Goal: Task Accomplishment & Management: Use online tool/utility

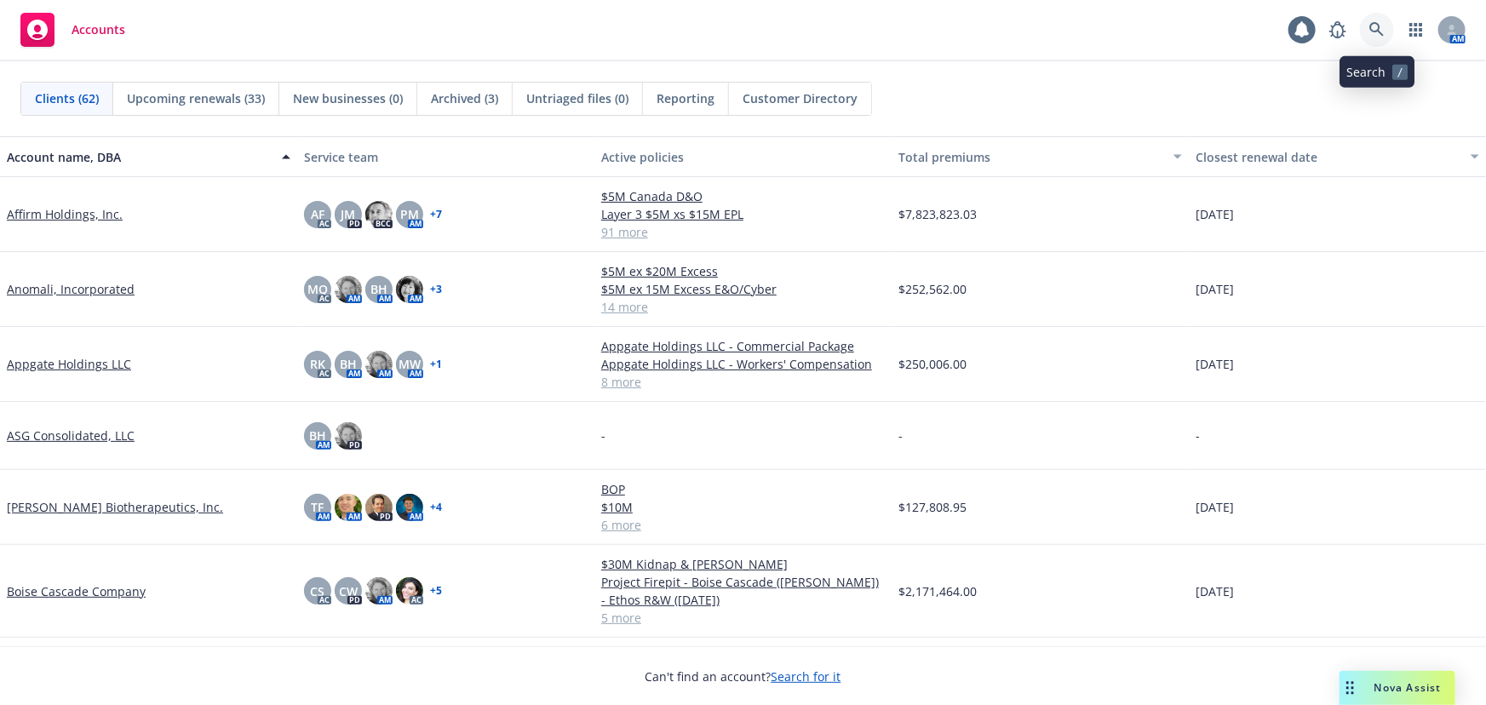
click at [1374, 31] on icon at bounding box center [1376, 29] width 14 height 14
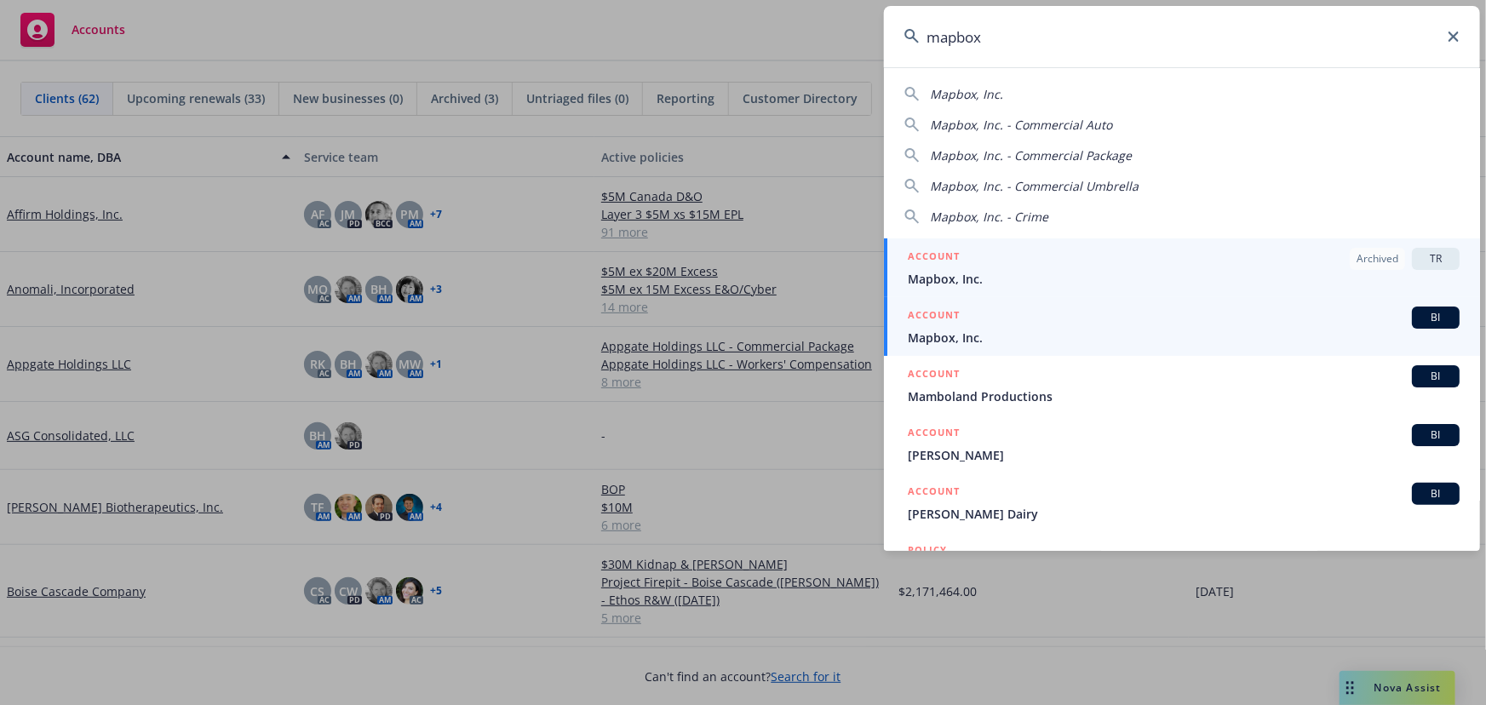
type input "mapbox"
click at [1218, 330] on span "Mapbox, Inc." at bounding box center [1183, 338] width 552 height 18
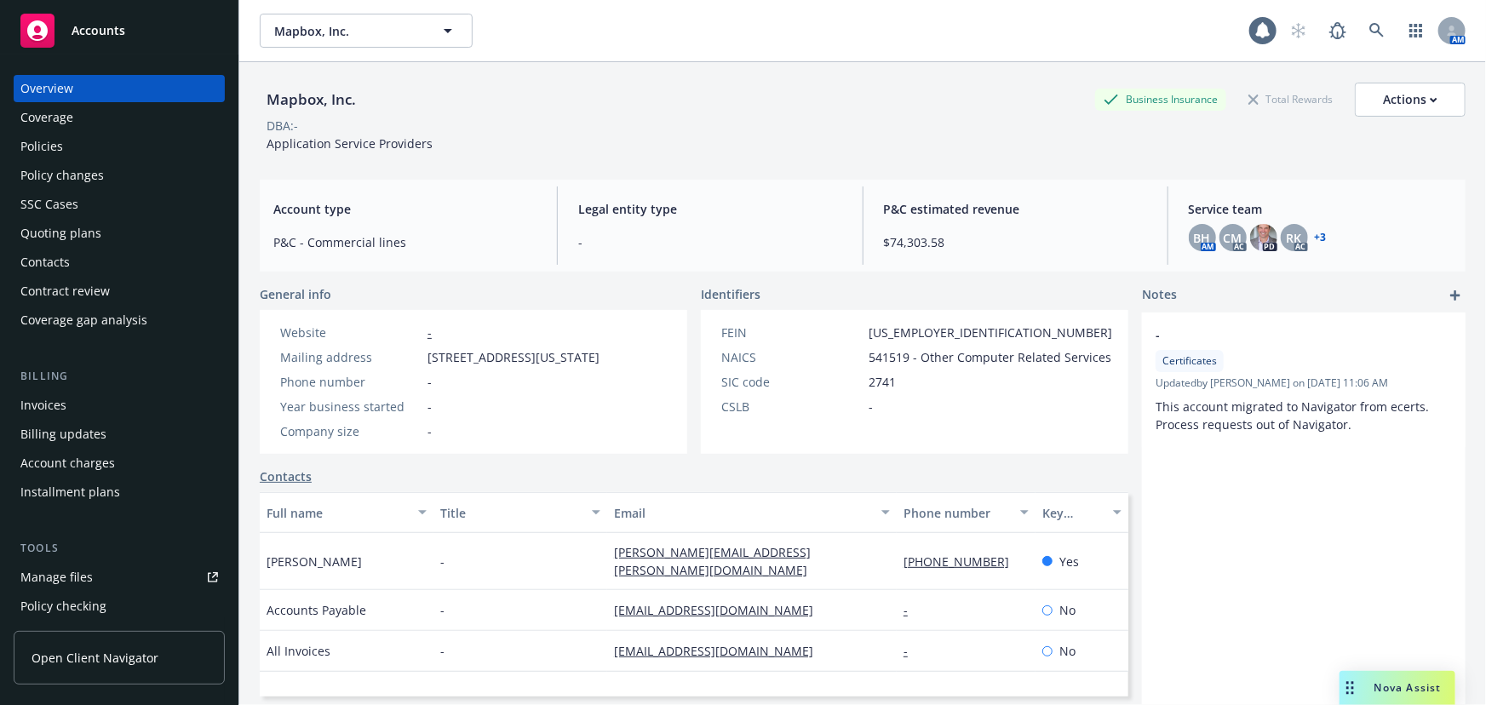
click at [97, 157] on div "Policies" at bounding box center [118, 146] width 197 height 27
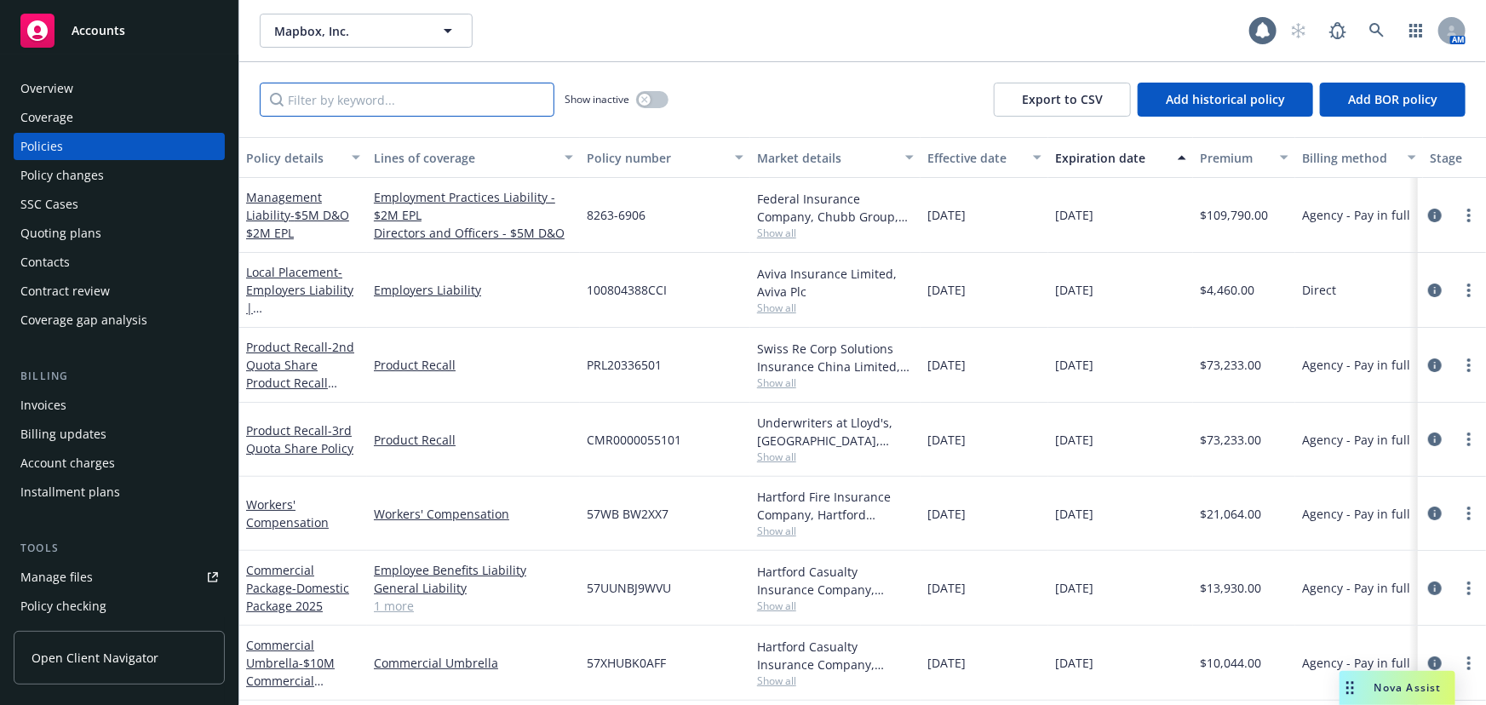
click at [433, 99] on input "Filter by keyword..." at bounding box center [407, 100] width 295 height 34
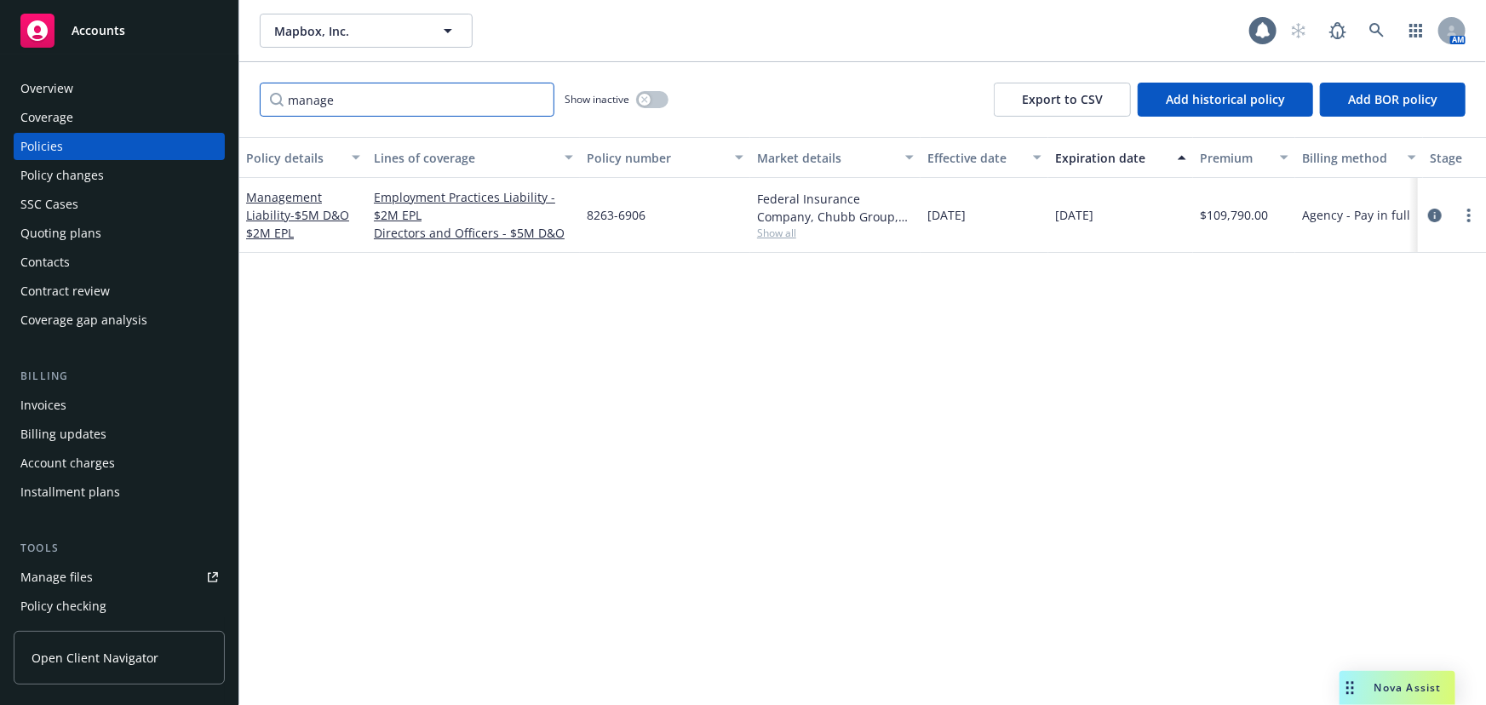
type input "manage"
click at [329, 212] on span "- $5M D&O $2M EPL" at bounding box center [297, 224] width 103 height 34
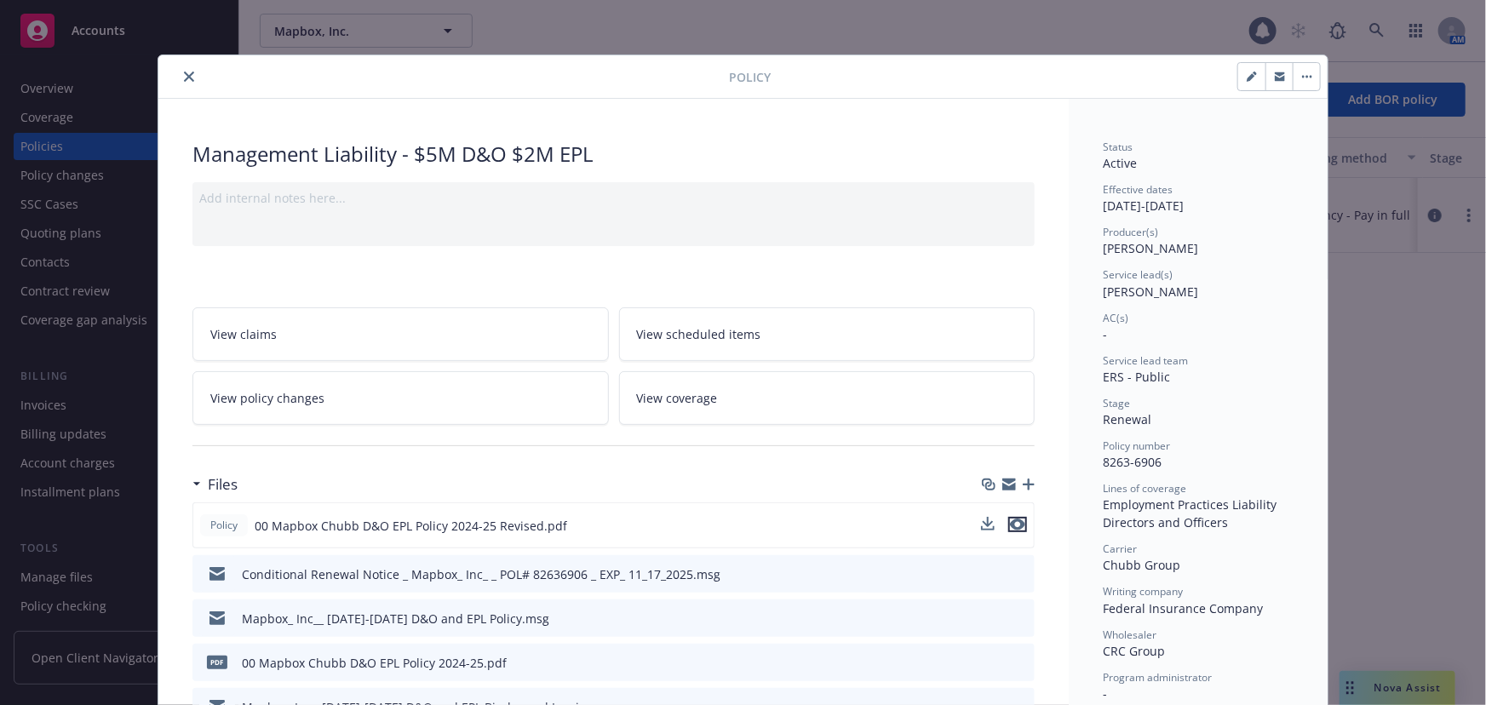
click at [1020, 523] on button "preview file" at bounding box center [1017, 524] width 19 height 15
click at [183, 70] on button "close" at bounding box center [189, 76] width 20 height 20
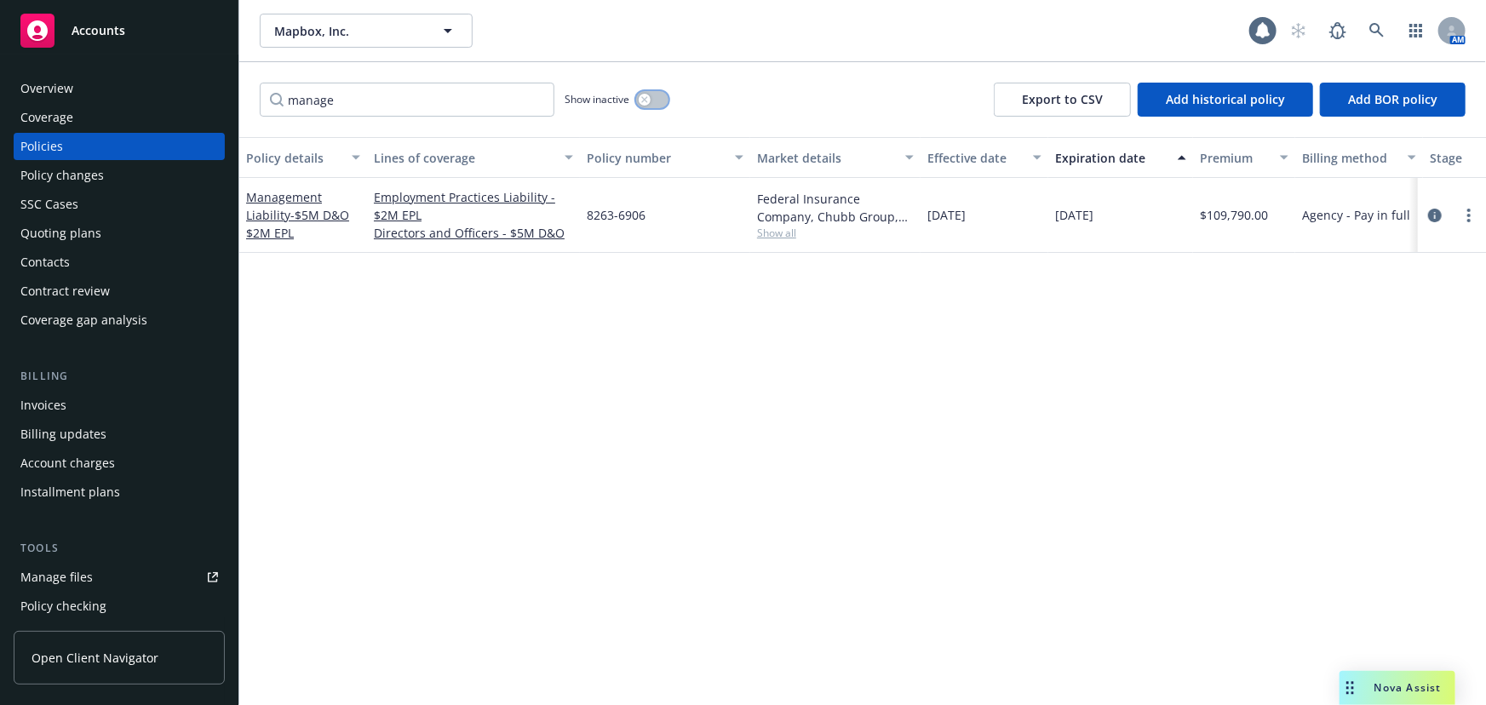
click at [662, 97] on button "button" at bounding box center [652, 99] width 32 height 17
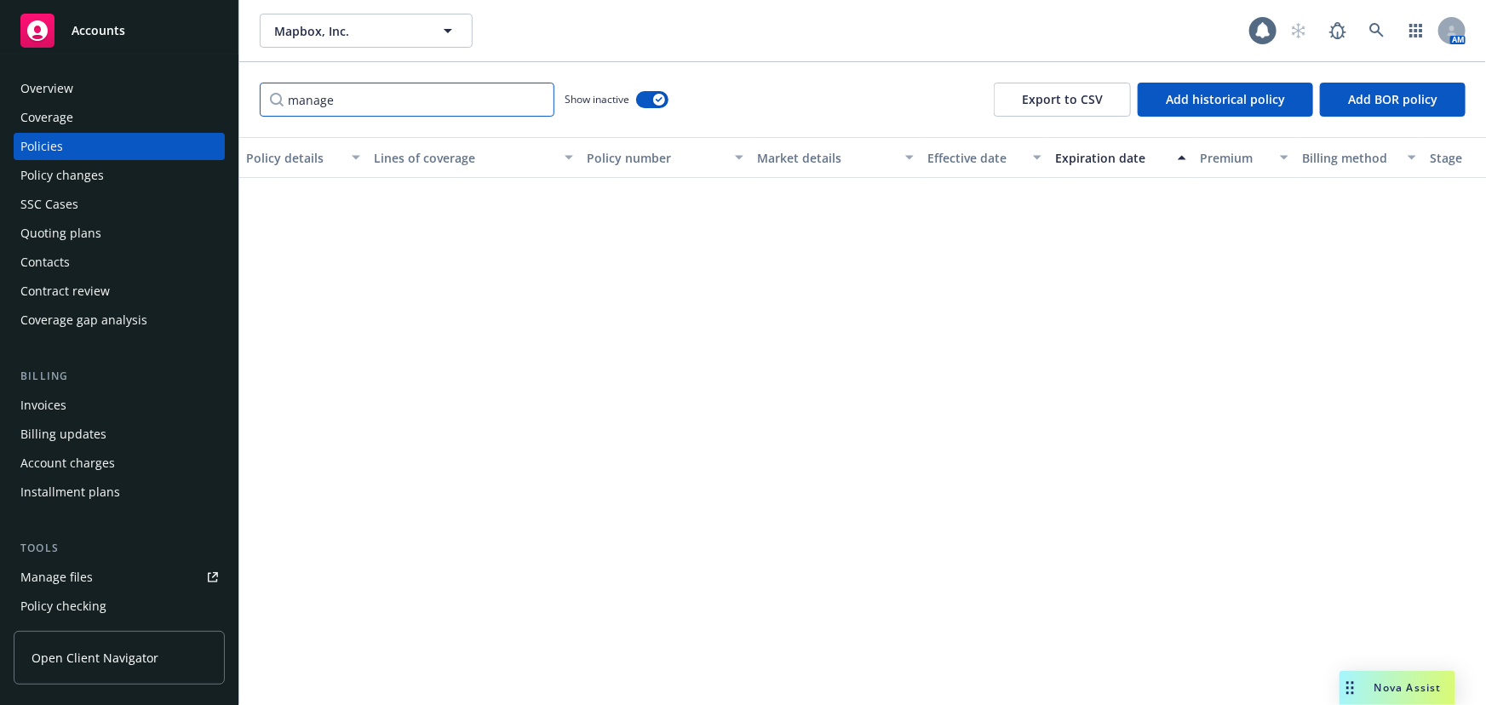
click at [403, 106] on input "manage" at bounding box center [407, 100] width 295 height 34
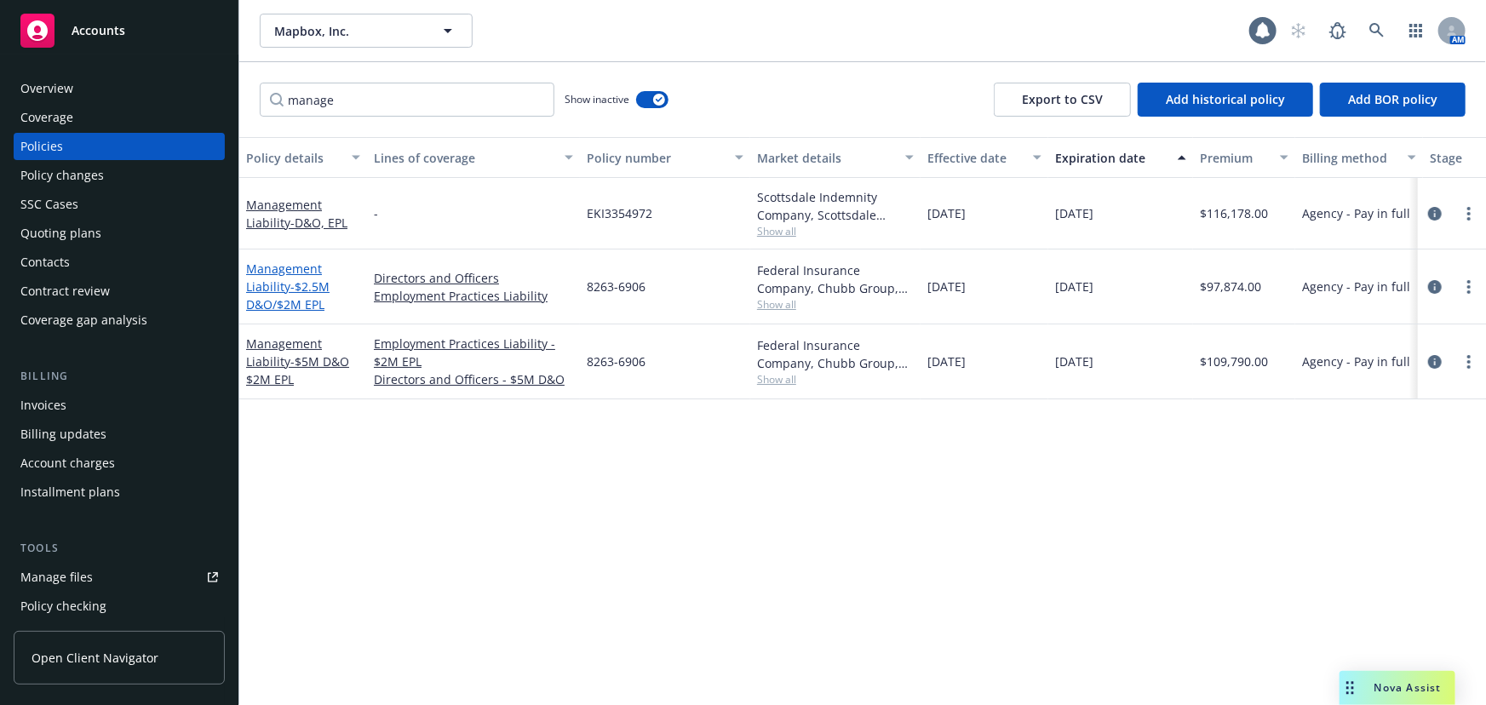
click at [301, 285] on span "- $2.5M D&O/$2M EPL" at bounding box center [287, 295] width 83 height 34
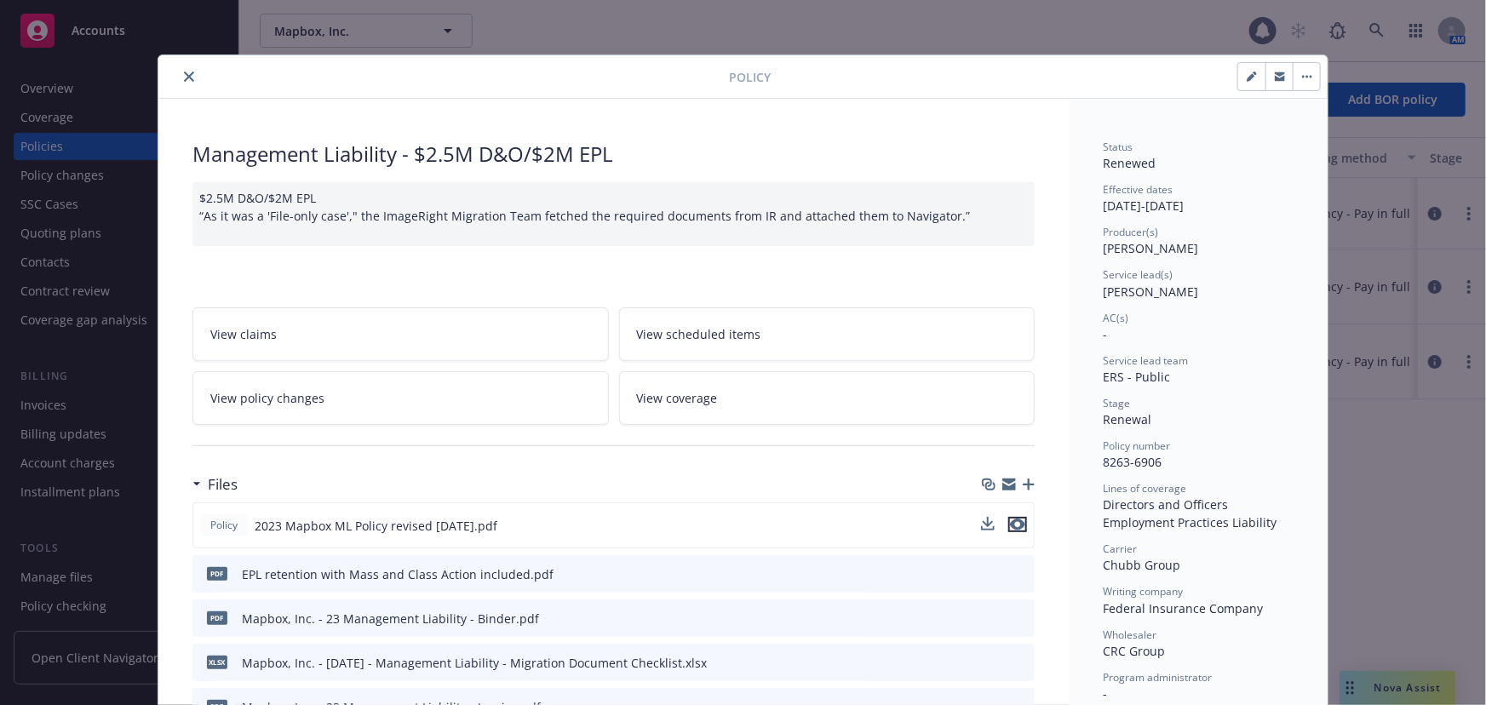
click at [1016, 519] on icon "preview file" at bounding box center [1017, 524] width 15 height 12
click at [883, 140] on div "Management Liability - $2.5M D&O/$2M EPL" at bounding box center [613, 154] width 842 height 29
click at [902, 84] on div at bounding box center [1045, 76] width 550 height 29
click at [184, 79] on icon "close" at bounding box center [189, 77] width 10 height 10
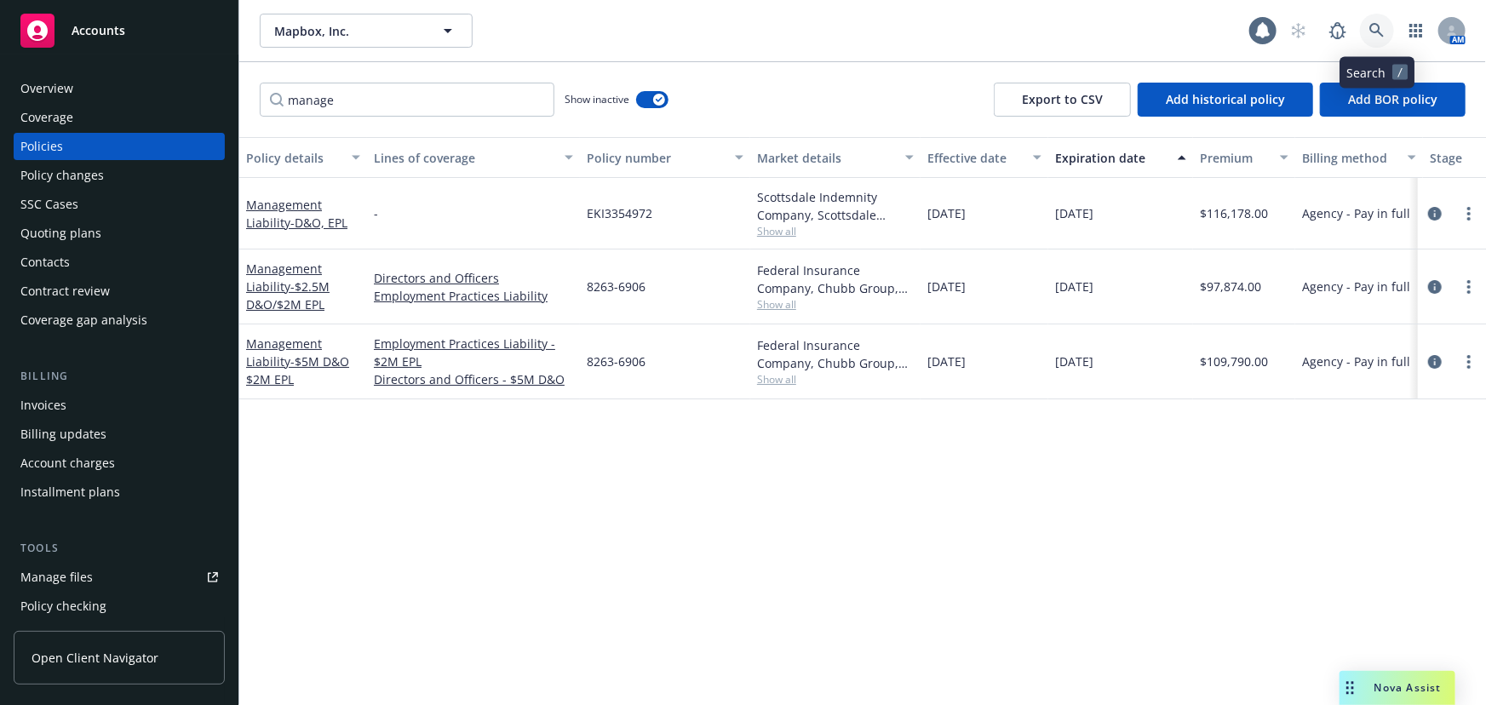
click at [1375, 39] on link at bounding box center [1377, 31] width 34 height 34
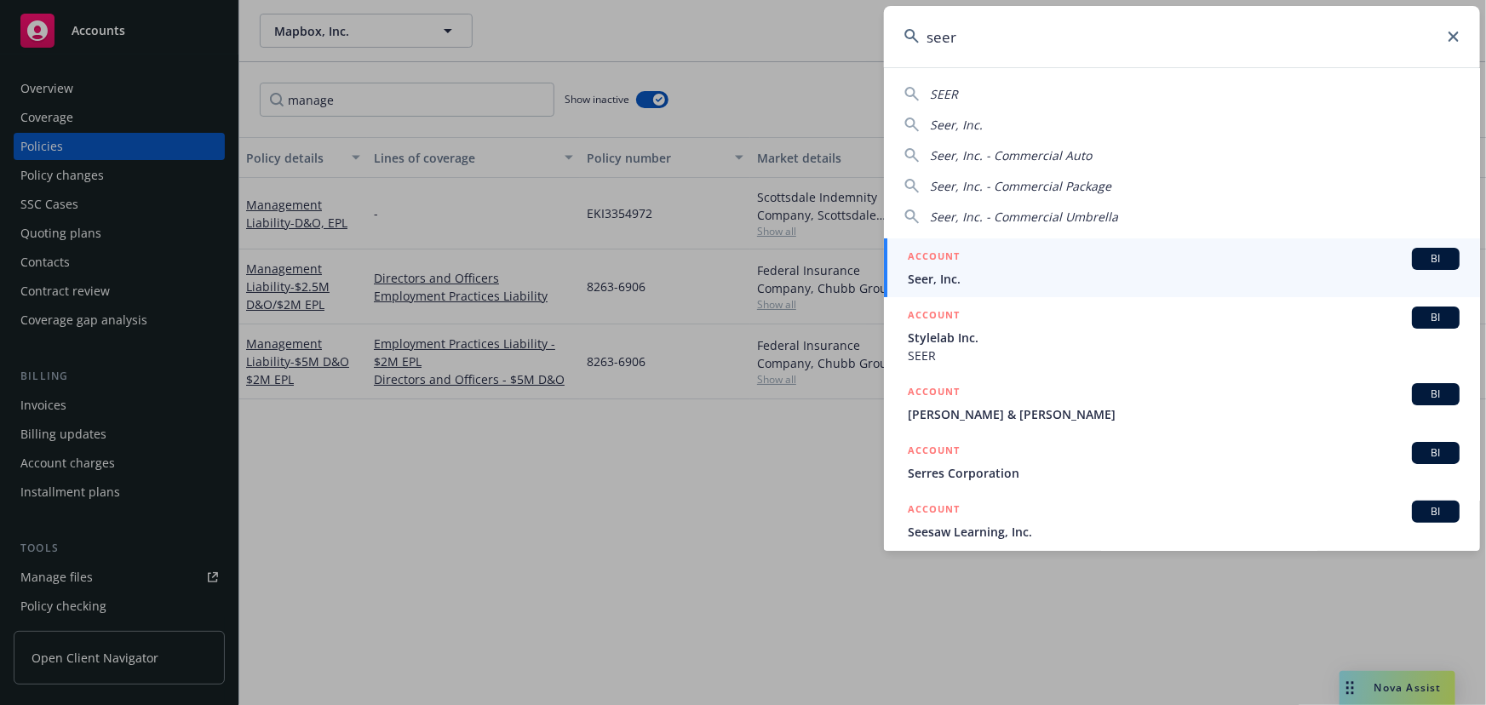
type input "seer"
click at [1330, 264] on div "ACCOUNT BI" at bounding box center [1183, 259] width 552 height 22
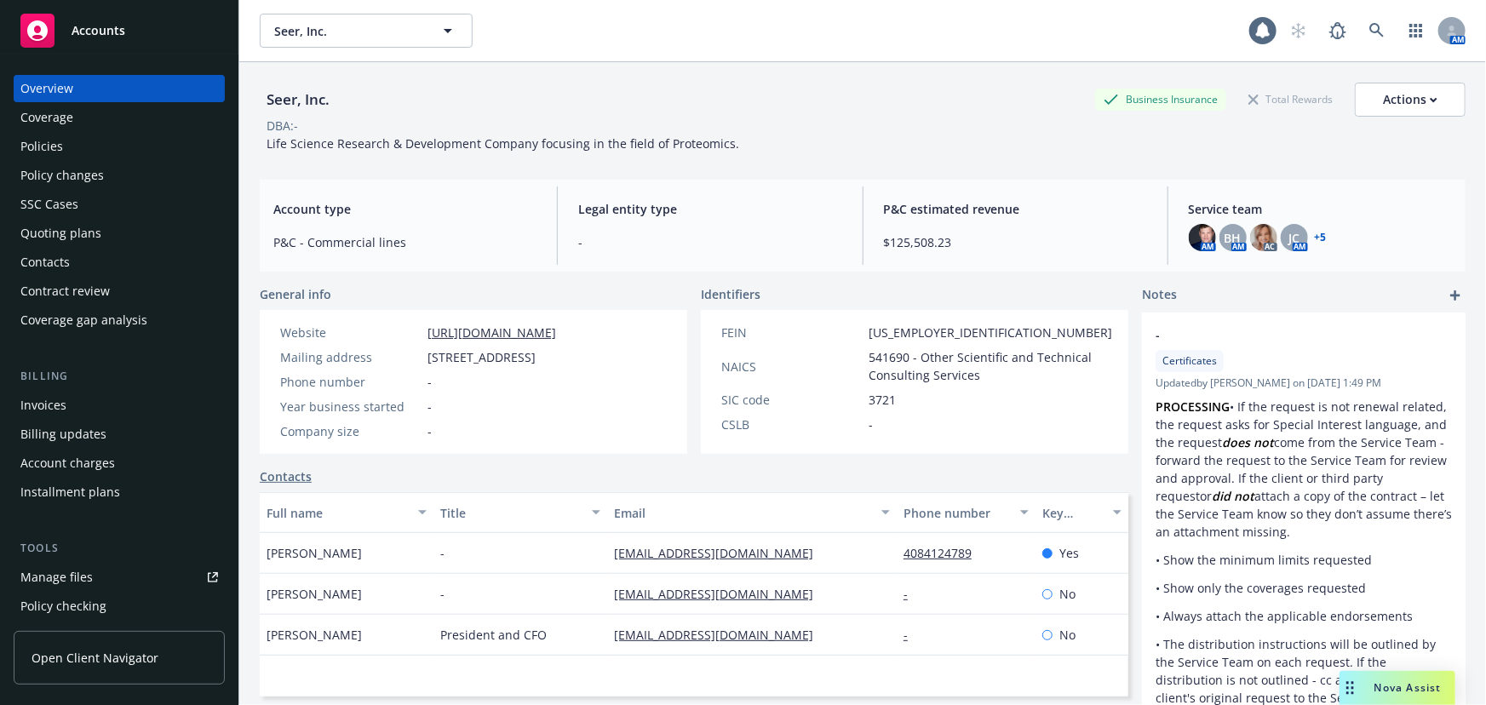
click at [109, 242] on div "Quoting plans" at bounding box center [118, 233] width 197 height 27
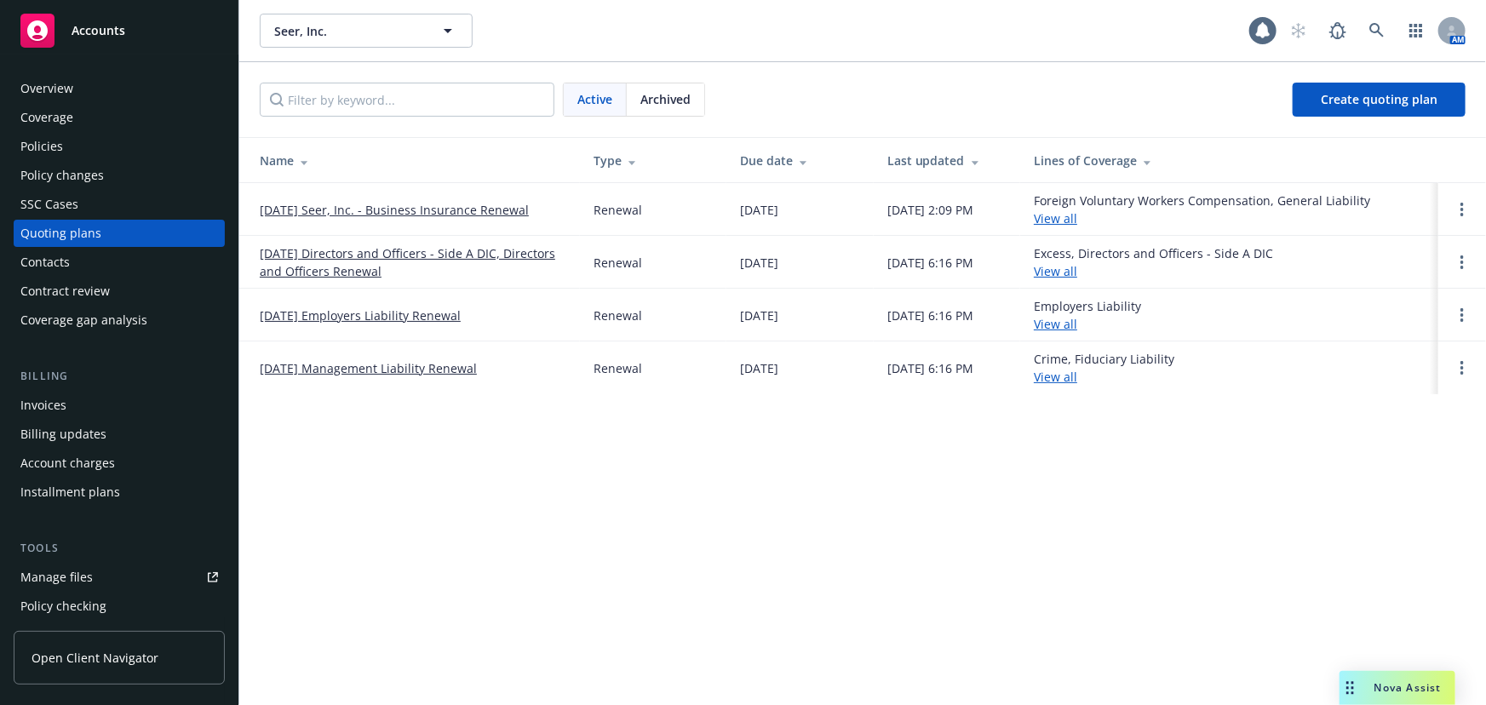
click at [524, 251] on link "12/03/25 Directors and Officers - Side A DIC, Directors and Officers Renewal" at bounding box center [413, 262] width 306 height 36
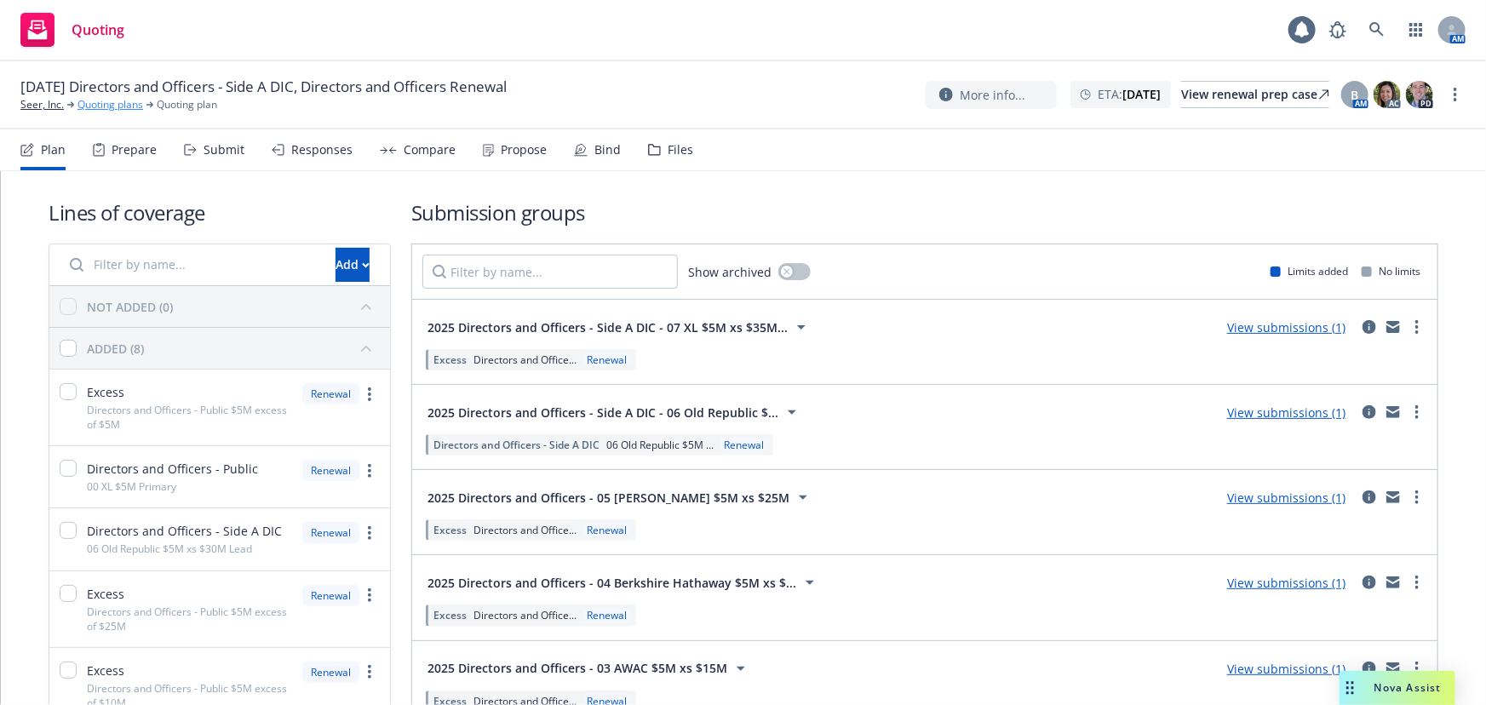
click at [100, 108] on link "Quoting plans" at bounding box center [110, 104] width 66 height 15
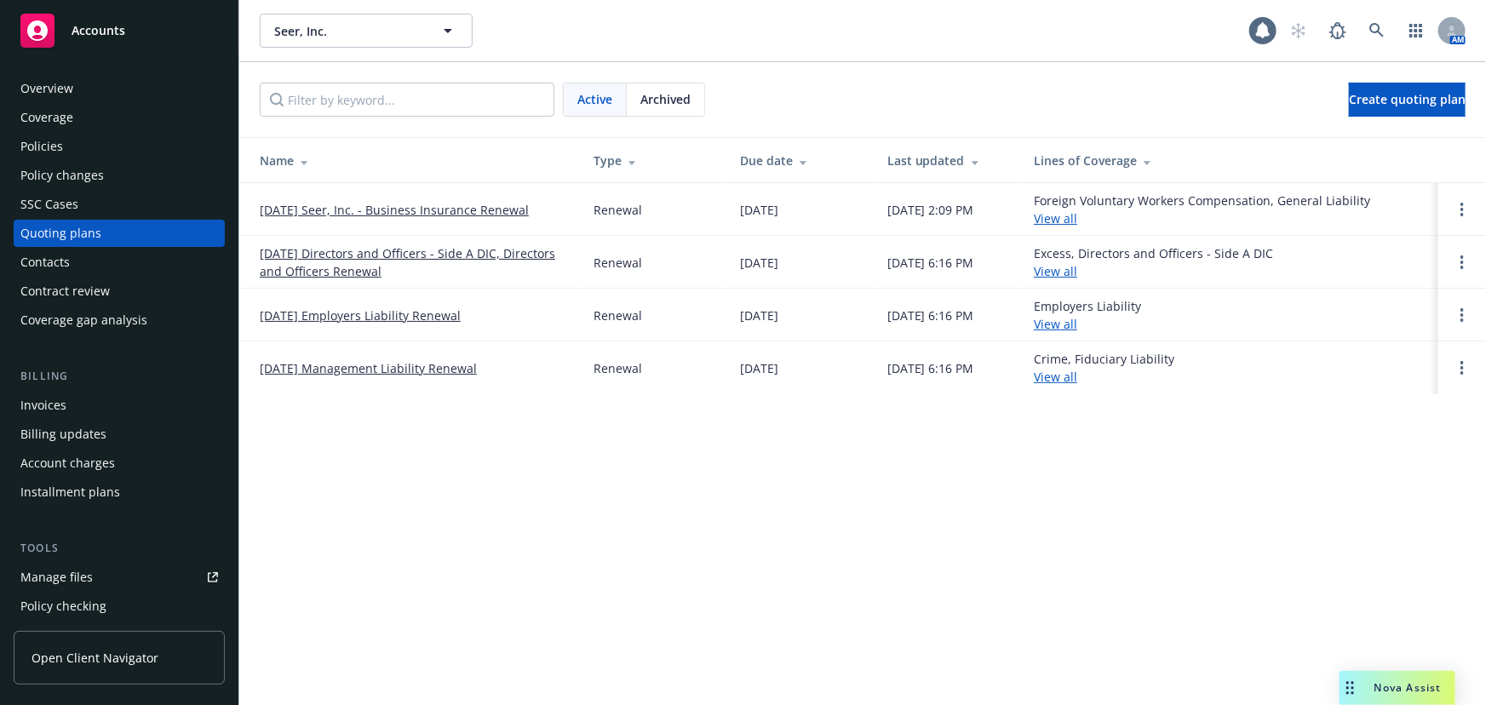
click at [390, 361] on link "[DATE] Management Liability Renewal" at bounding box center [368, 368] width 217 height 18
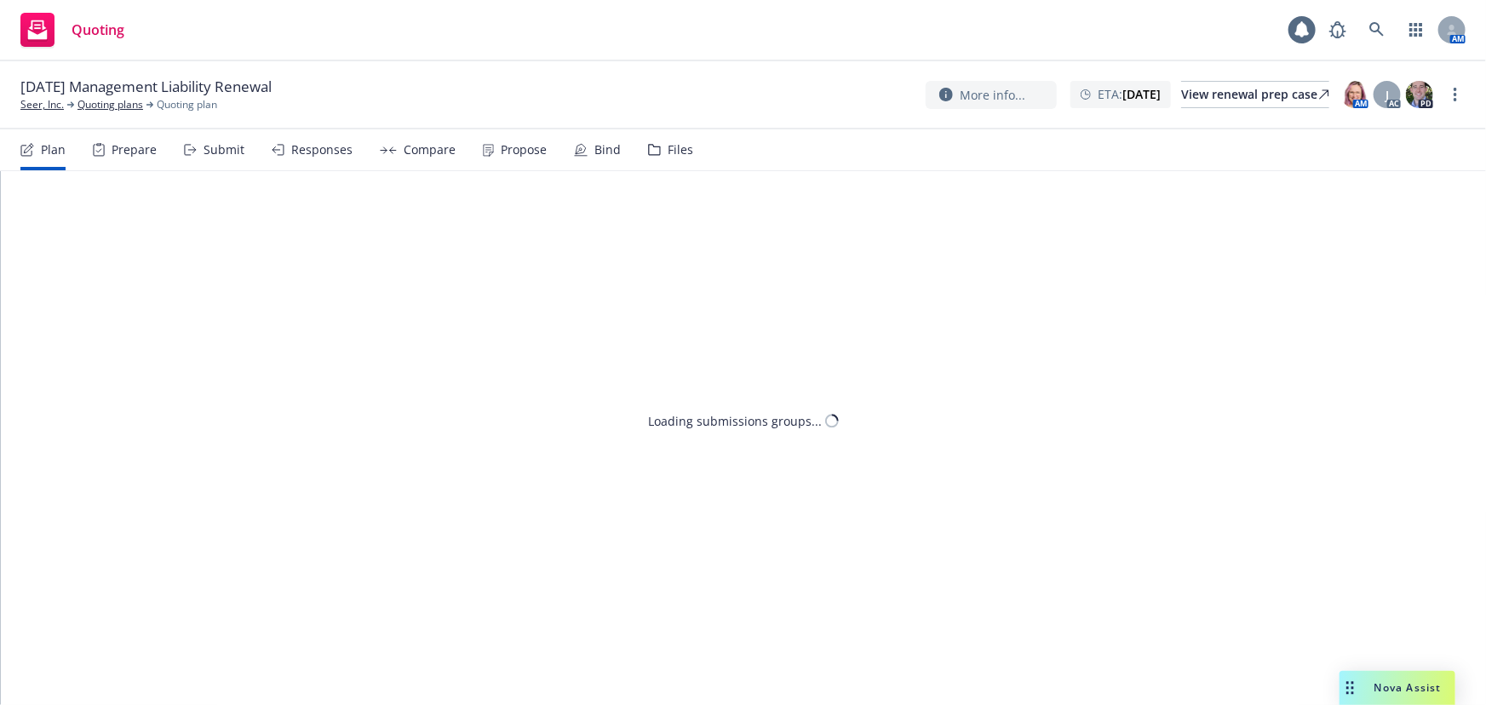
click at [667, 147] on div "Files" at bounding box center [680, 150] width 26 height 14
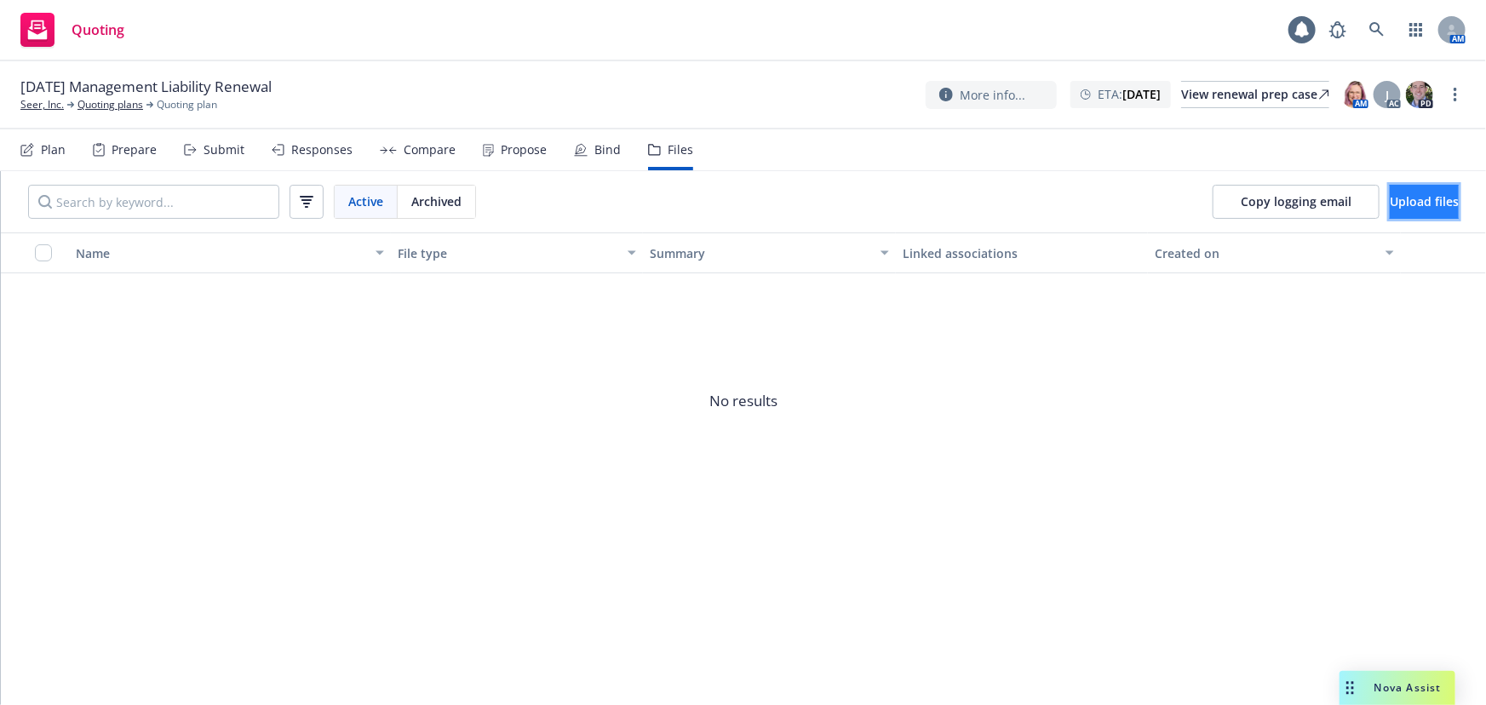
click at [1415, 207] on span "Upload files" at bounding box center [1423, 201] width 69 height 16
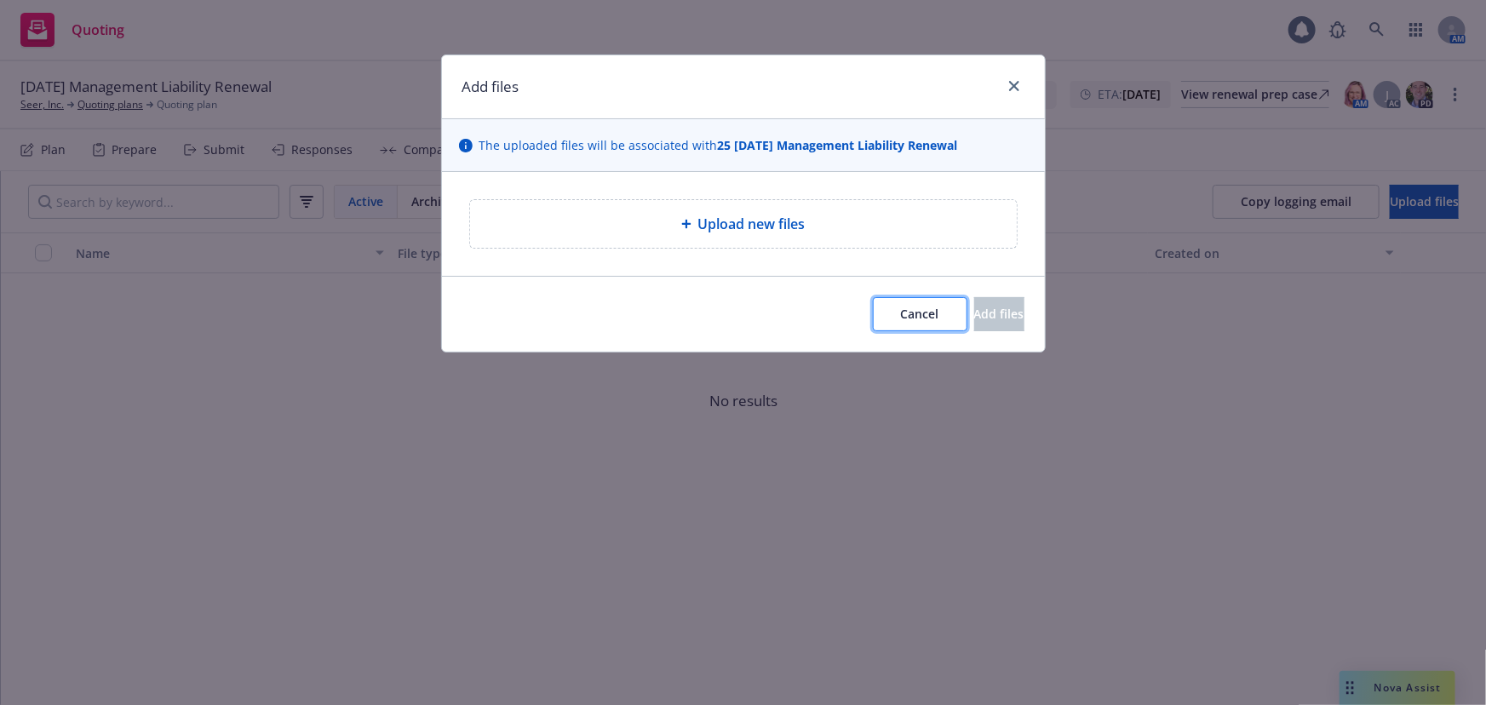
click at [873, 323] on button "Cancel" at bounding box center [920, 314] width 94 height 34
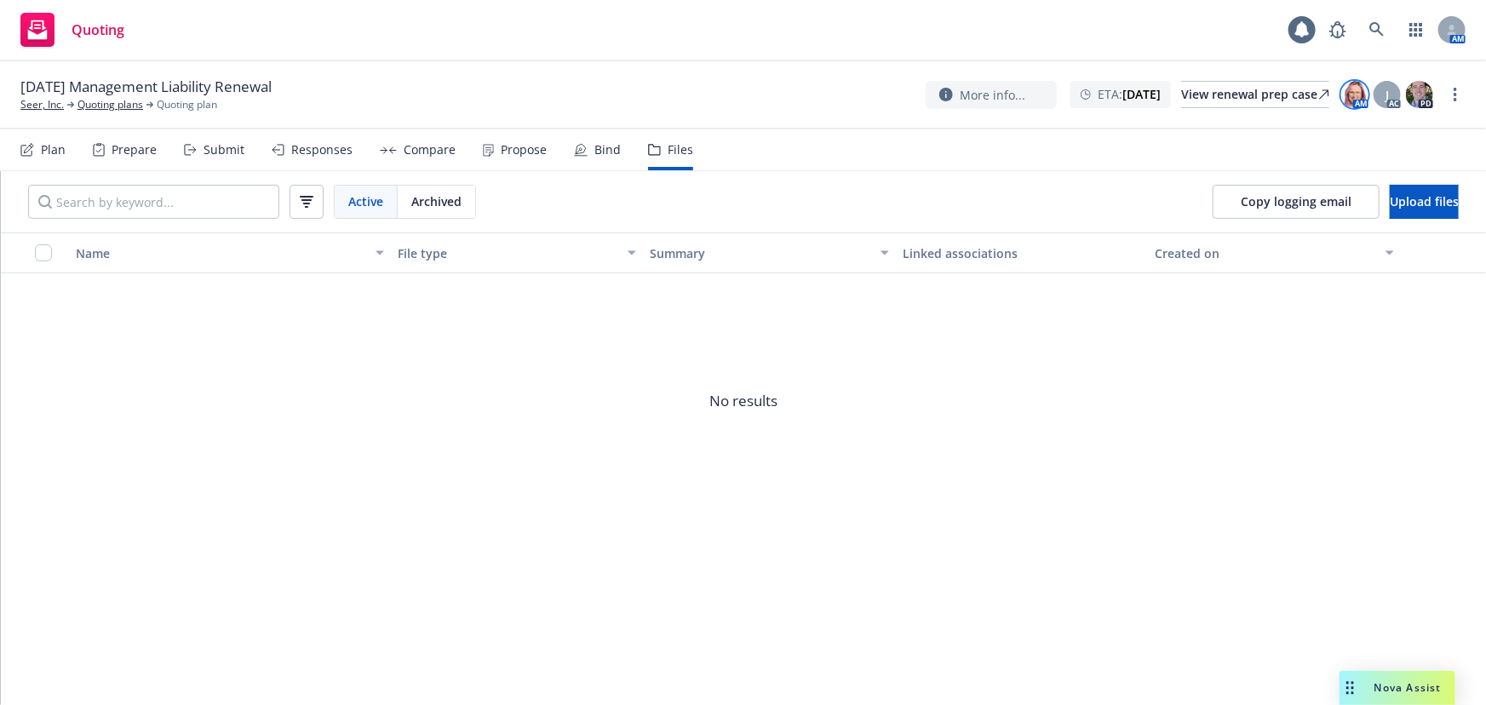
click at [1348, 97] on img at bounding box center [1354, 94] width 27 height 27
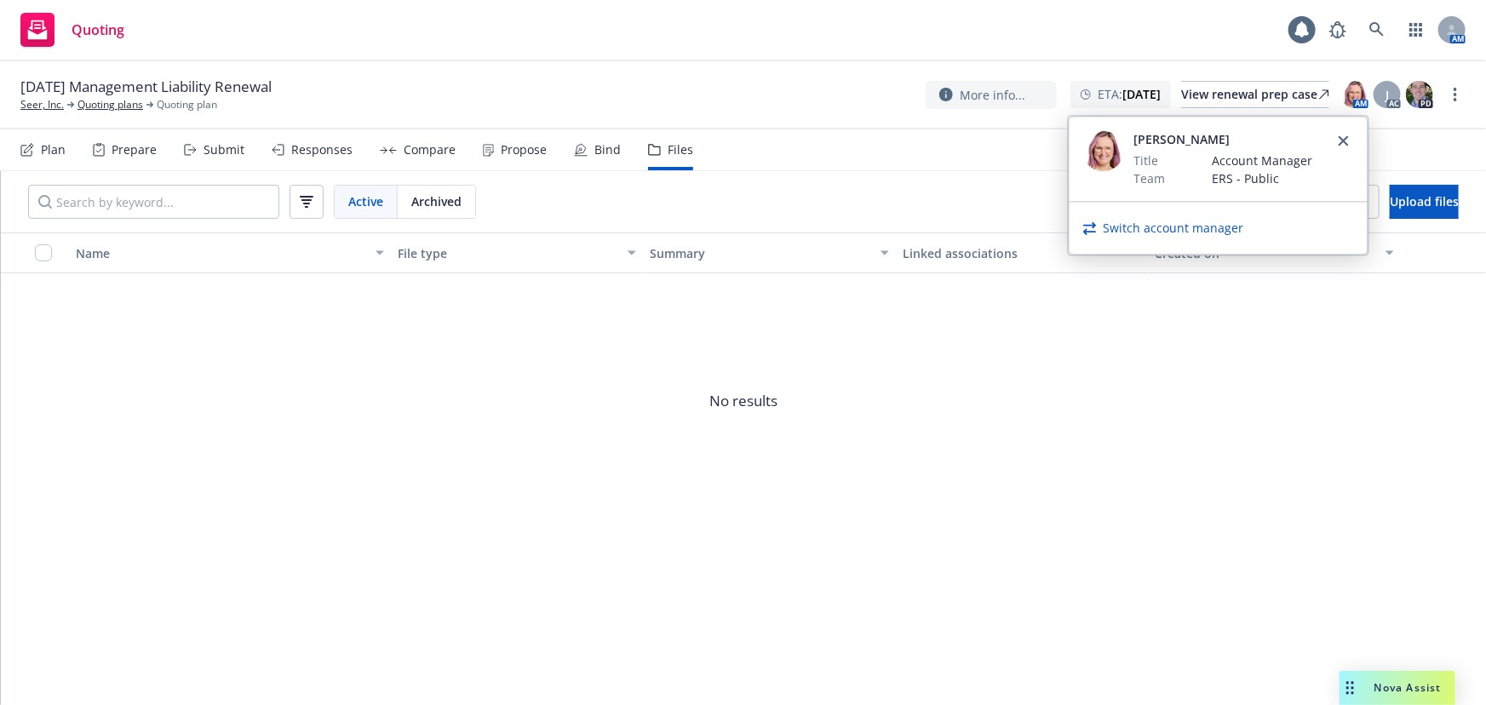
click at [1144, 227] on link "Switch account manager" at bounding box center [1173, 228] width 140 height 18
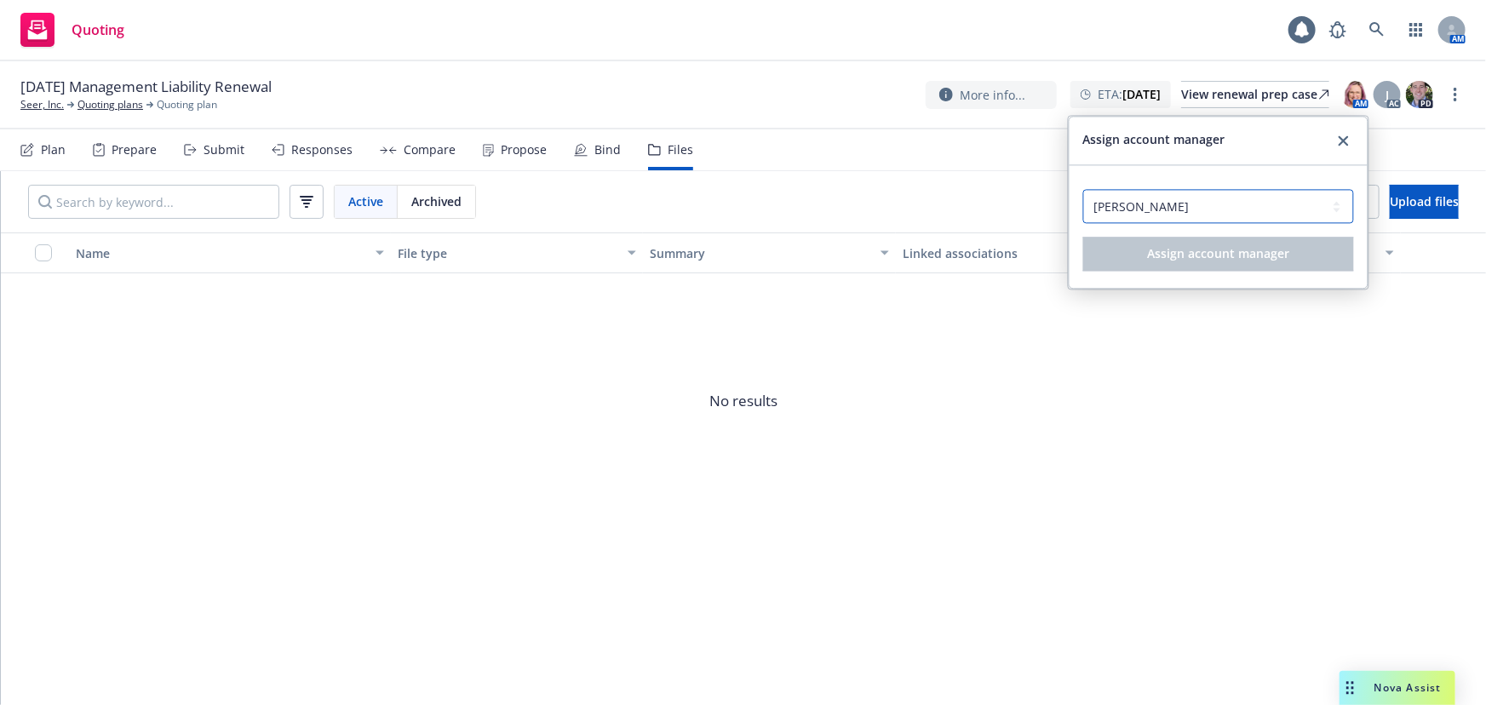
click at [1176, 209] on select "Select an account manager... [PERSON_NAME] [PERSON_NAME] [PERSON_NAME] [PERSON_…" at bounding box center [1218, 206] width 271 height 34
select select "4d29023f-7b69-43a7-907c-cb9207d04370"
click at [1083, 189] on select "Select an account manager... [PERSON_NAME] [PERSON_NAME] [PERSON_NAME] [PERSON_…" at bounding box center [1218, 206] width 271 height 34
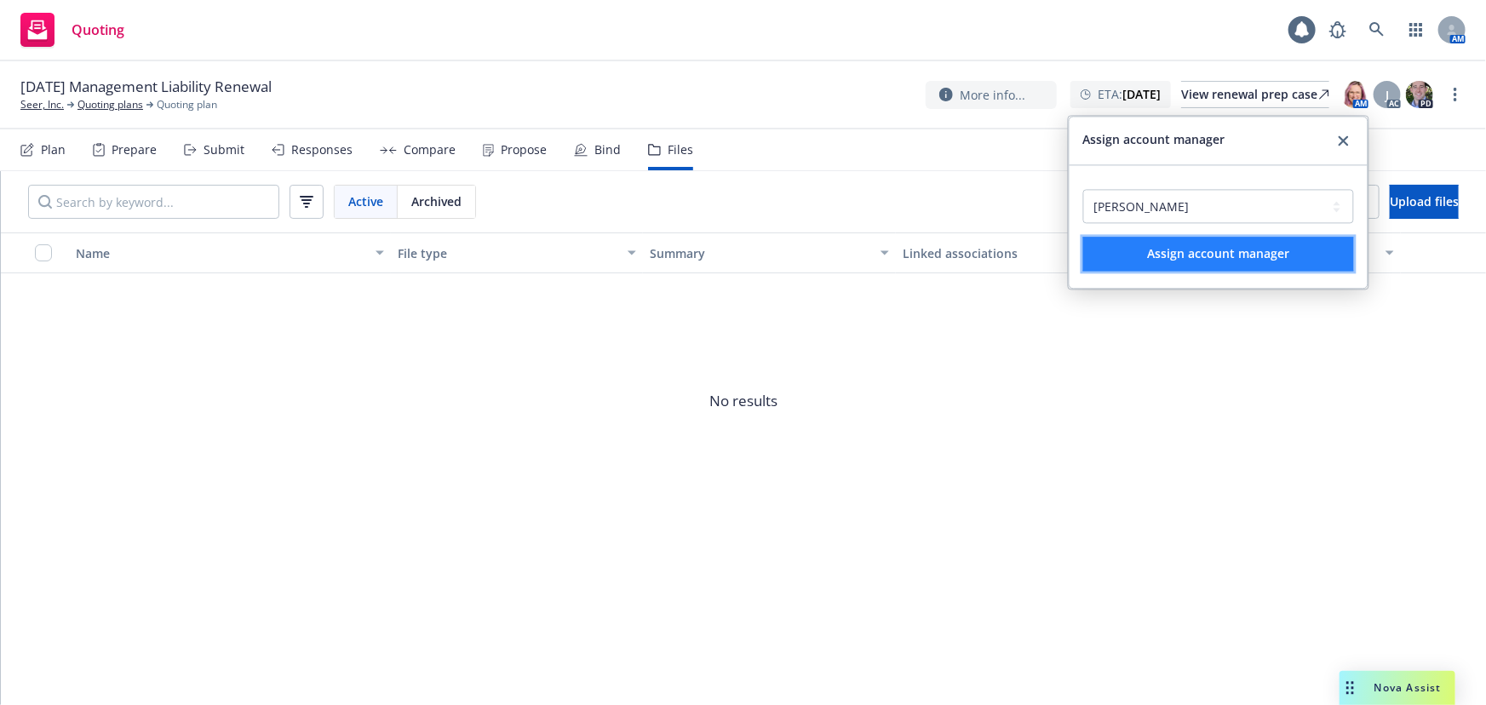
click at [1246, 247] on span "Assign account manager" at bounding box center [1218, 253] width 142 height 16
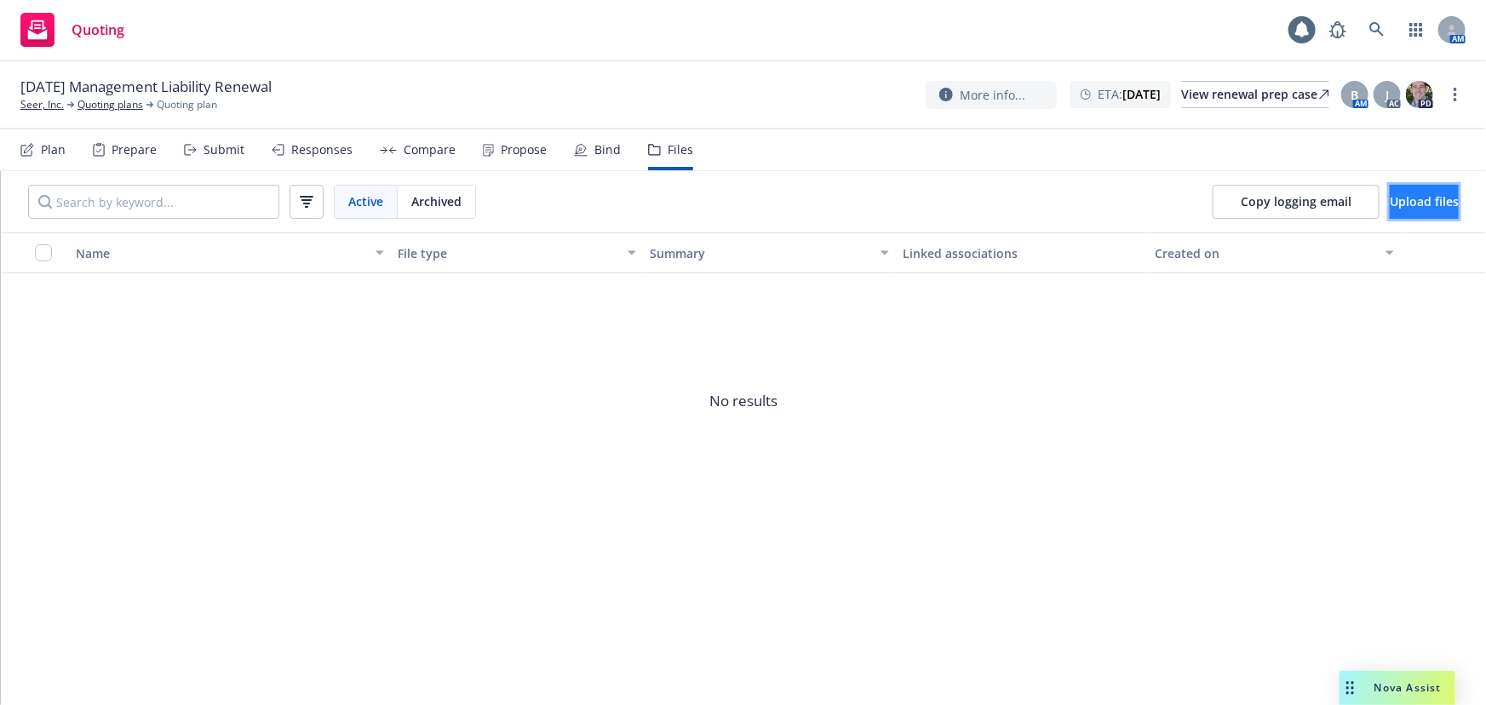
click at [1405, 204] on span "Upload files" at bounding box center [1423, 201] width 69 height 16
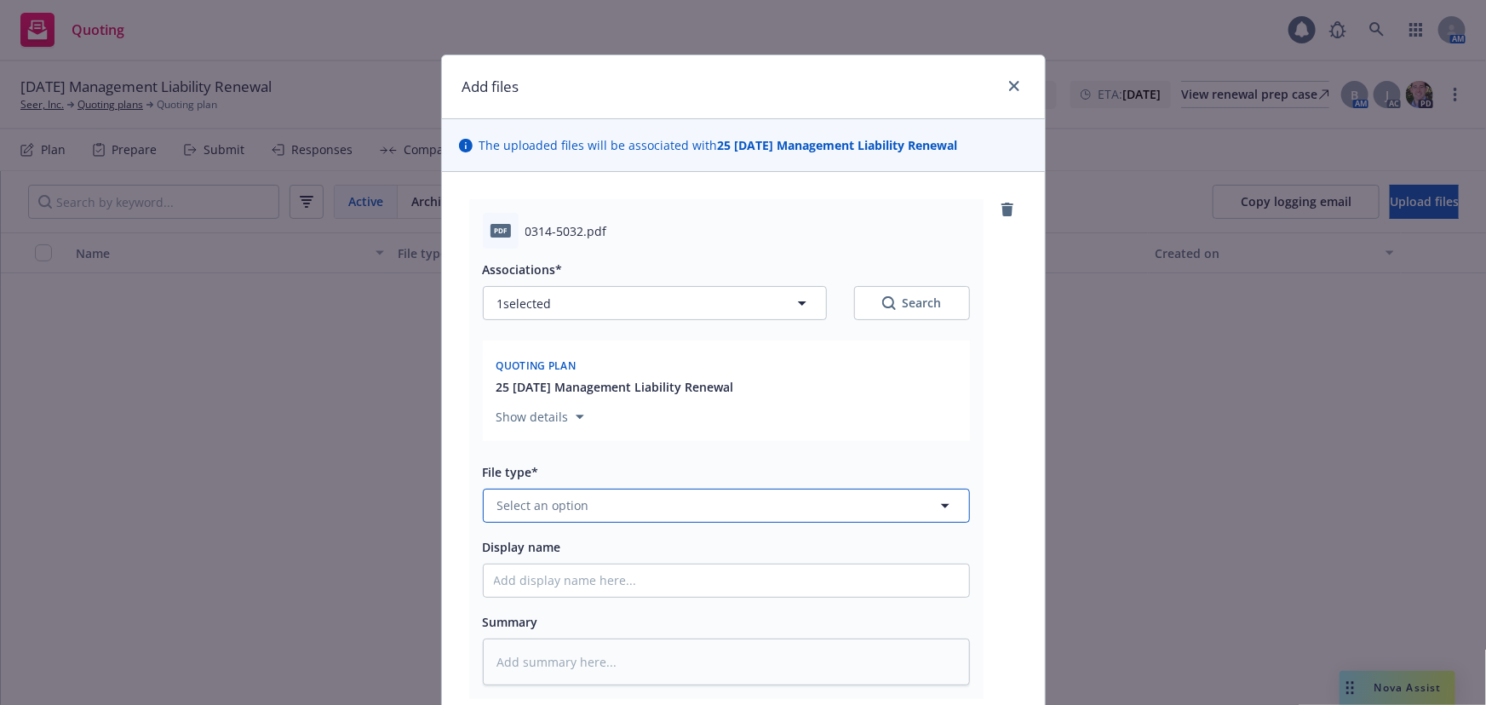
click at [617, 495] on button "Select an option" at bounding box center [726, 506] width 487 height 34
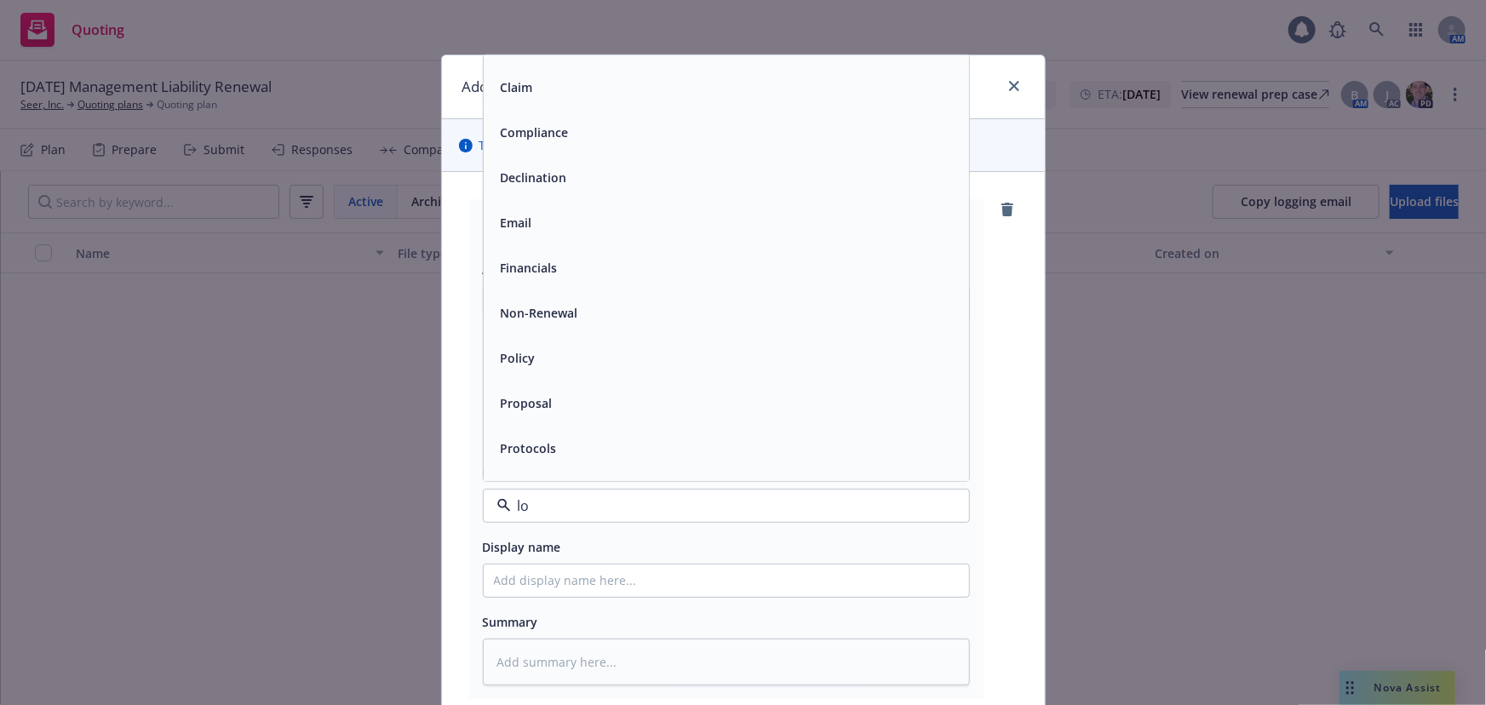
scroll to position [65, 0]
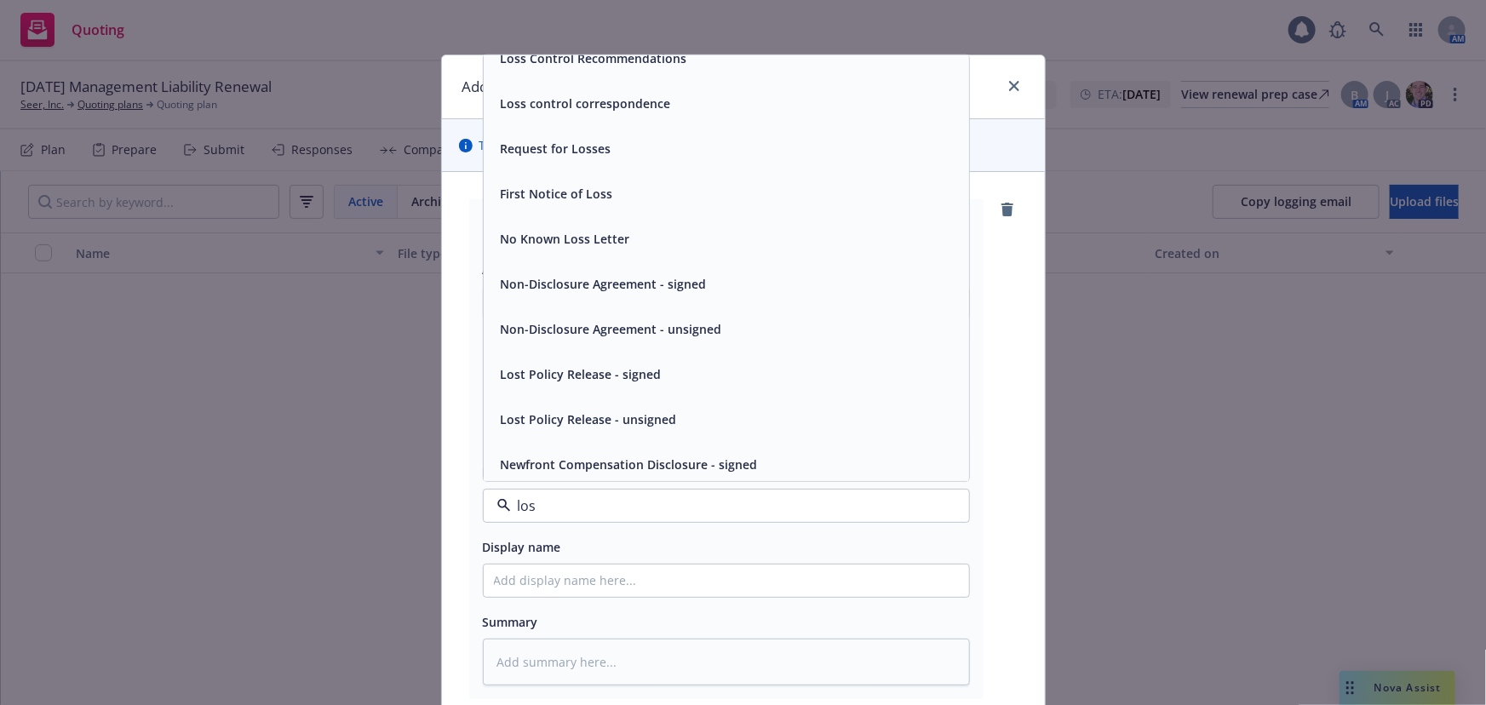
type input "loss"
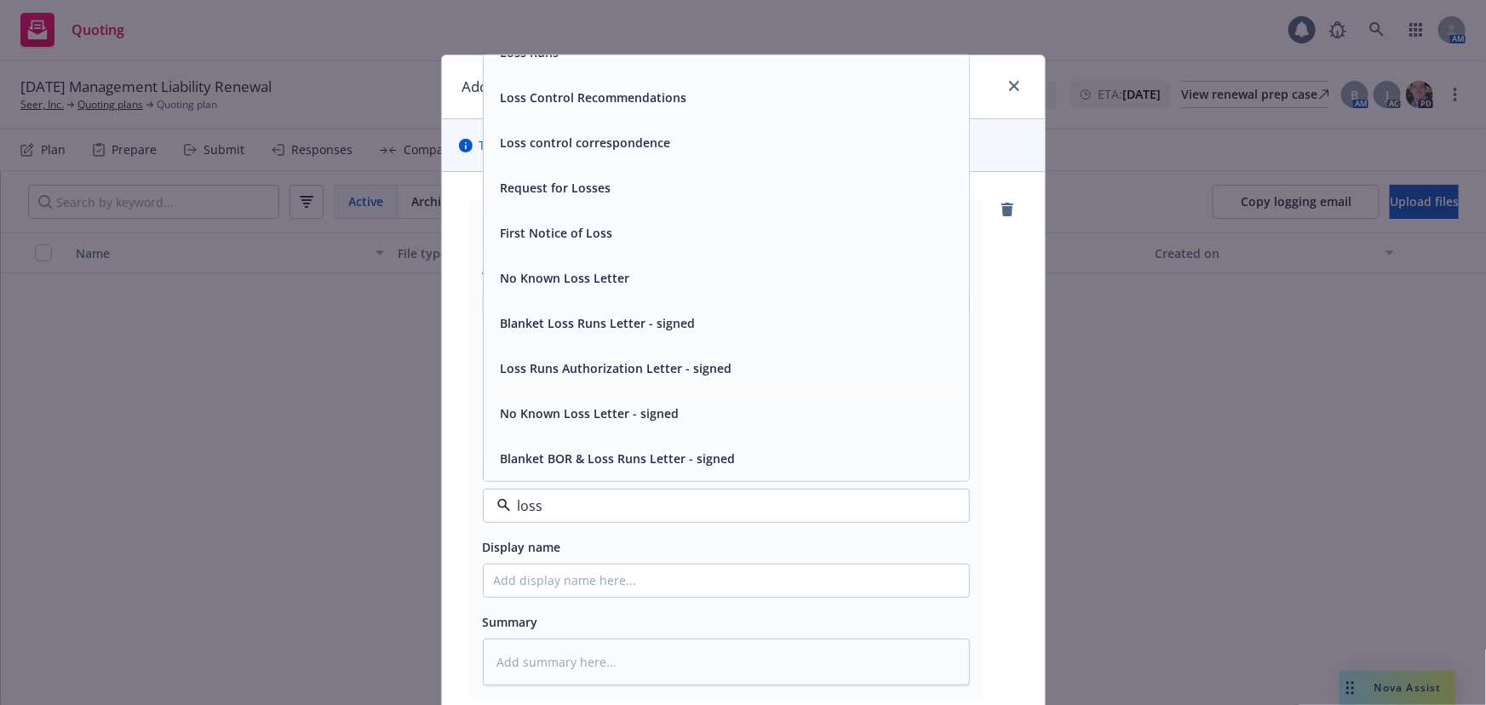
scroll to position [0, 0]
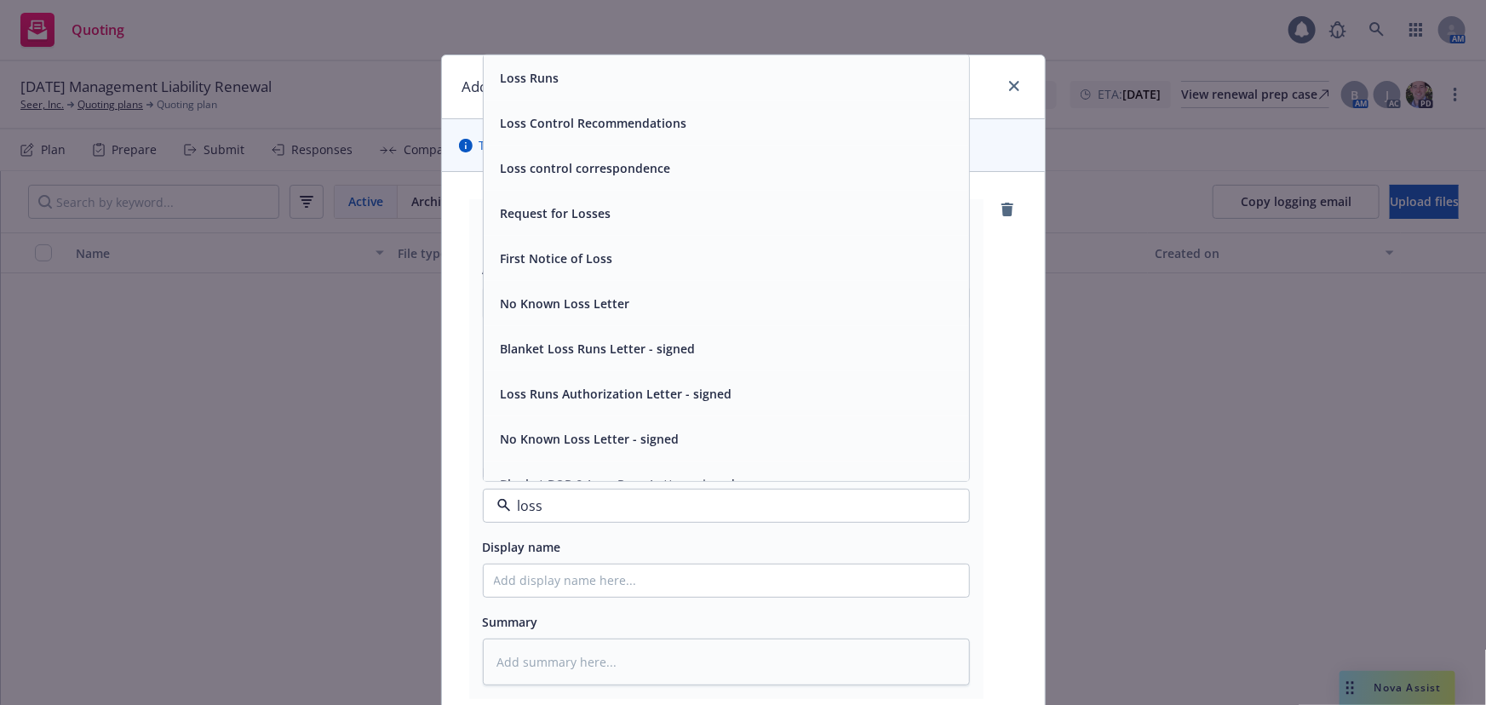
click at [611, 88] on div "Loss Runs" at bounding box center [726, 78] width 465 height 25
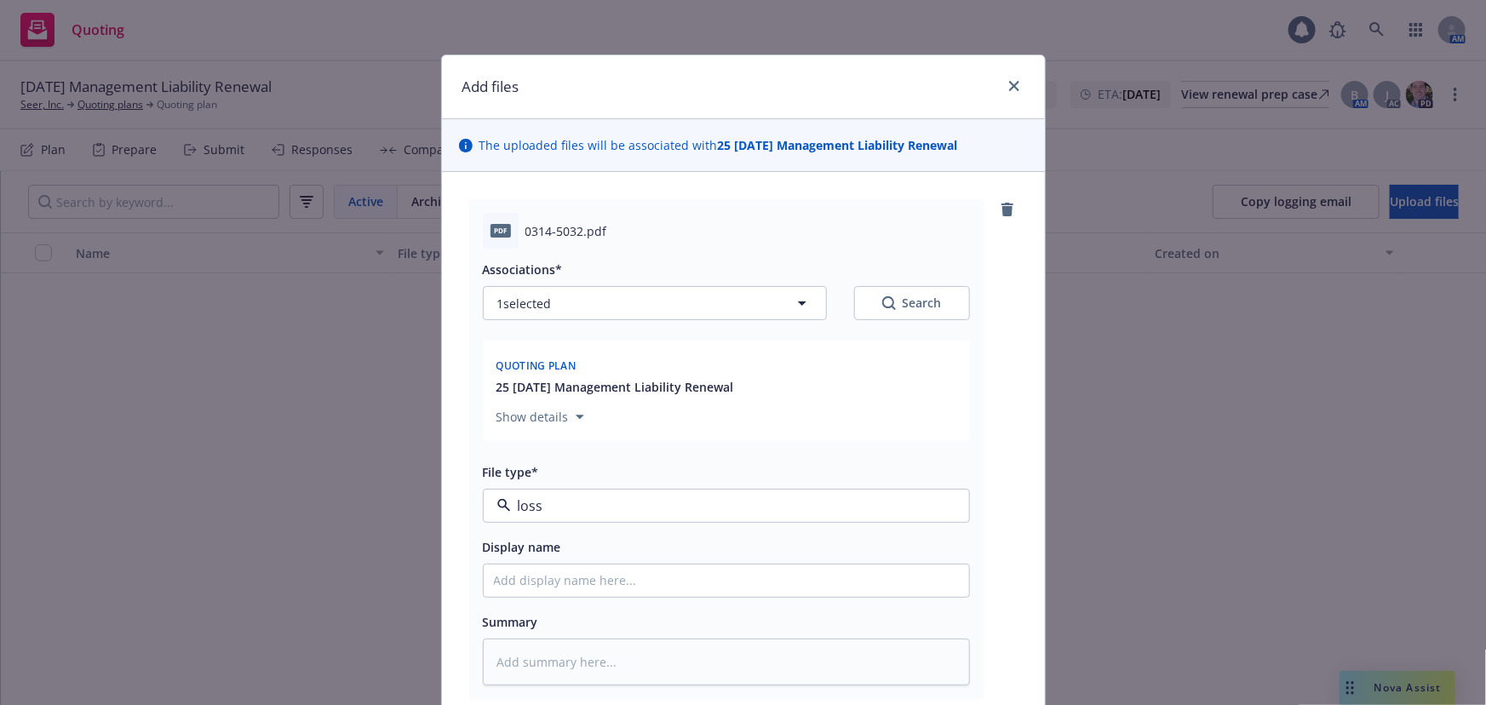
type textarea "x"
click at [604, 570] on input "Display name" at bounding box center [726, 580] width 485 height 32
type input "A"
type textarea "x"
type input "Al"
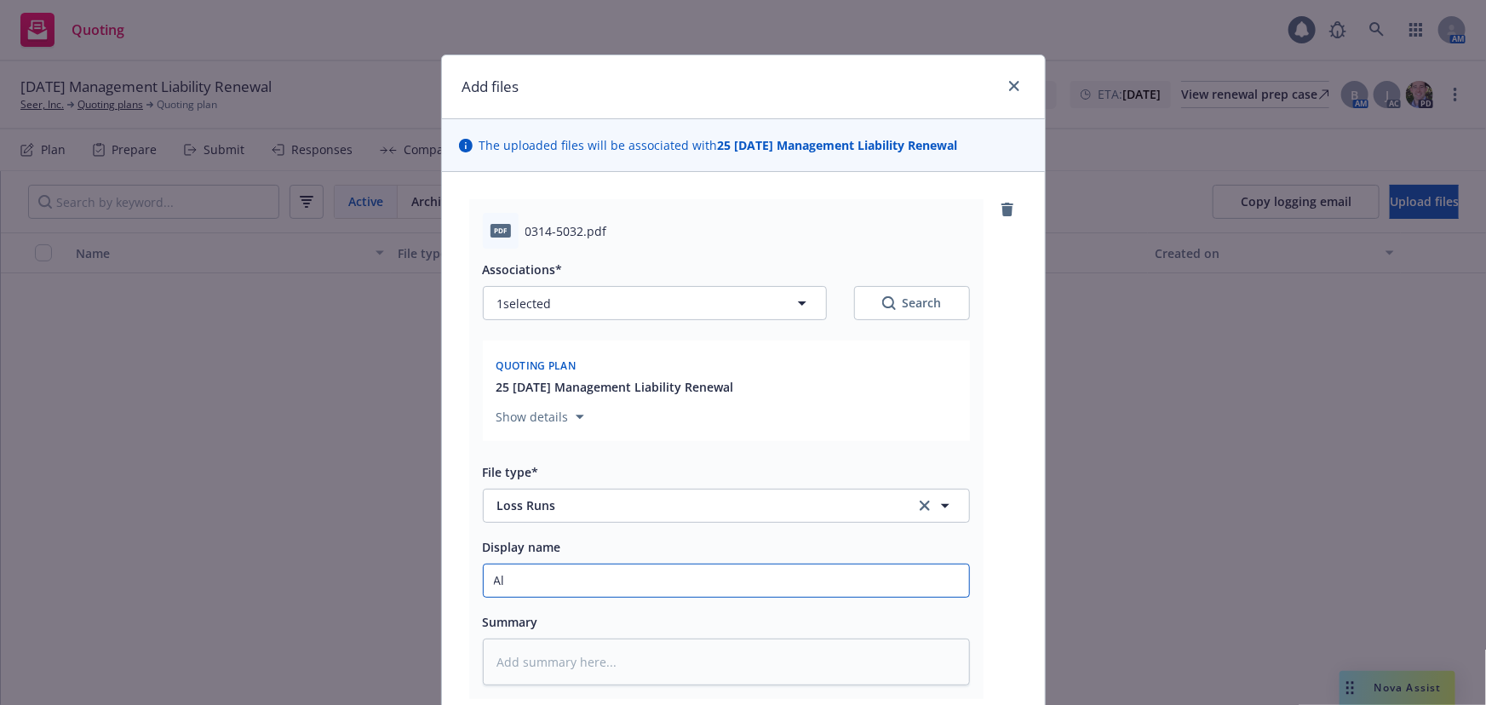
type textarea "x"
type input "All"
type textarea "x"
type input "Allie"
type textarea "x"
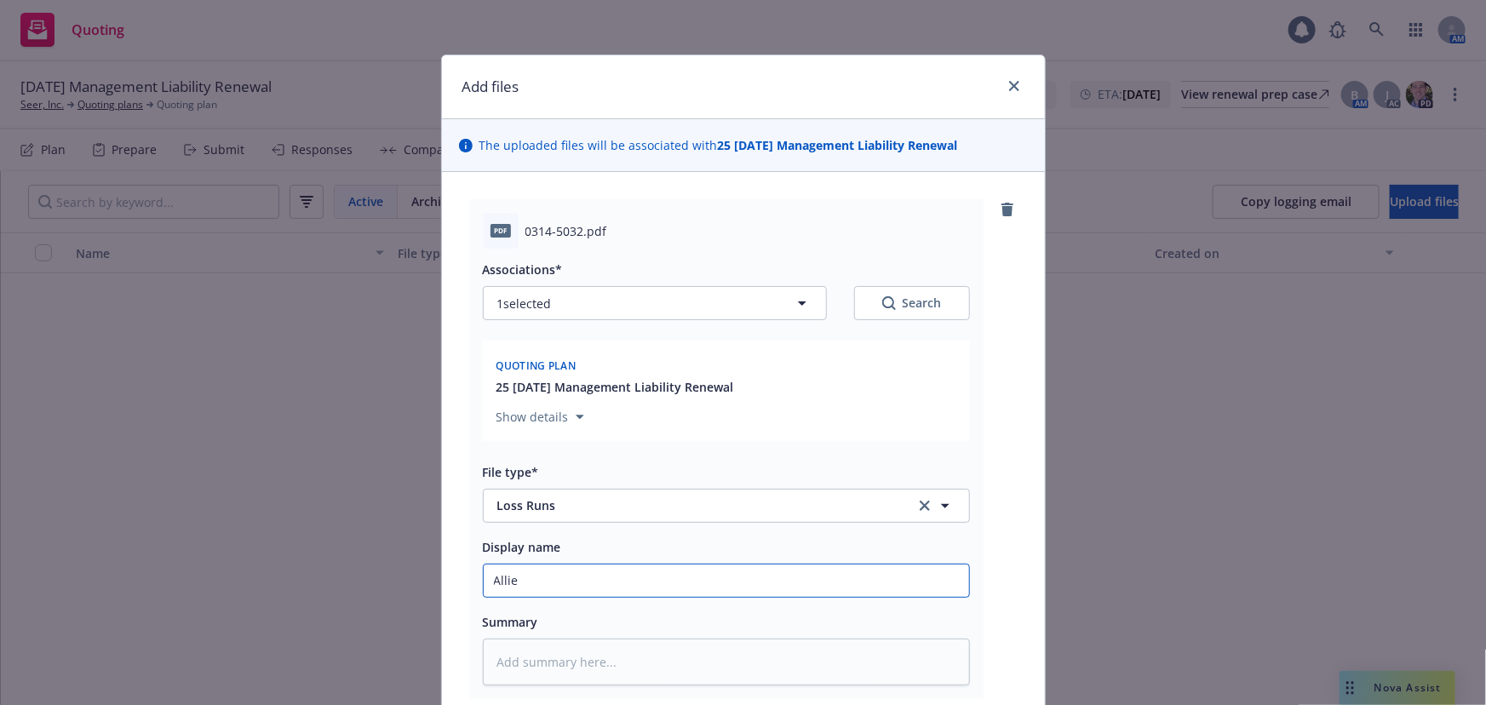
type input "Allied"
type textarea "x"
type input "Allied"
type textarea "x"
type input "Allied W"
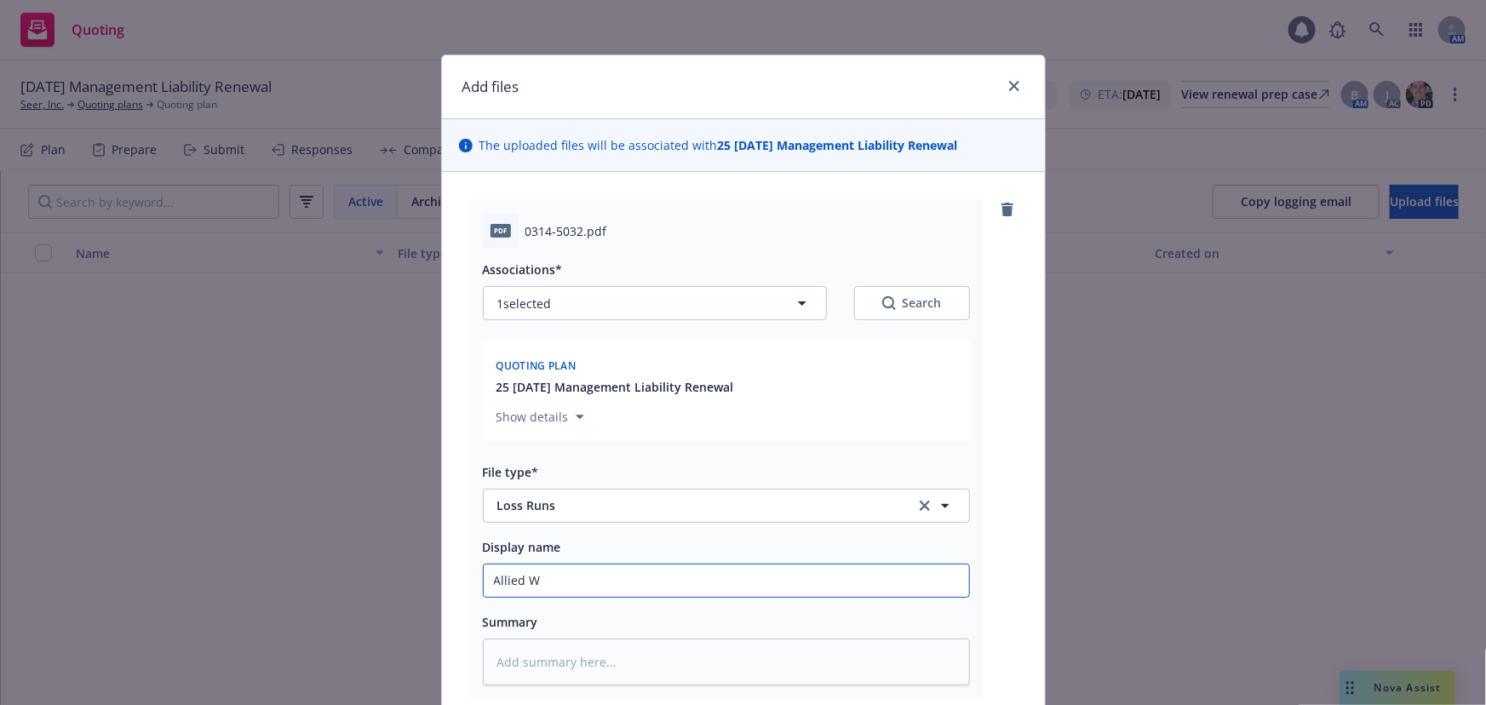
type textarea "x"
type input "Allied Wo"
type textarea "x"
type input "Allied Wor"
type textarea "x"
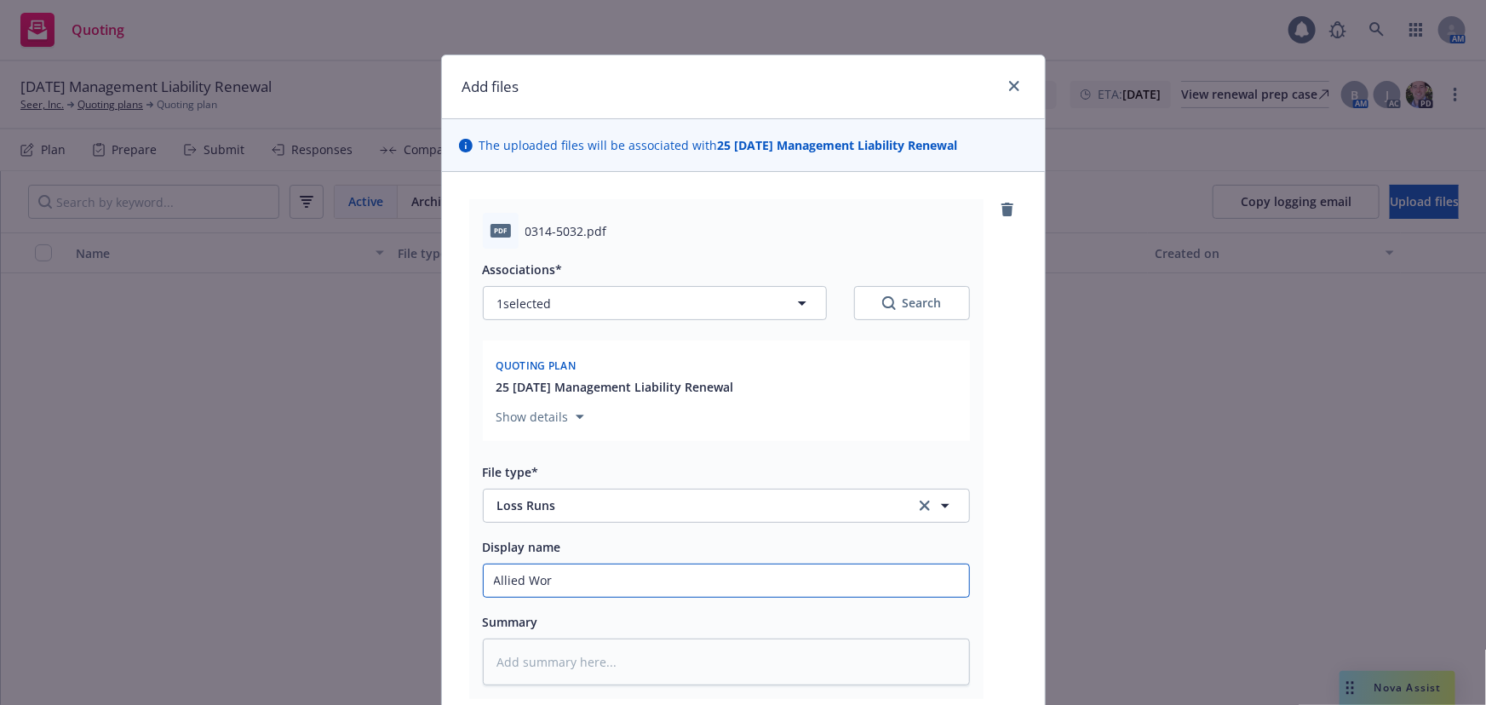
type input "Allied Worl"
type textarea "x"
type input "Allied World"
type textarea "x"
type input "Allied World"
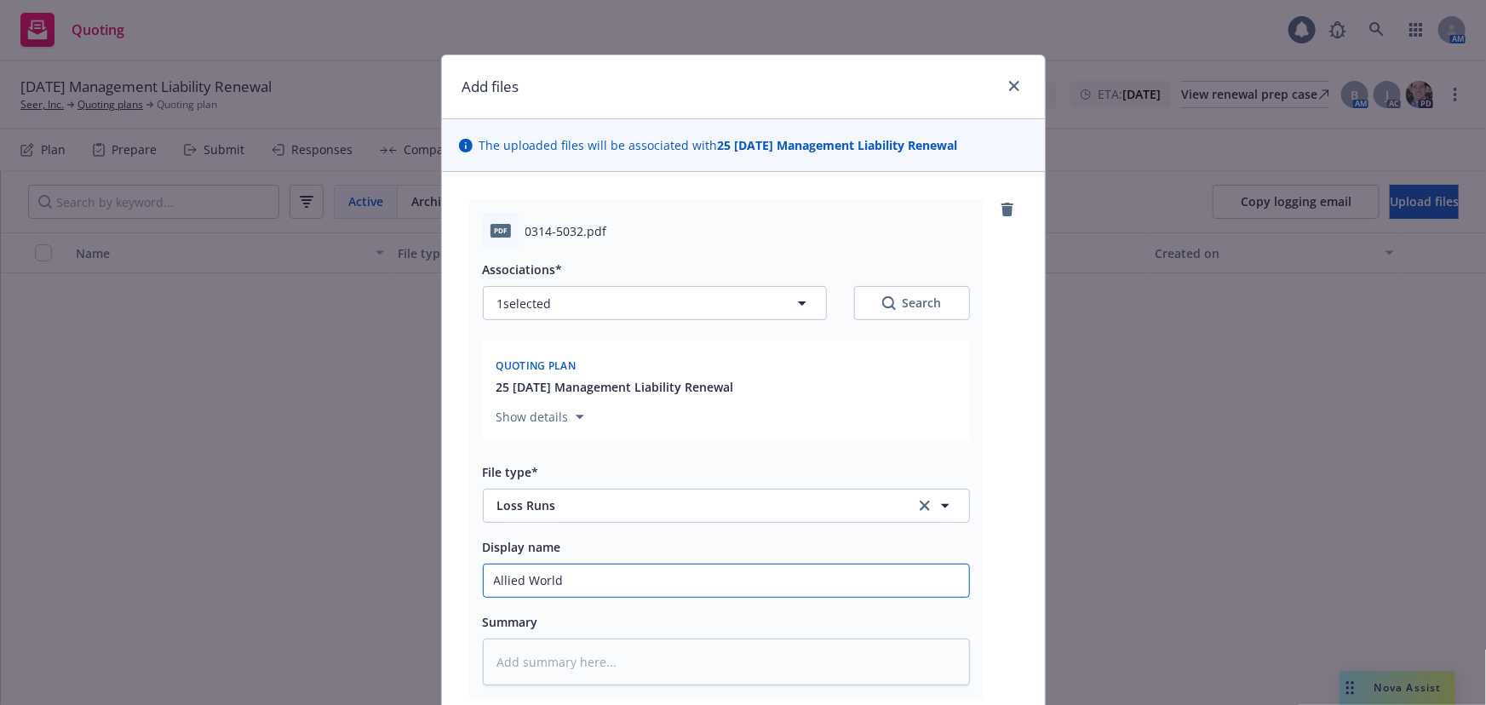
type textarea "x"
type input "Allied World L"
type textarea "x"
type input "Allied World Lo"
type textarea "x"
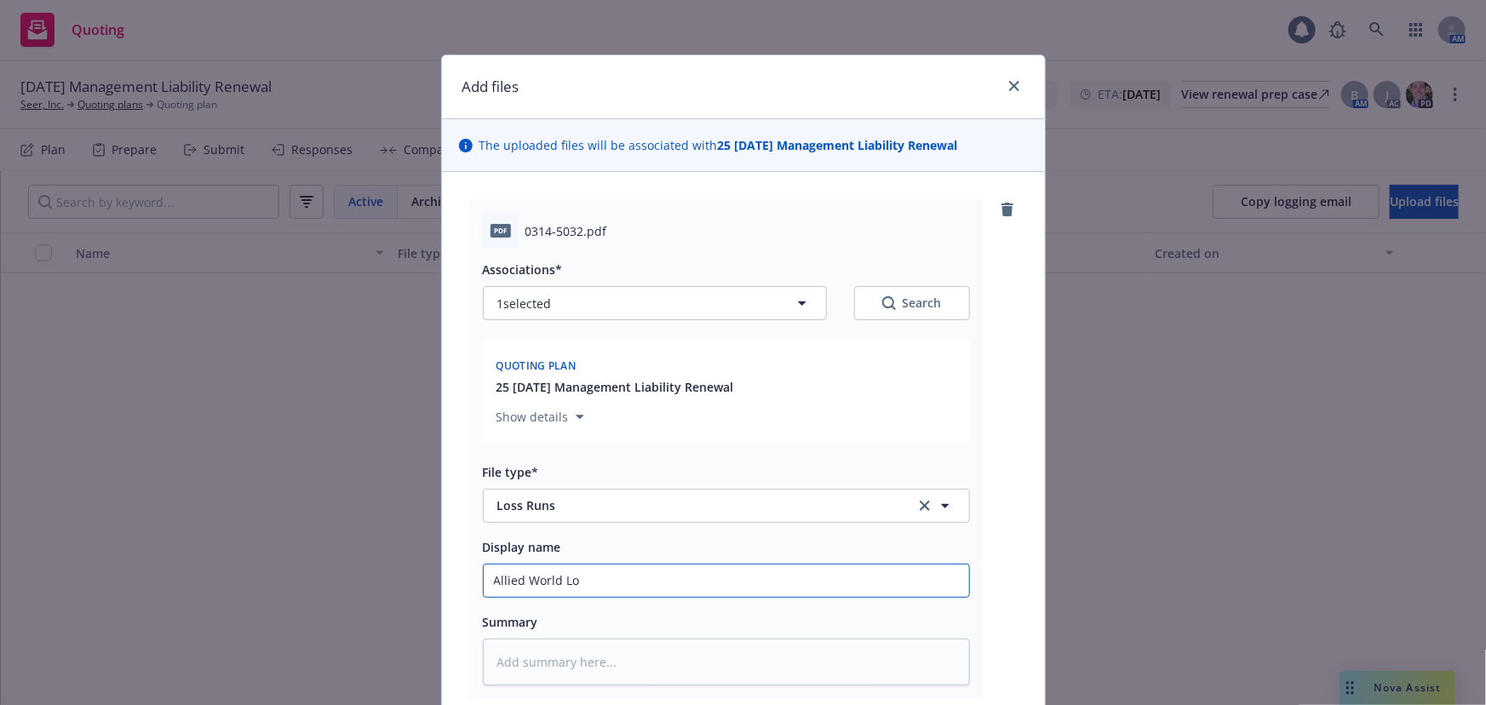
type input "Allied World Los"
type textarea "x"
type input "Allied World Loss"
type textarea "x"
type input "Allied World Loss"
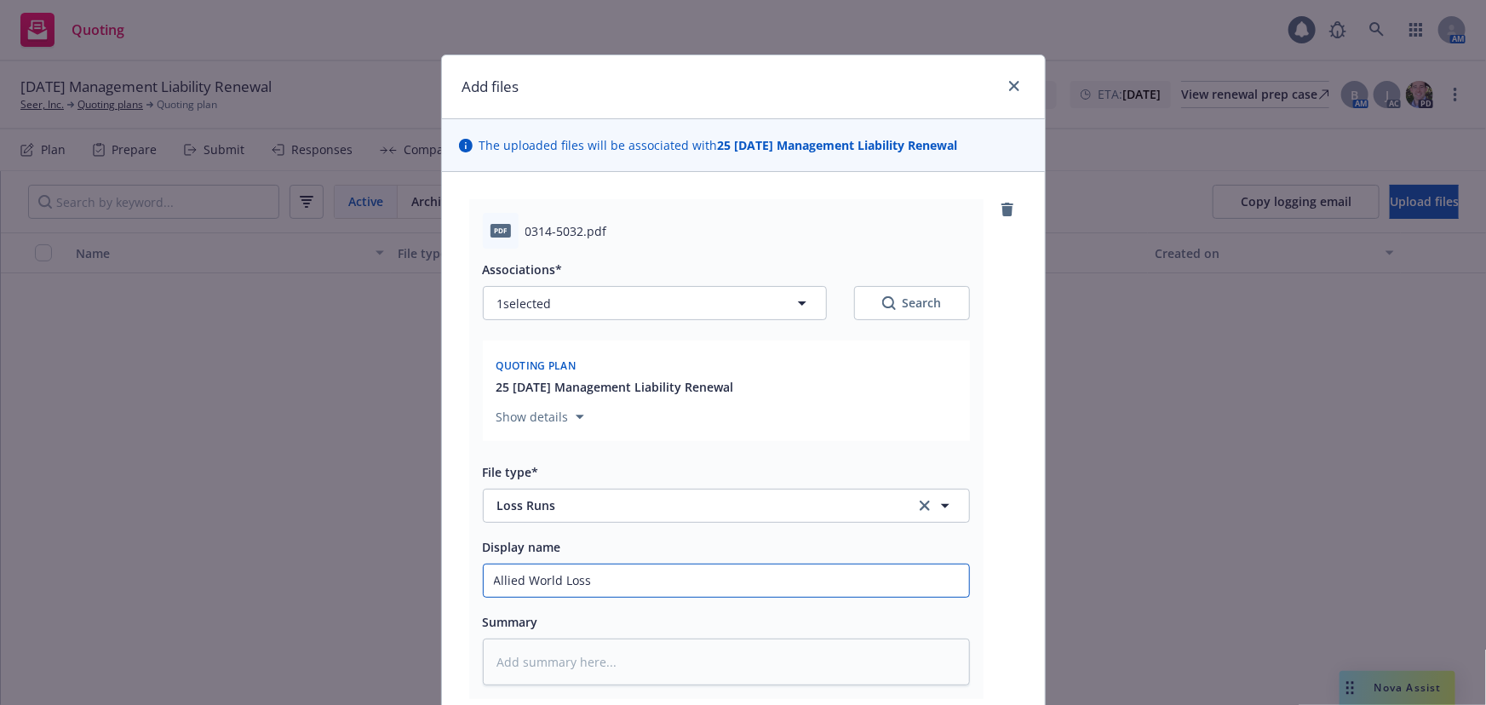
type textarea "x"
type input "Allied World Loss R"
type textarea "x"
type input "Allied World Loss Ru"
type textarea "x"
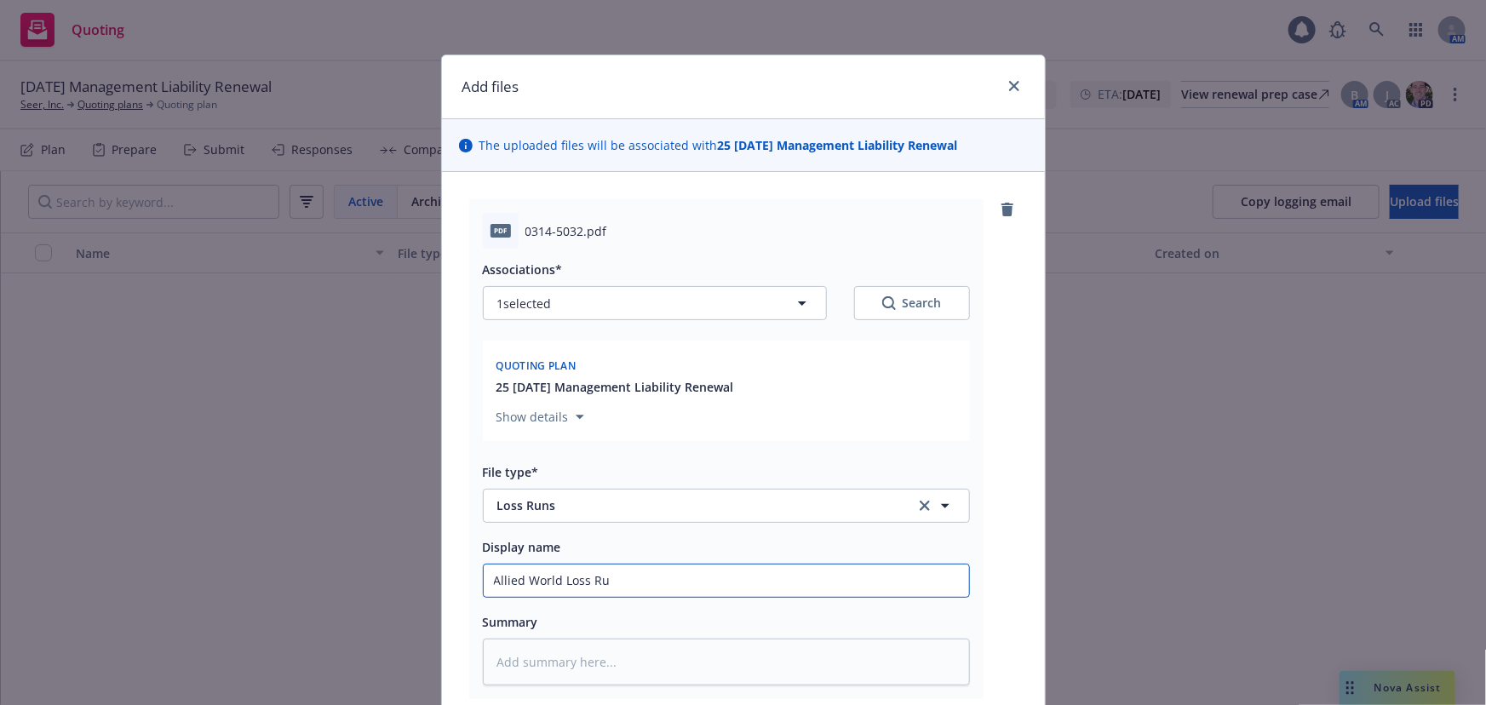
type input "Allied World Loss Run"
type textarea "x"
type input "Allied World Loss Runs"
type textarea "x"
type input "Allied World Loss Runs"
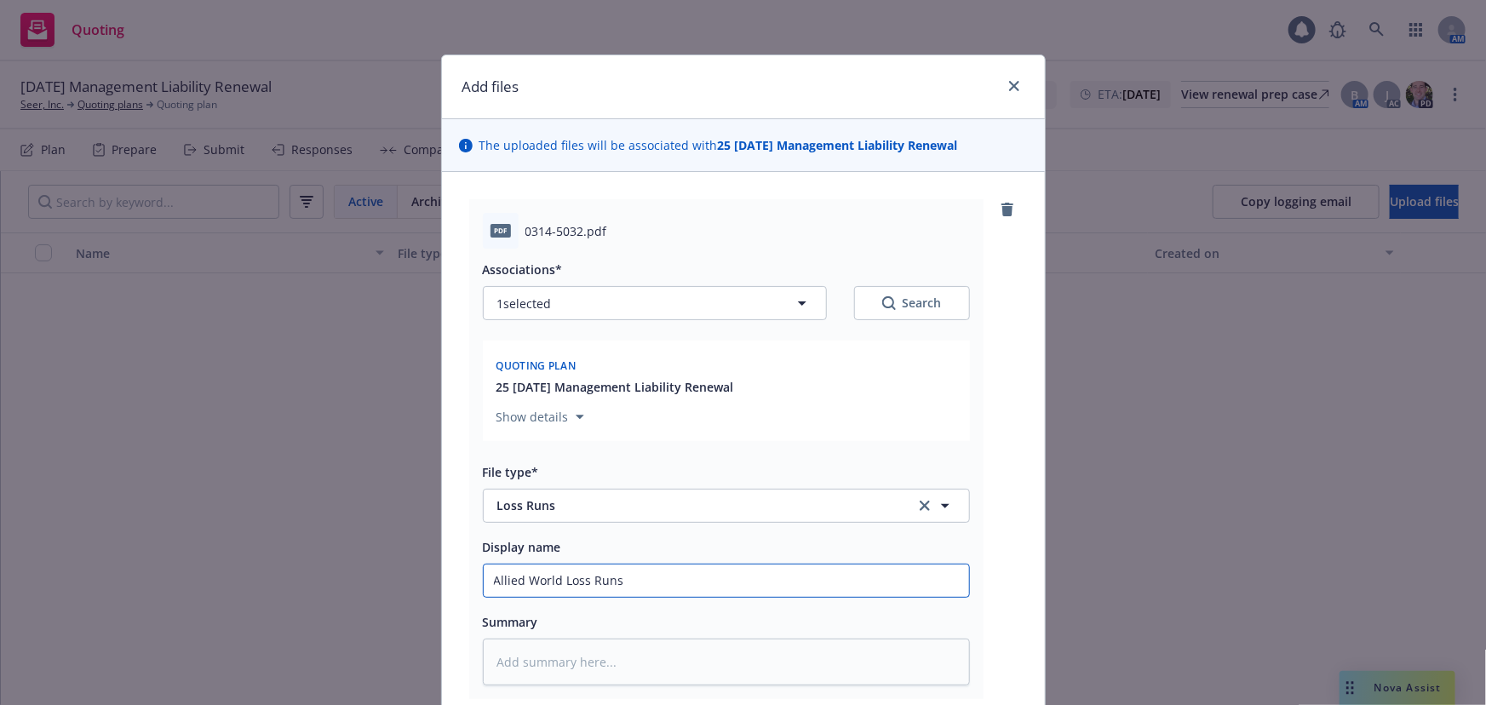
type textarea "x"
type input "Allied World Loss Runs v"
click at [666, 587] on input "Allied World Loss Runs v" at bounding box center [726, 580] width 485 height 32
type textarea "x"
type input "Allied World Loss Runs v9"
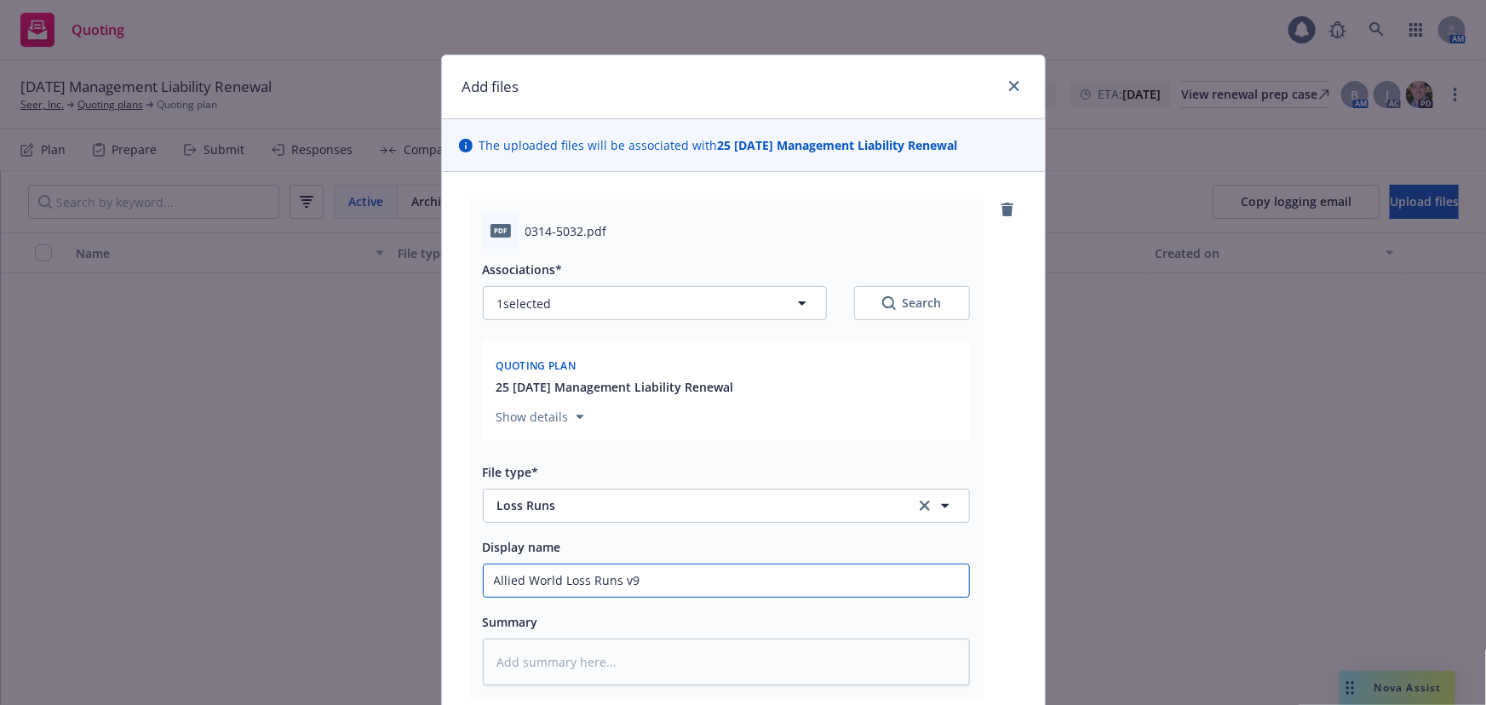
type textarea "x"
type input "Allied World Loss Runs v9."
type textarea "x"
type input "Allied World Loss Runs v9.2"
type textarea "x"
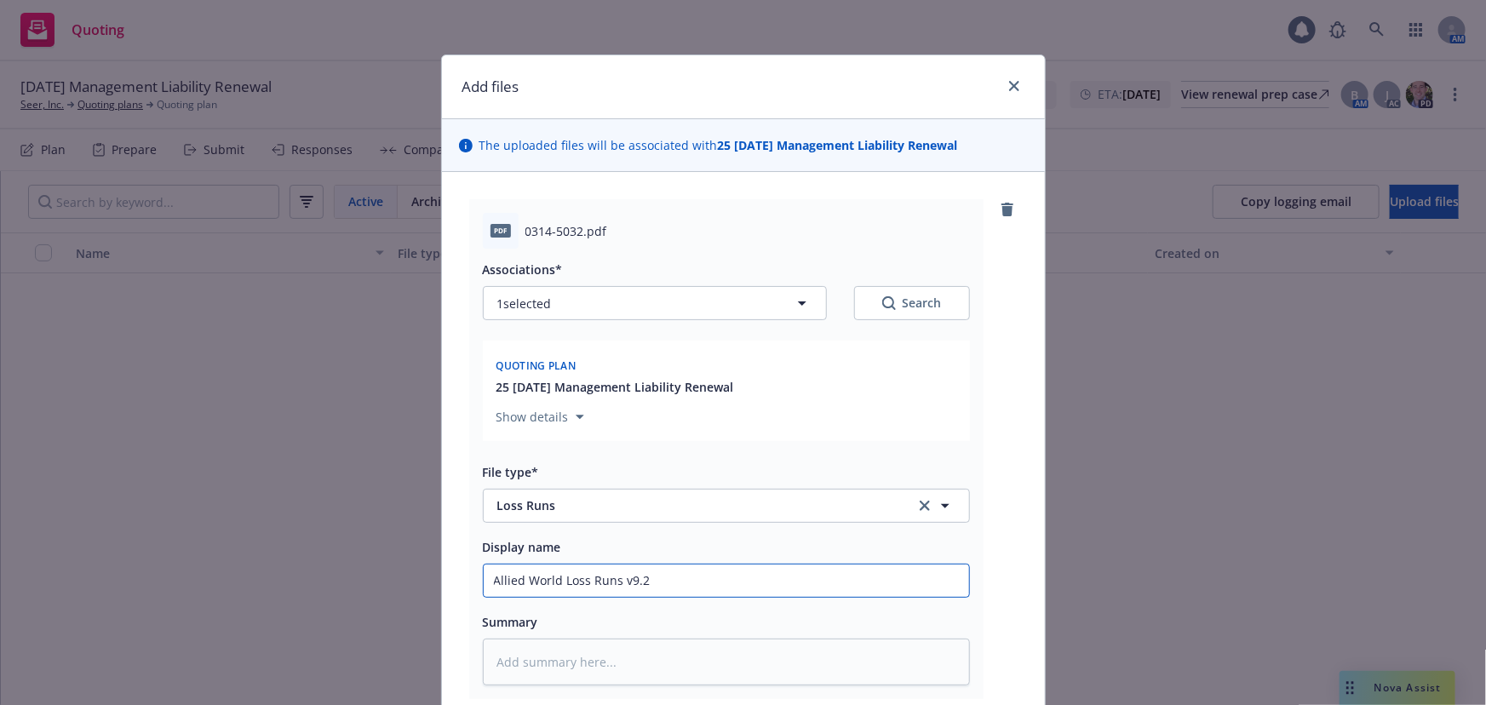
type input "Allied World Loss Runs v9.26"
type textarea "x"
type input "Allied World Loss Runs v9.26."
type textarea "x"
type input "Allied World Loss Runs v9.26.2"
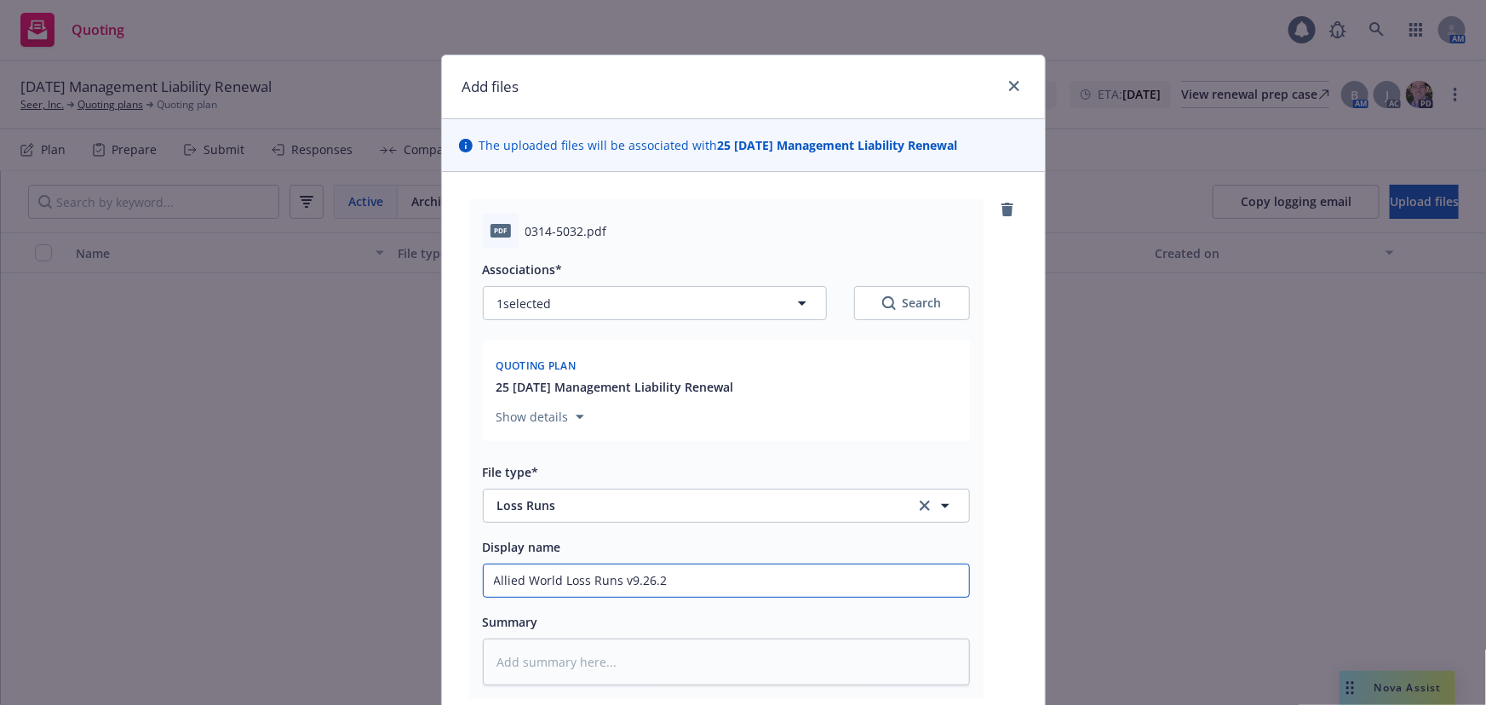
type textarea "x"
type input "Allied World Loss Runs v9.26.25"
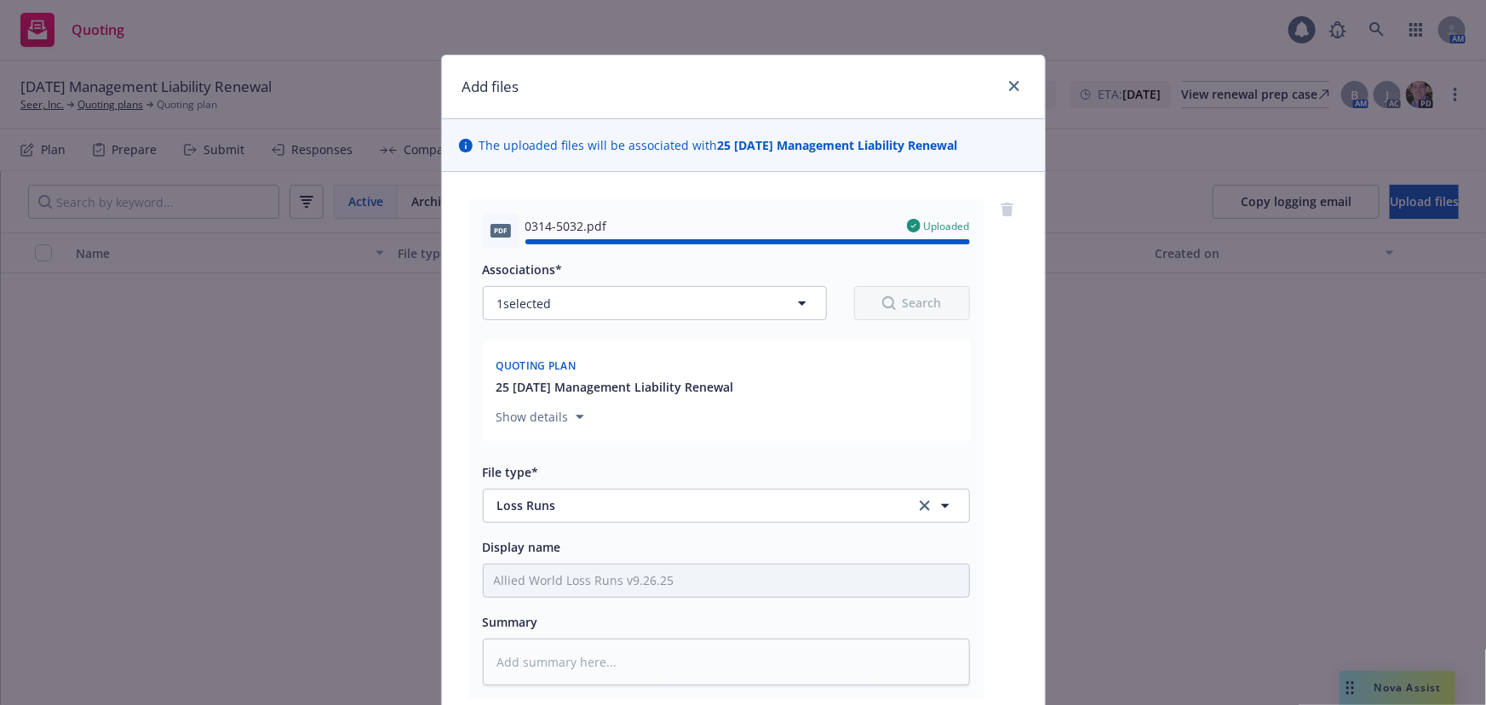
type textarea "x"
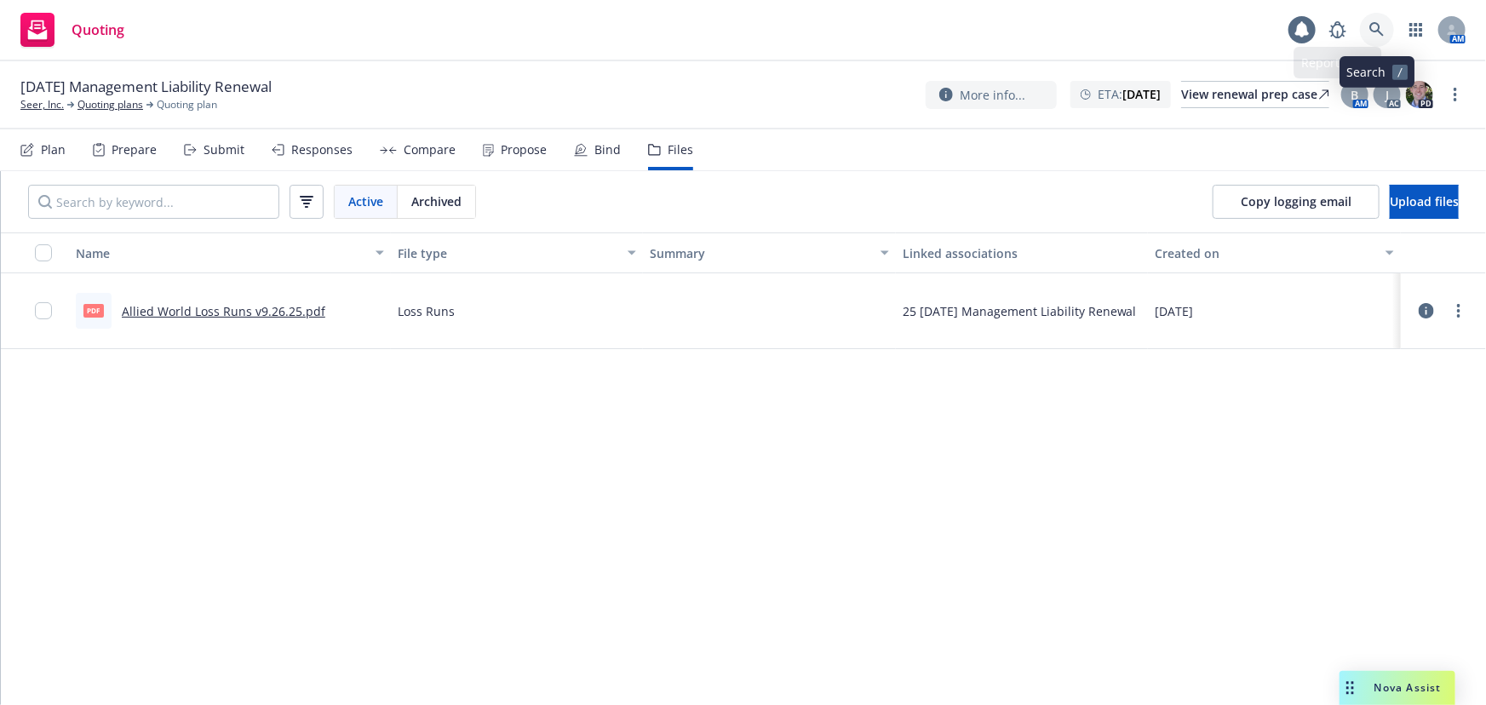
click at [1379, 26] on icon at bounding box center [1376, 29] width 14 height 14
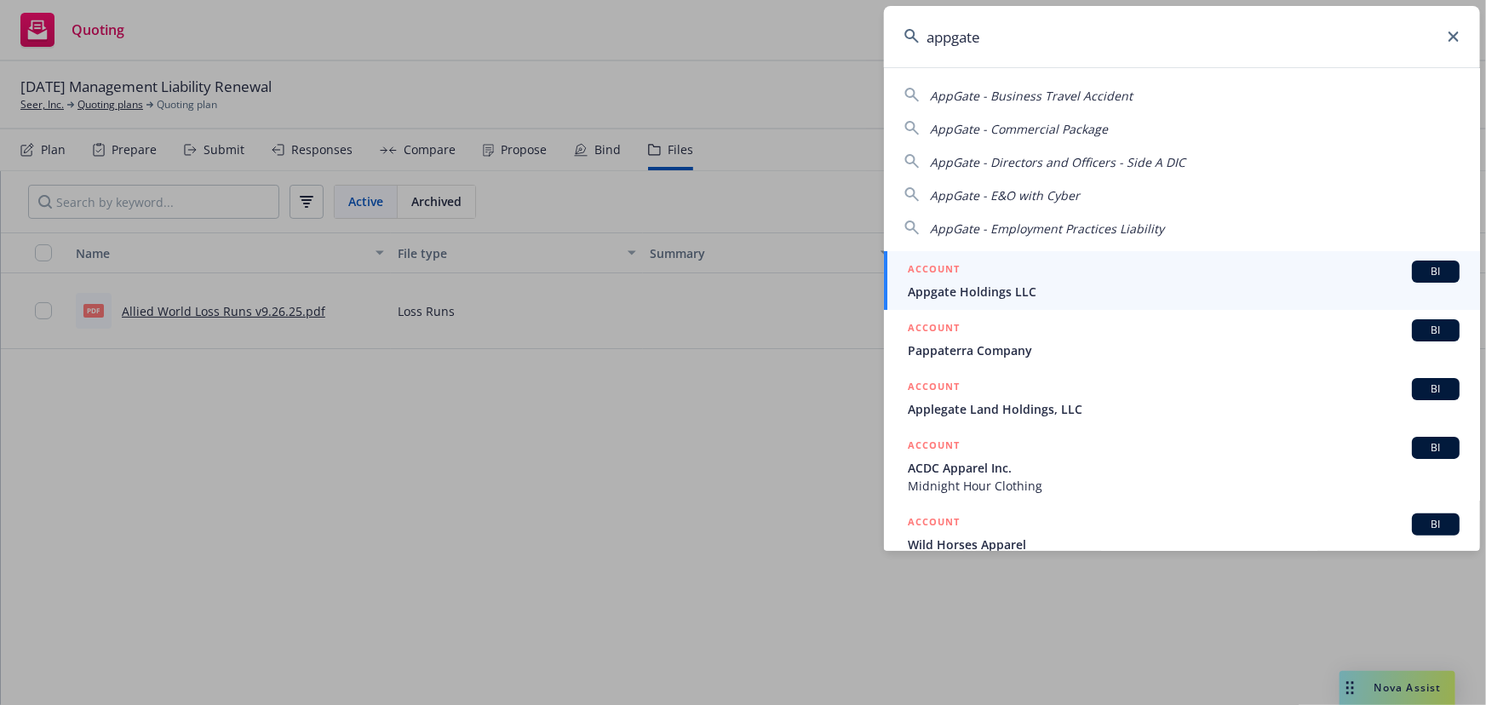
type input "appgate"
click at [1096, 274] on div "ACCOUNT BI" at bounding box center [1183, 271] width 552 height 22
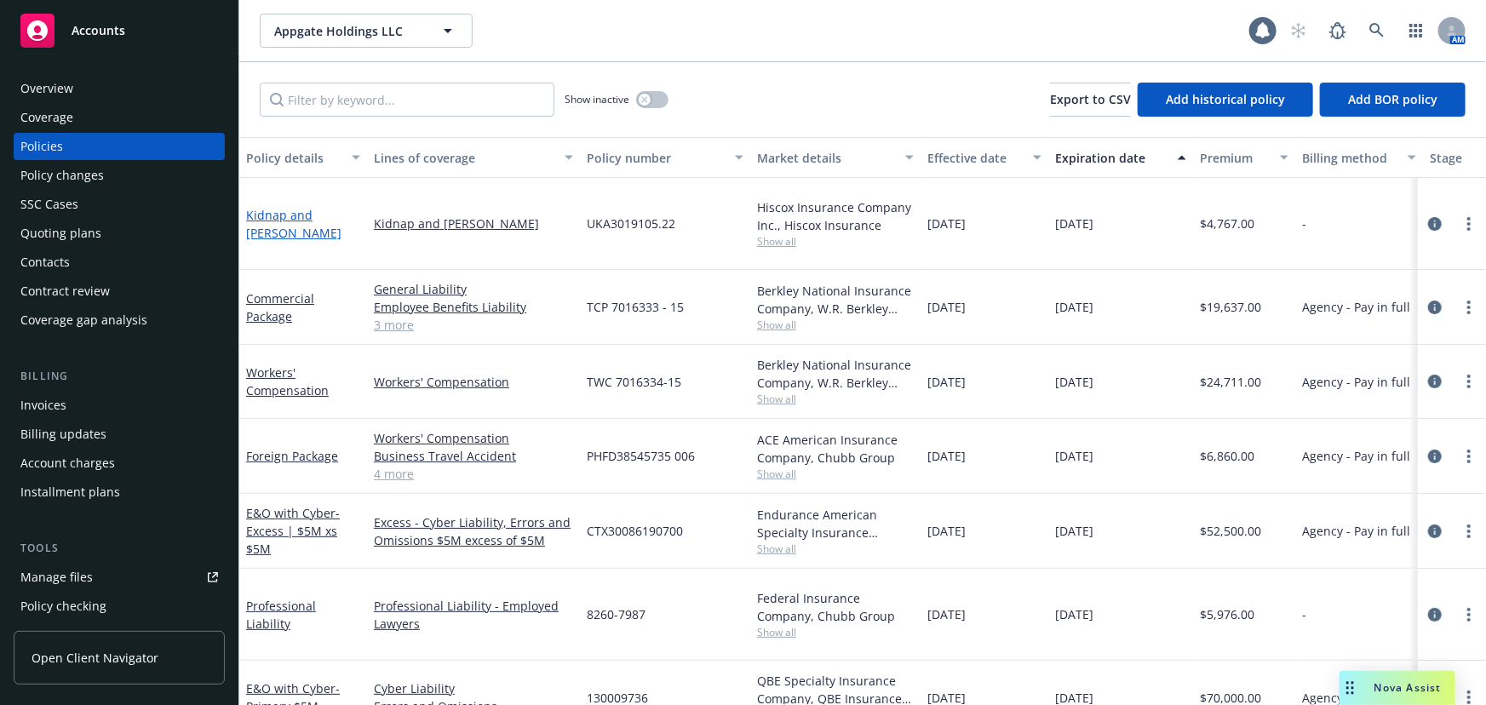
click at [319, 214] on link "Kidnap and [PERSON_NAME]" at bounding box center [293, 224] width 95 height 34
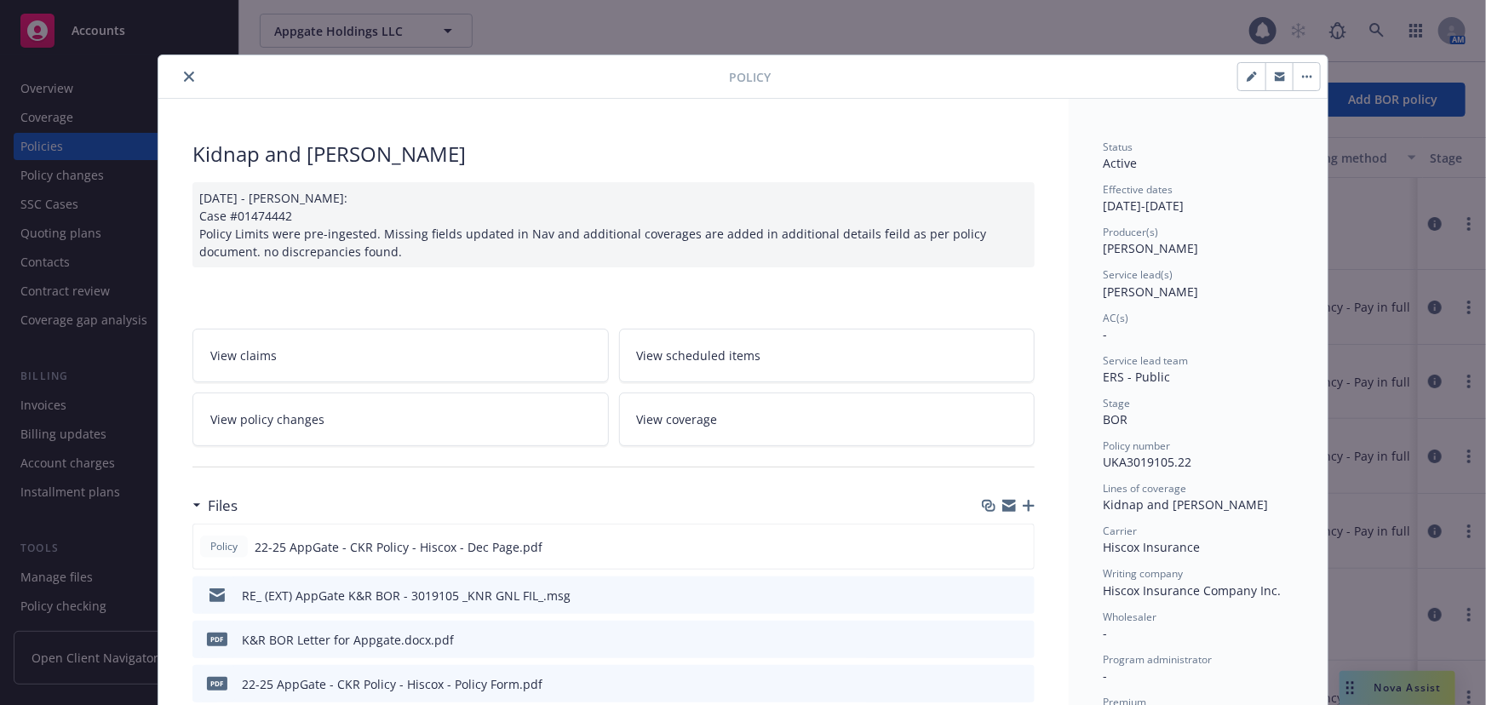
click at [191, 77] on button "close" at bounding box center [189, 76] width 20 height 20
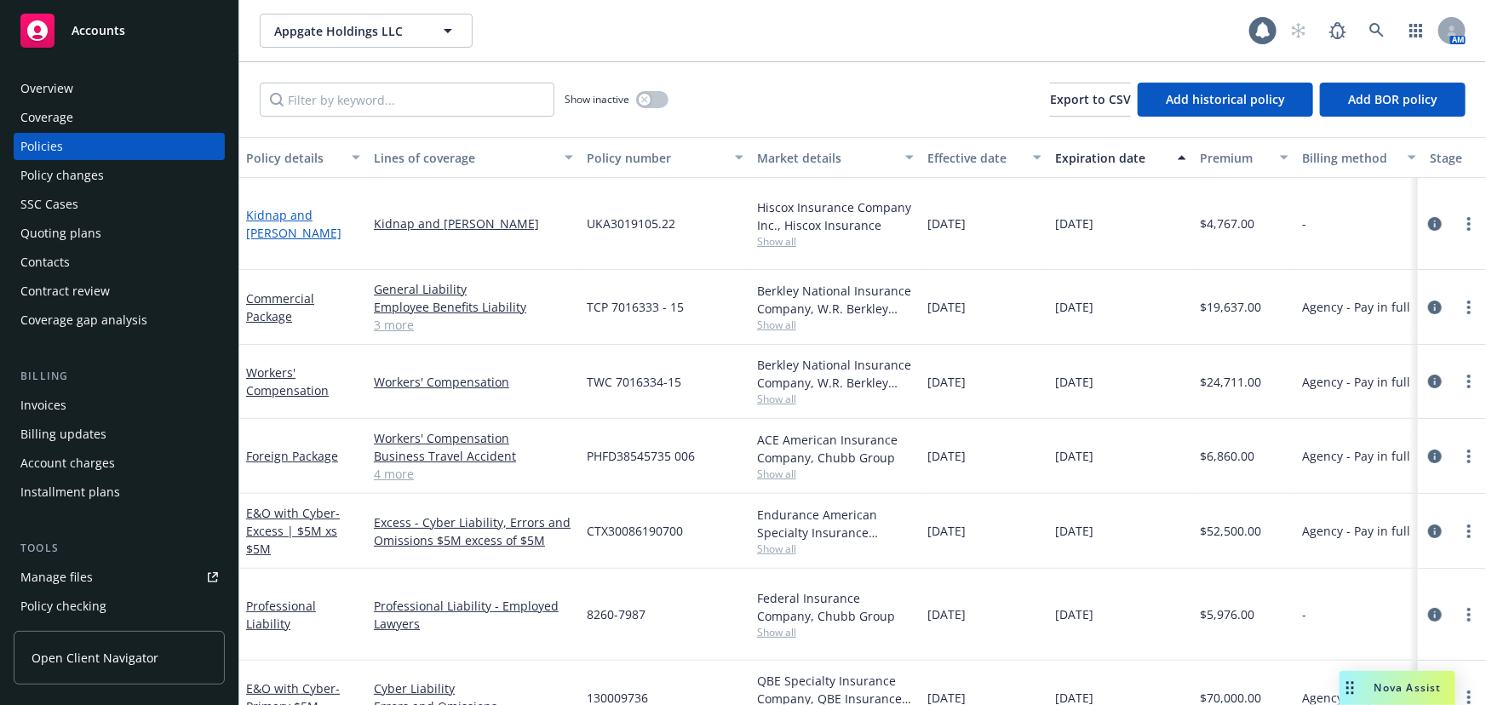
click at [322, 212] on link "Kidnap and [PERSON_NAME]" at bounding box center [293, 224] width 95 height 34
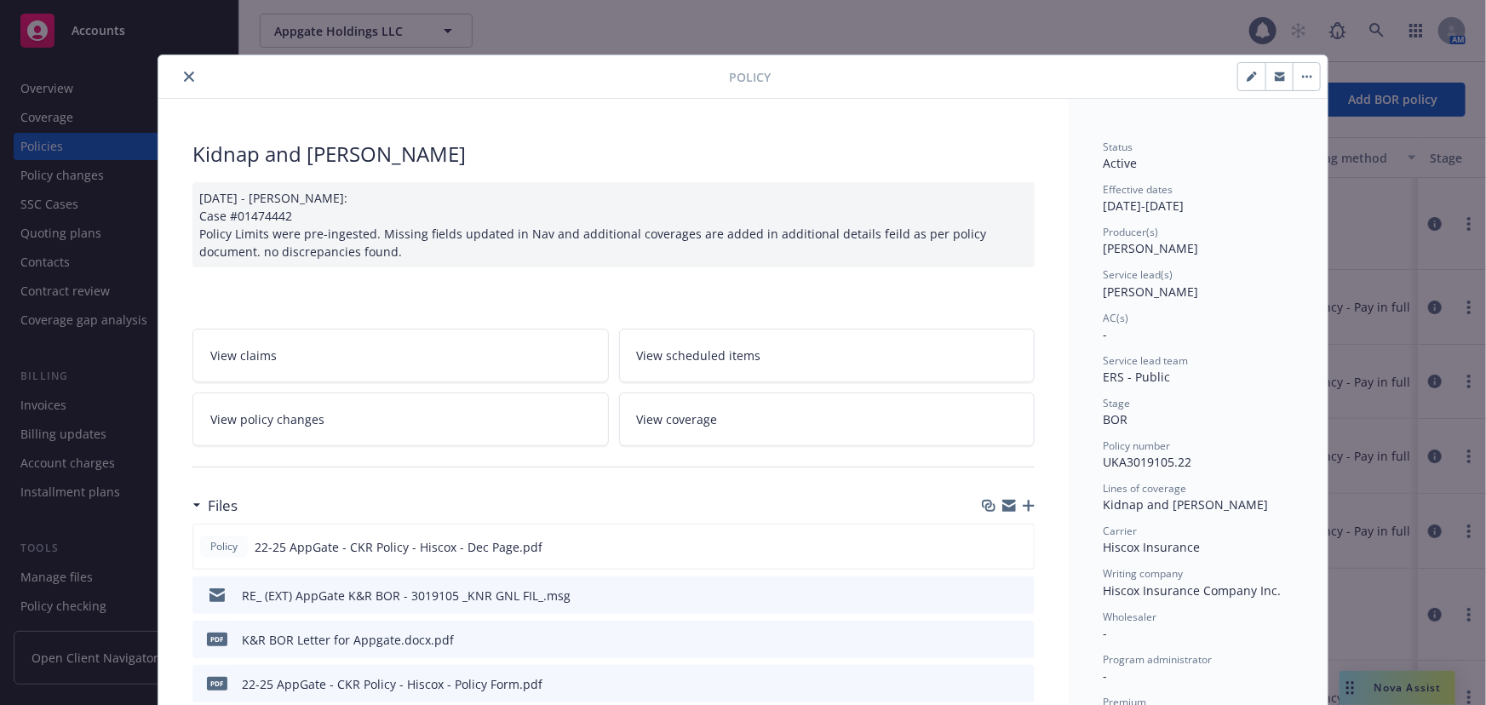
scroll to position [51, 0]
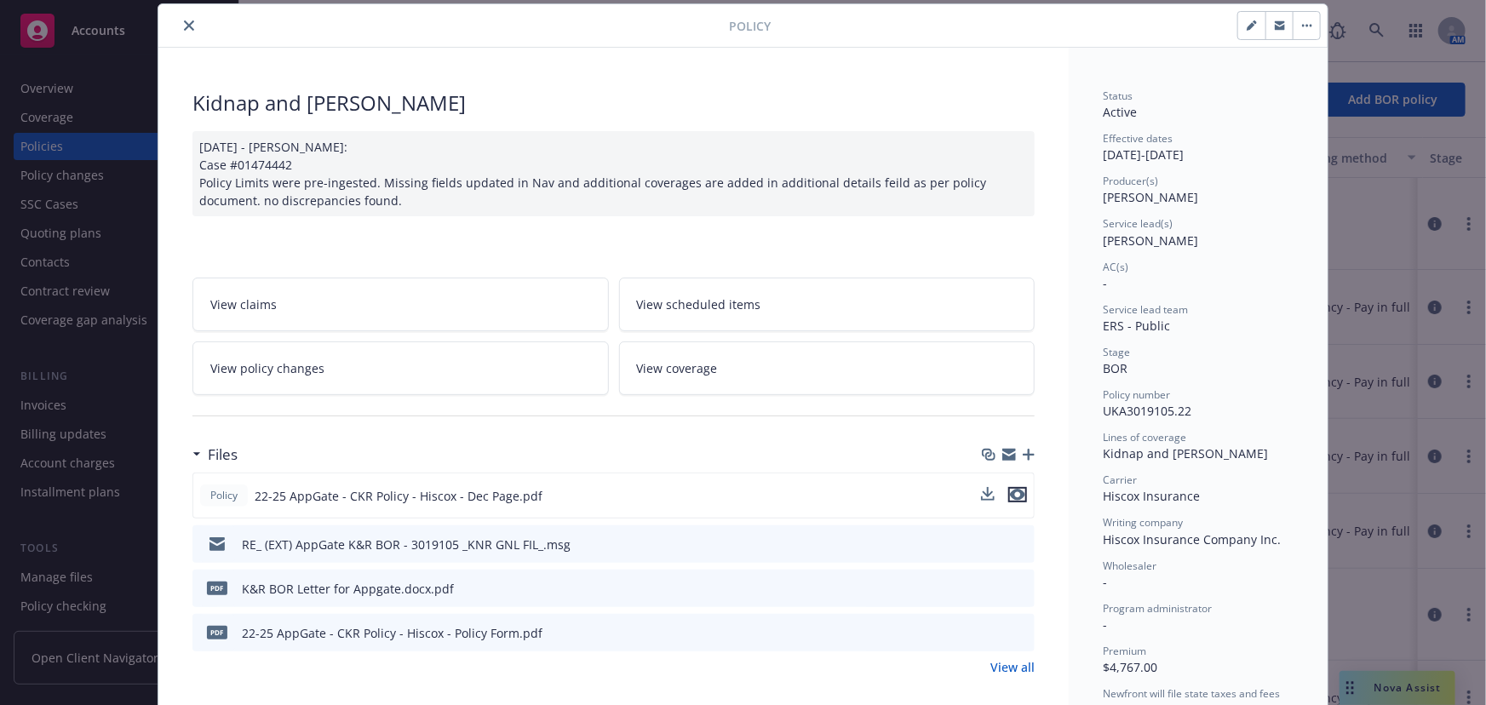
click at [1016, 492] on icon "preview file" at bounding box center [1017, 495] width 15 height 12
click at [184, 30] on icon "close" at bounding box center [189, 25] width 10 height 10
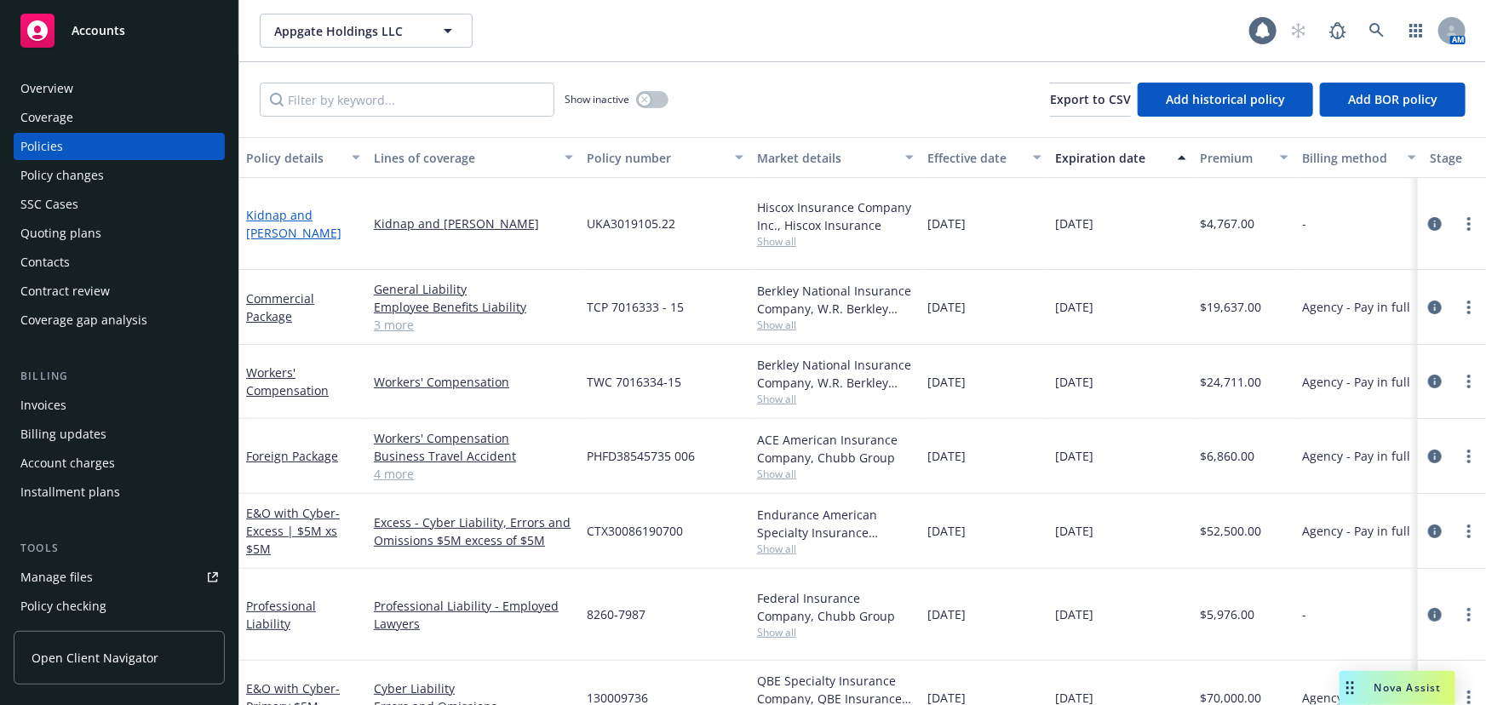
click at [341, 211] on link "Kidnap and [PERSON_NAME]" at bounding box center [293, 224] width 95 height 34
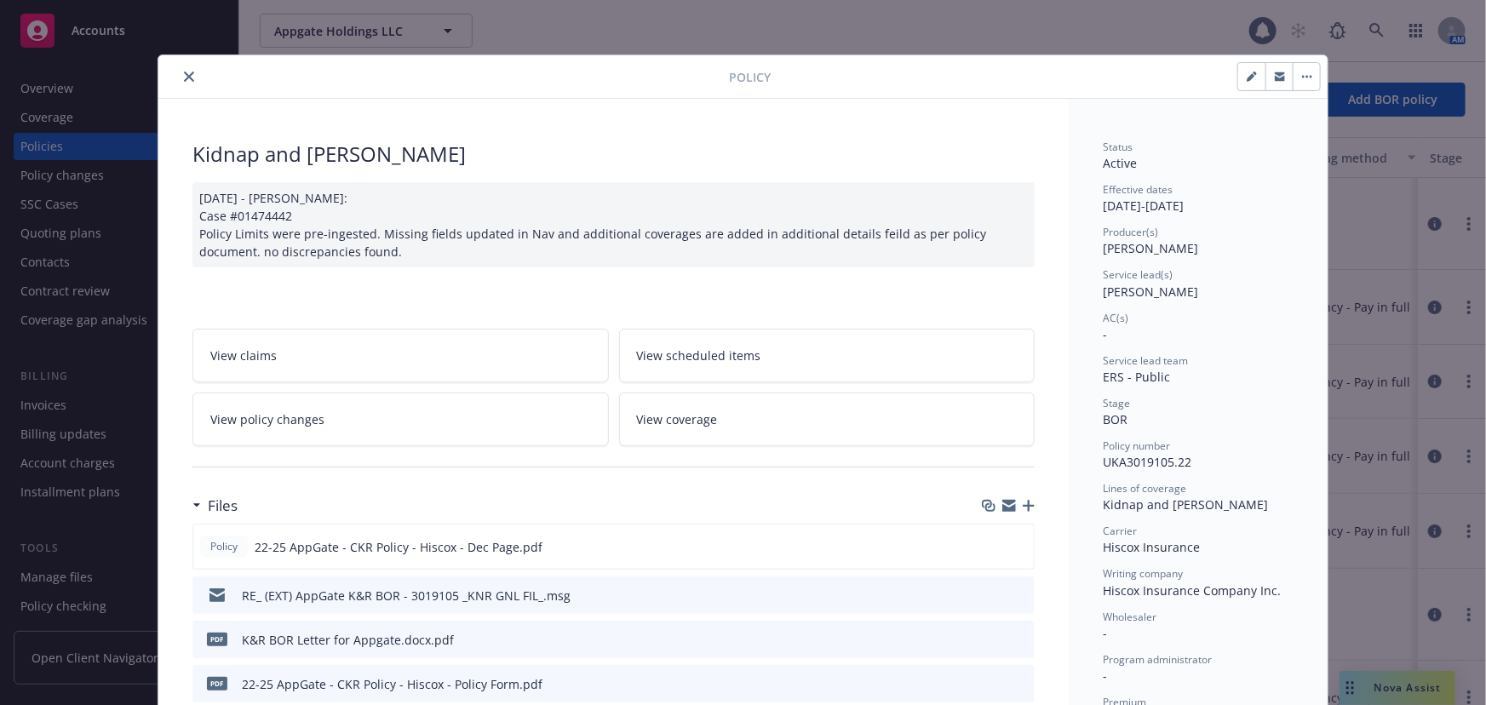
scroll to position [51, 0]
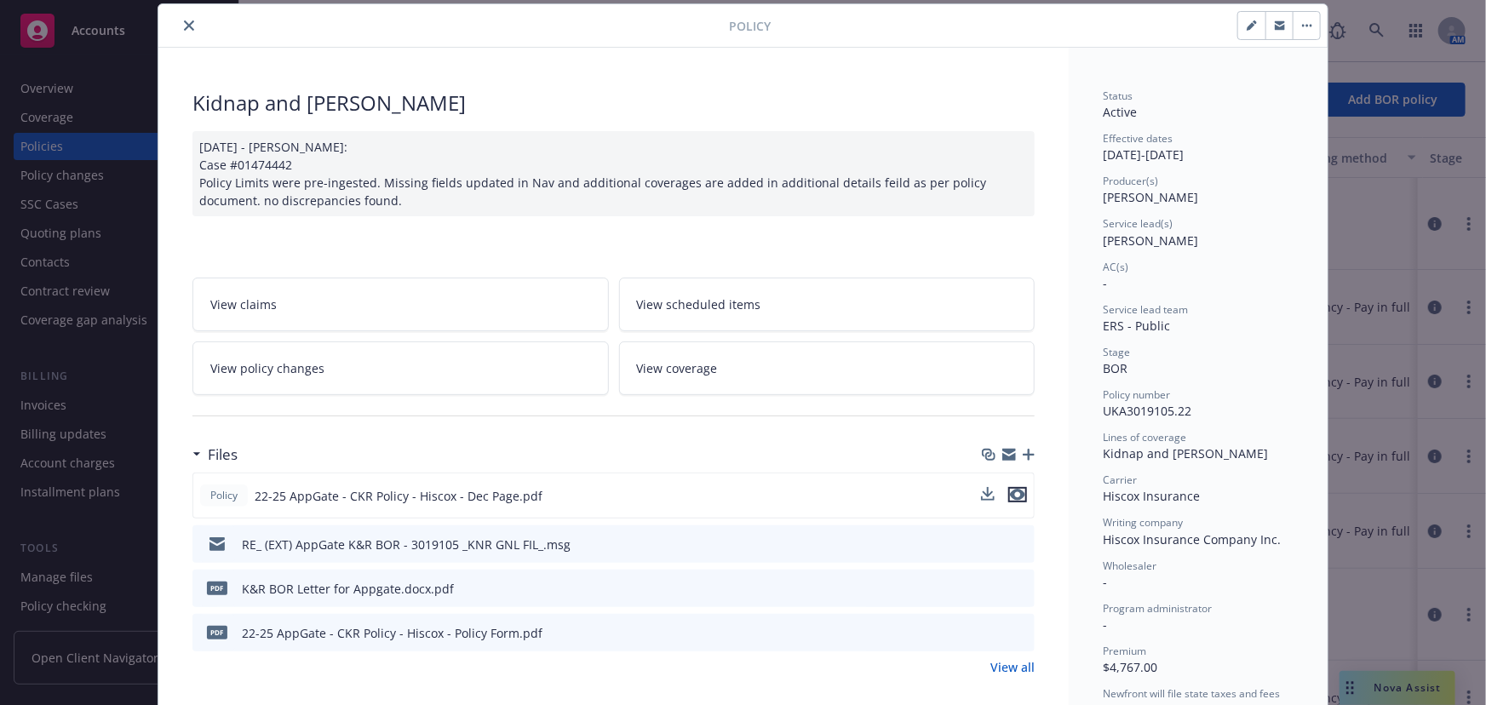
click at [1013, 495] on icon "preview file" at bounding box center [1017, 495] width 15 height 12
click at [179, 28] on button "close" at bounding box center [189, 25] width 20 height 20
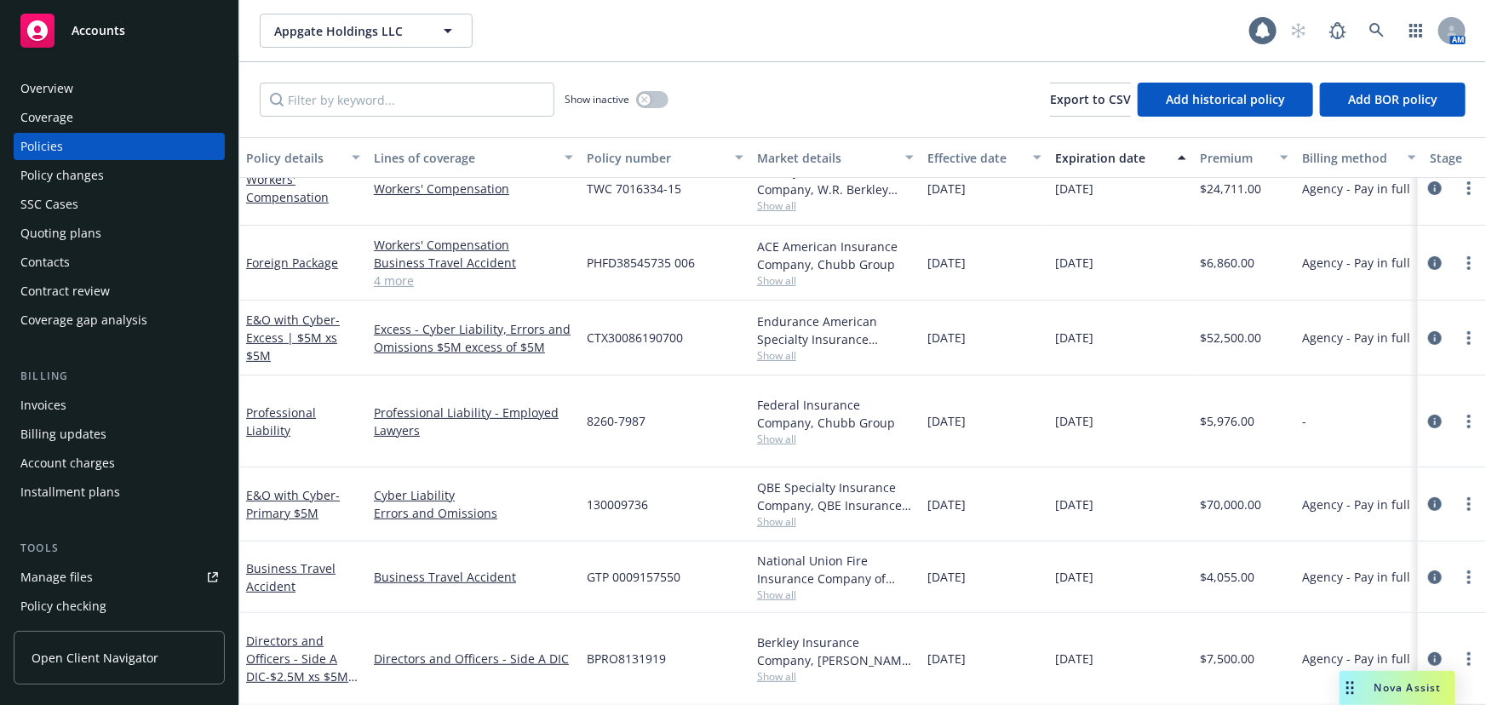
scroll to position [233, 0]
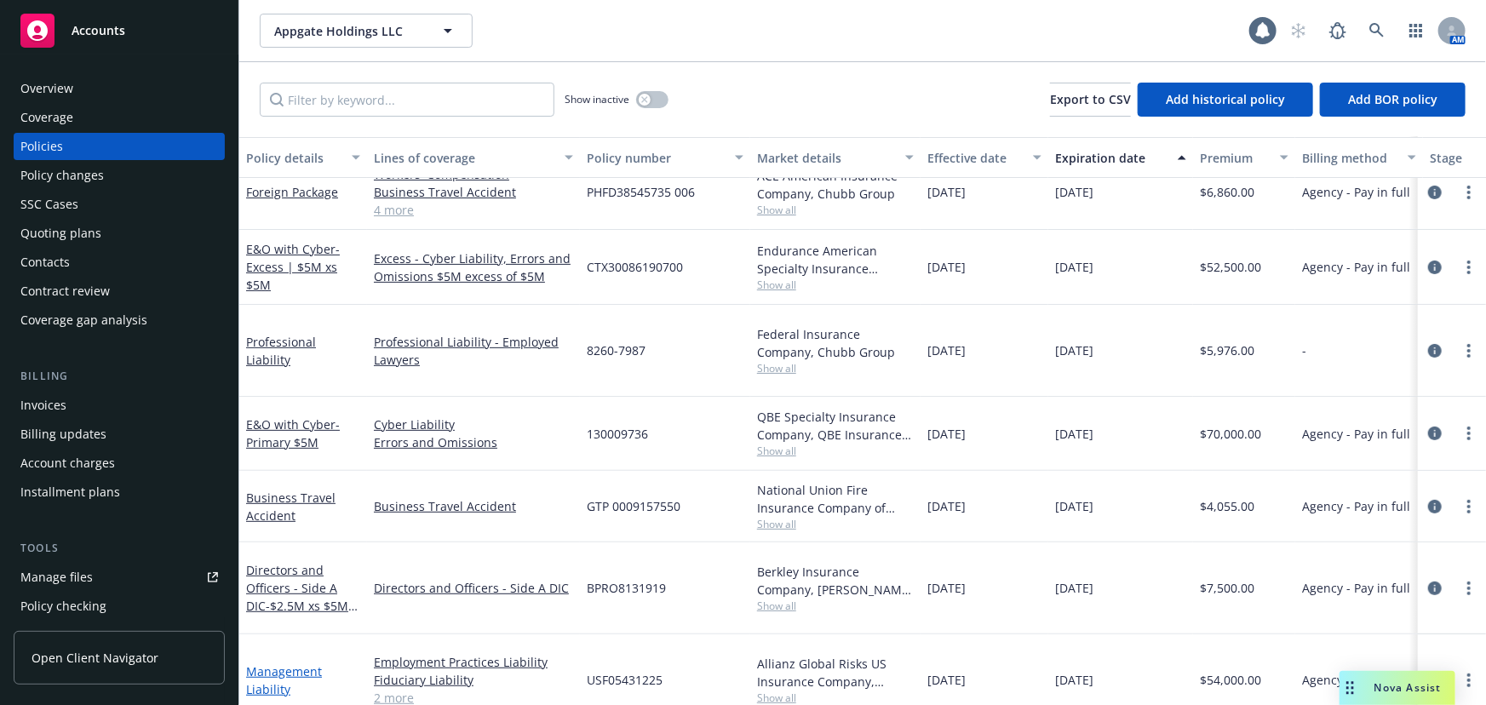
click at [281, 663] on link "Management Liability" at bounding box center [284, 680] width 76 height 34
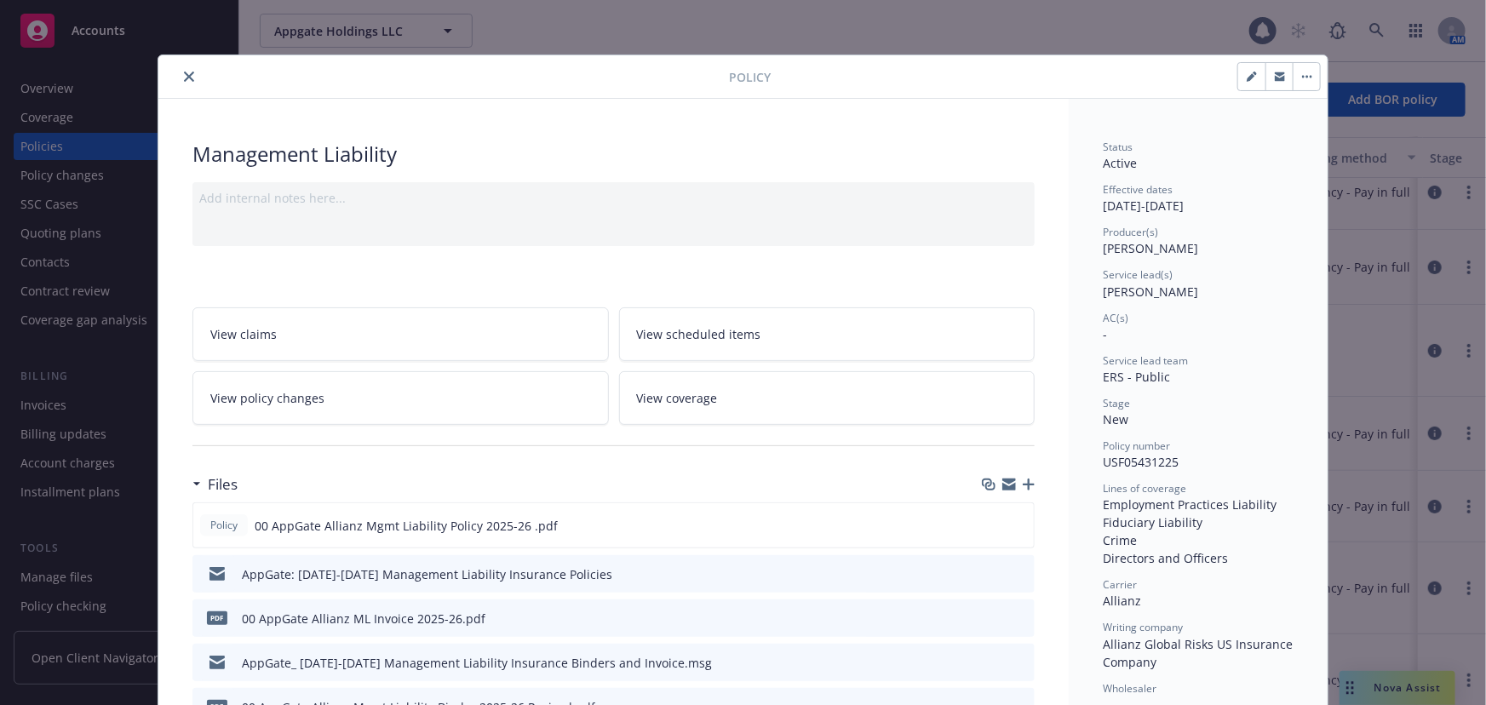
click at [179, 80] on button "close" at bounding box center [189, 76] width 20 height 20
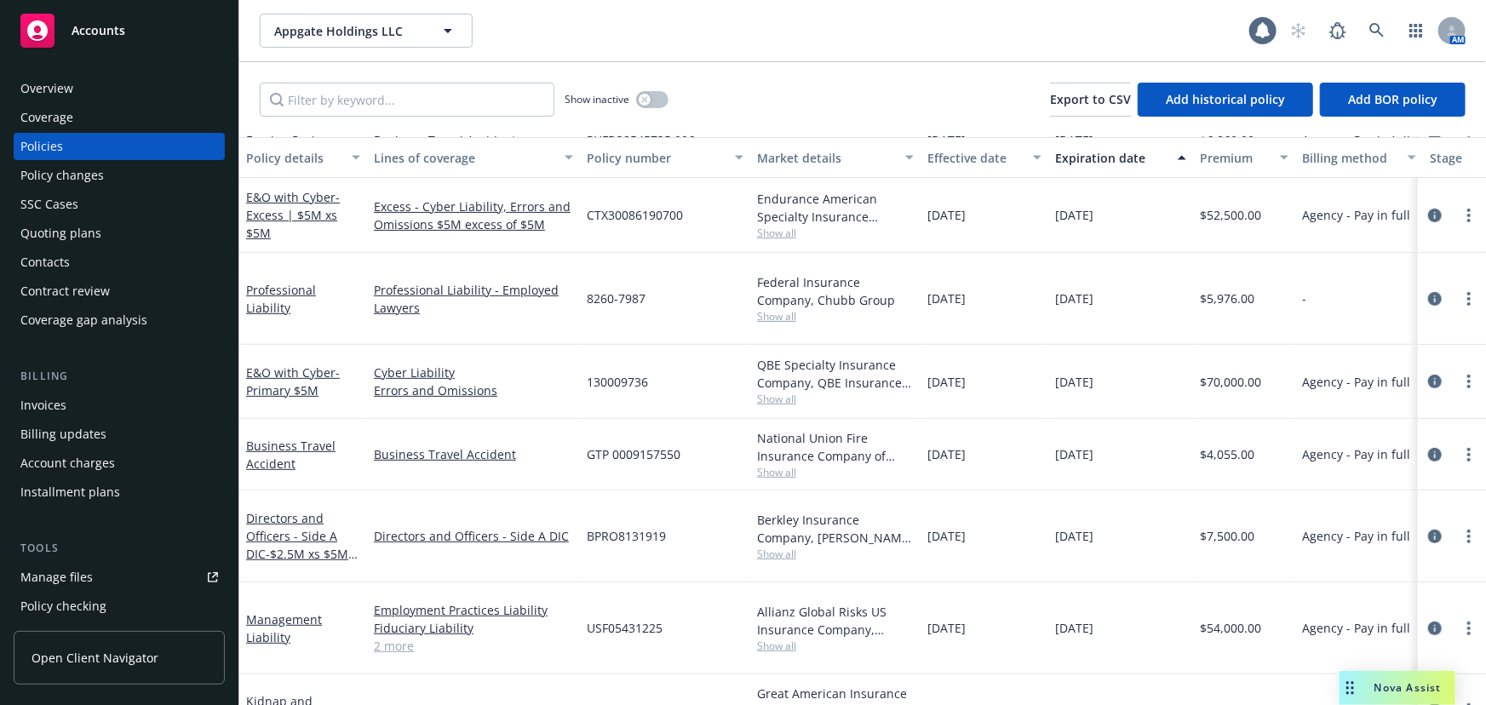
scroll to position [278, 0]
click at [322, 694] on link "Kidnap and [PERSON_NAME]" at bounding box center [293, 711] width 95 height 34
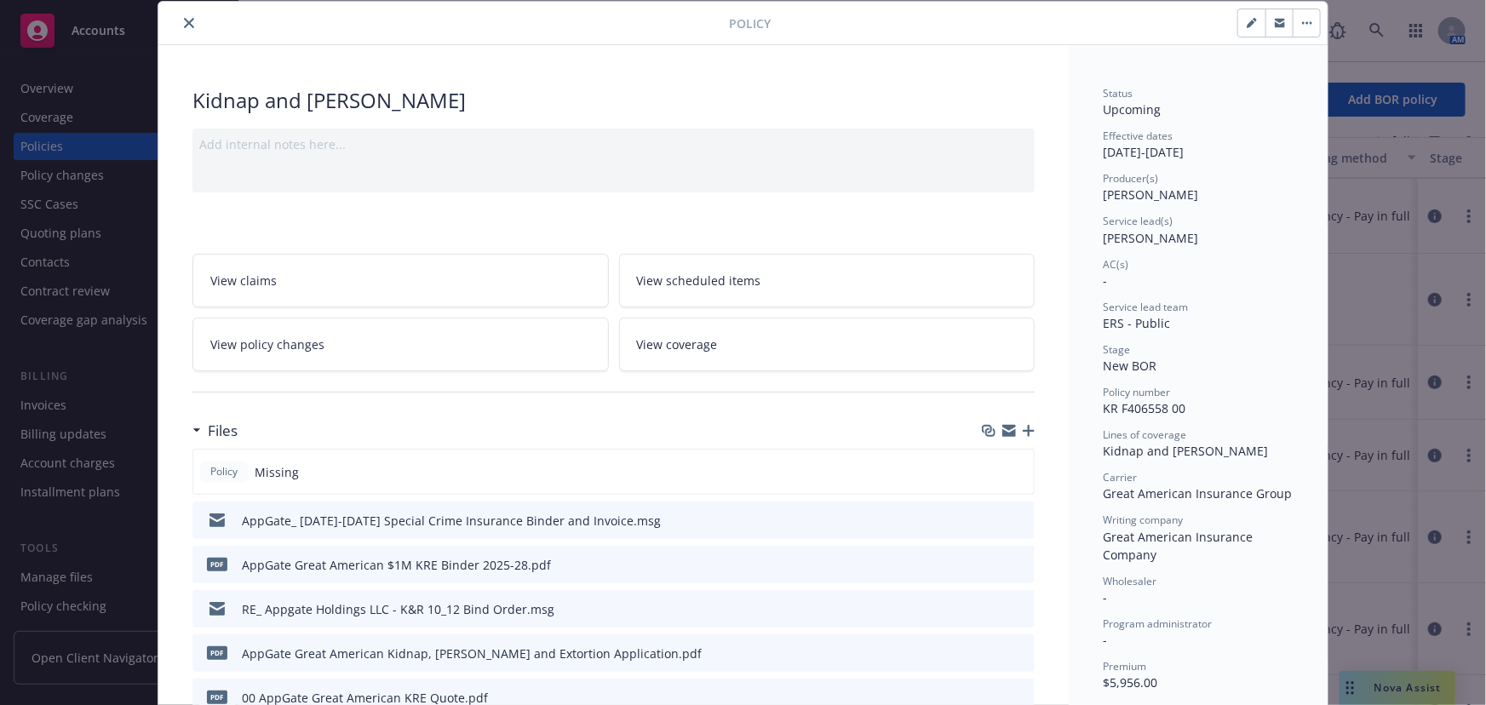
scroll to position [77, 0]
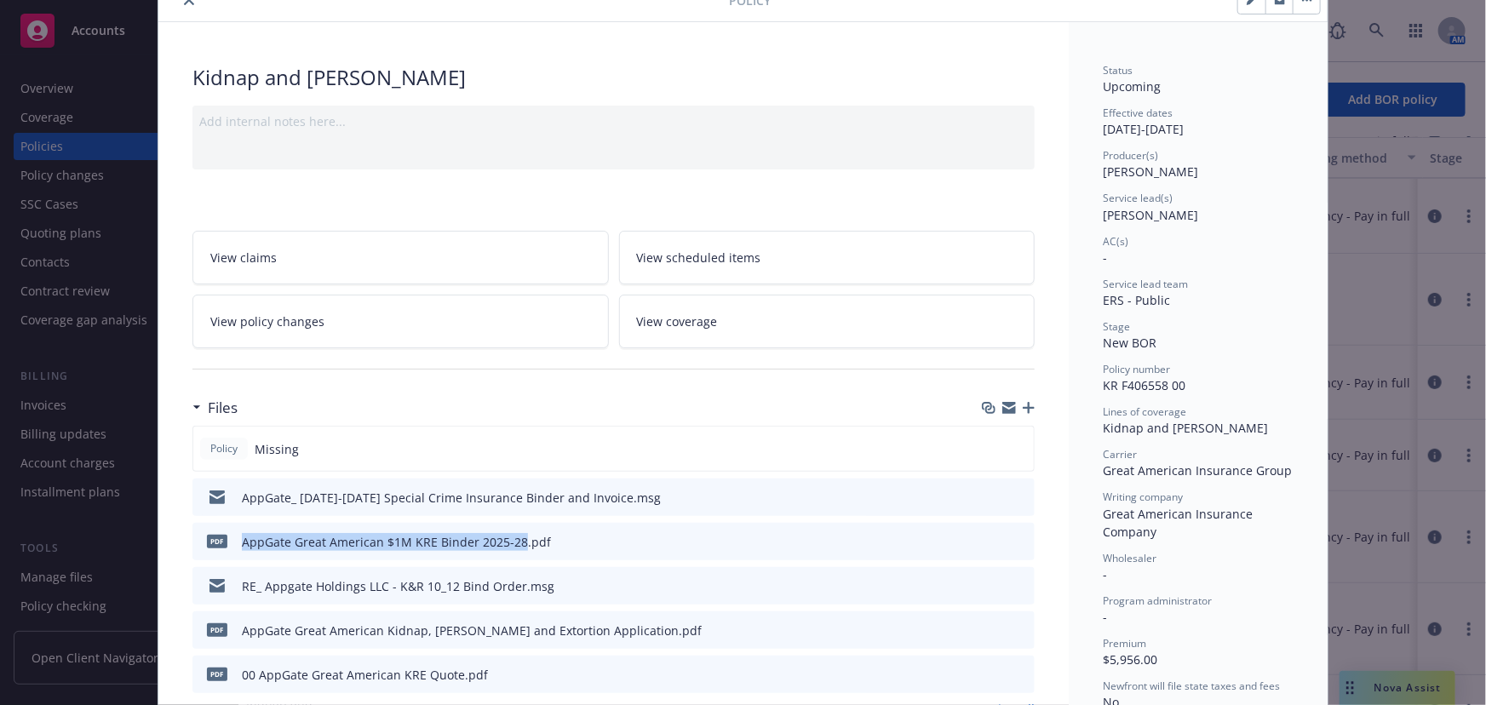
drag, startPoint x: 236, startPoint y: 538, endPoint x: 512, endPoint y: 539, distance: 276.7
click at [512, 539] on div "AppGate Great American $1M KRE Binder 2025-28.pdf" at bounding box center [396, 542] width 309 height 18
copy div "AppGate Great American $1M KRE Binder 2025-28"
click at [1022, 405] on icon "button" at bounding box center [1028, 408] width 12 height 12
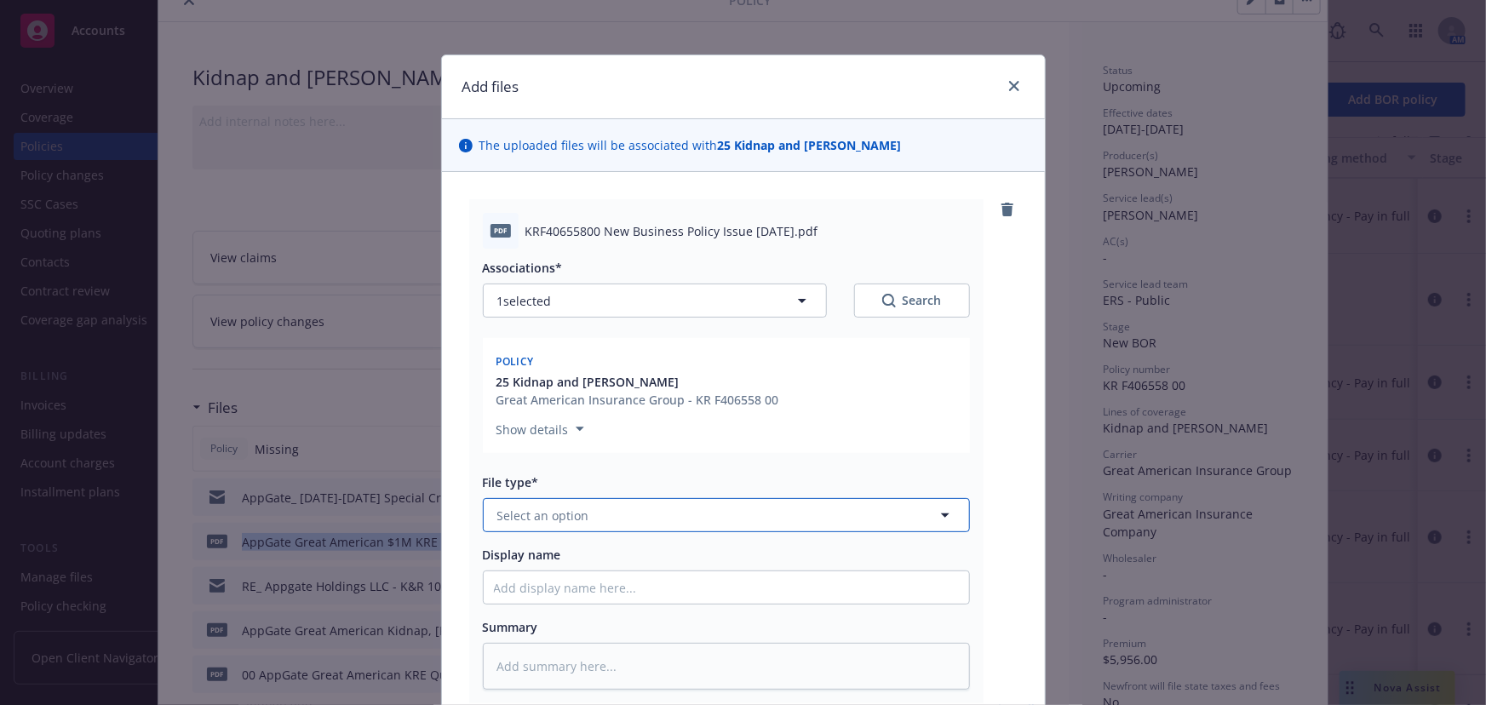
click at [554, 526] on button "Select an option" at bounding box center [726, 515] width 487 height 34
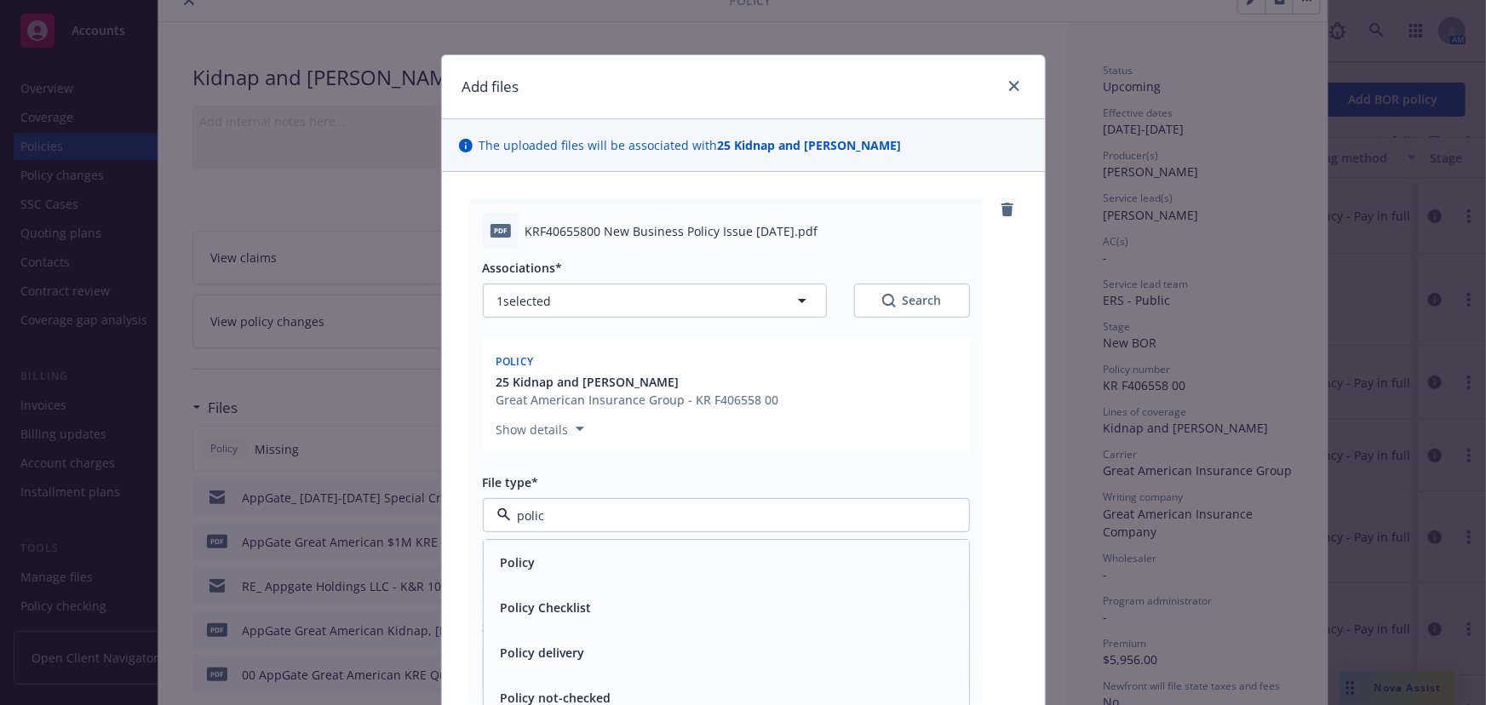
type input "policy"
click at [553, 562] on div "Policy" at bounding box center [726, 563] width 465 height 25
click at [538, 603] on div "Associations* 1 selected Search Policy 25 Kidnap and [PERSON_NAME] Great Americ…" at bounding box center [726, 469] width 487 height 441
click at [543, 594] on input "Display name" at bounding box center [726, 587] width 485 height 32
paste input "AppGate Great American $1M KRE Binder 2025-28"
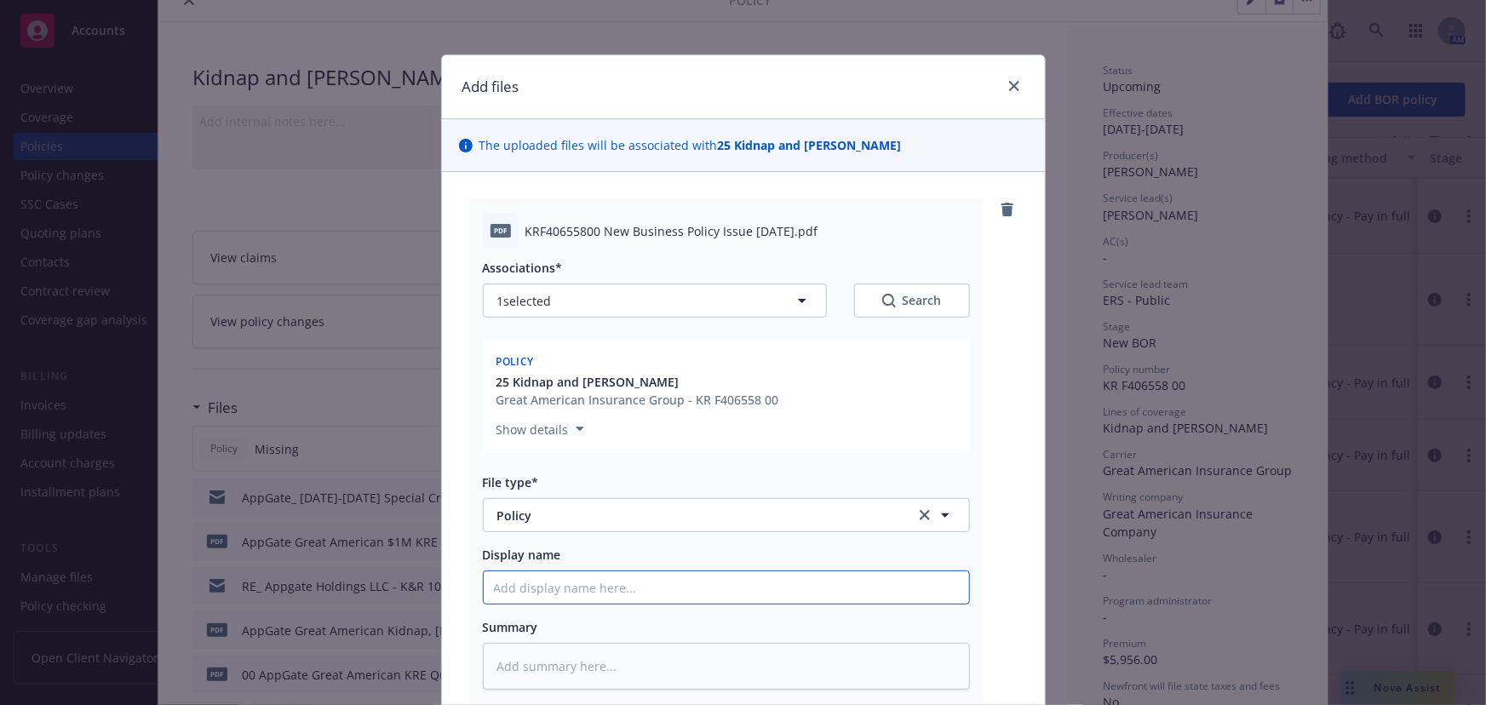
type textarea "x"
type input "AppGate Great American $1M KRE Binder 2025-28"
click at [687, 587] on input "AppGate Great American $1M KRE Binder 2025-28" at bounding box center [726, 587] width 485 height 32
type textarea "x"
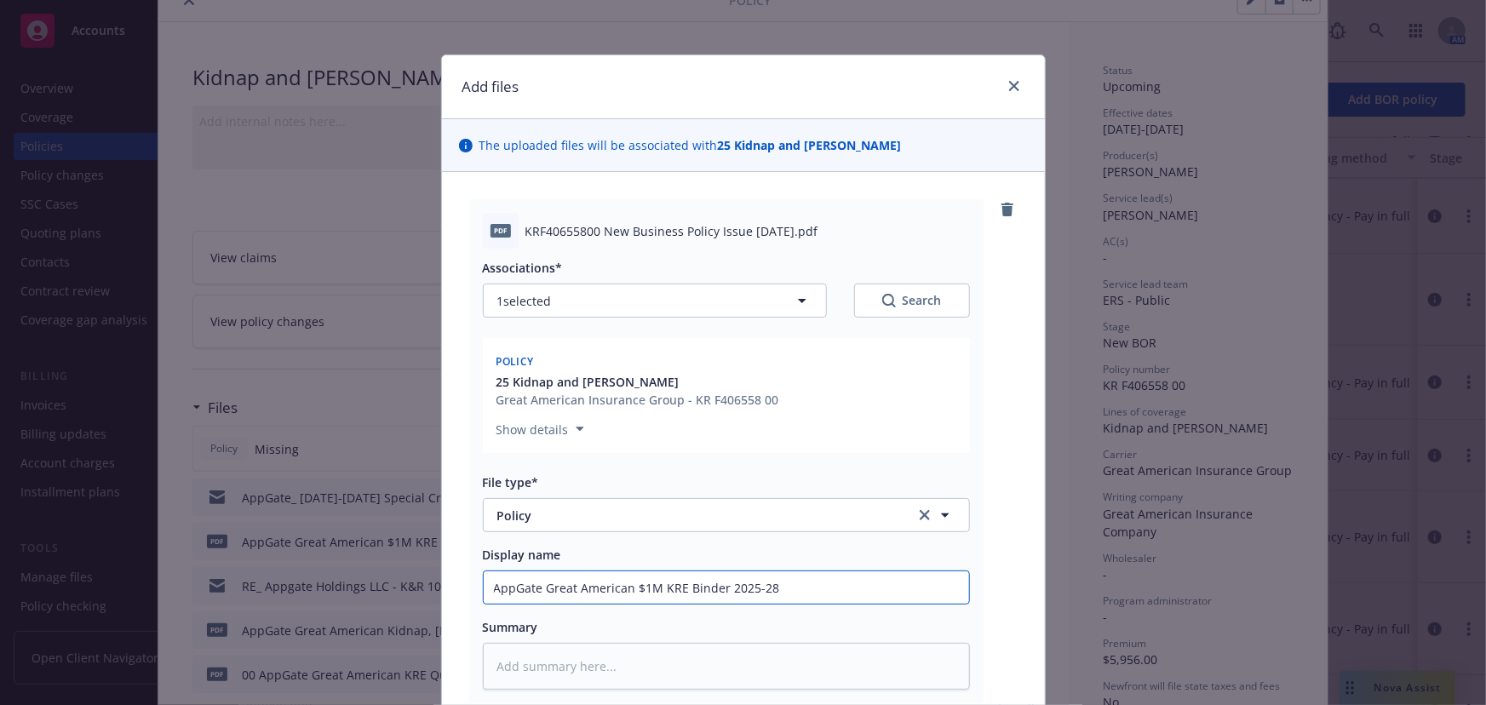
type input "AppGate Great American $1M KRE P2025-28"
type textarea "x"
type input "AppGate Great American $1M KRE Po2025-28"
type textarea "x"
type input "AppGate Great American $1M KRE Pol2025-28"
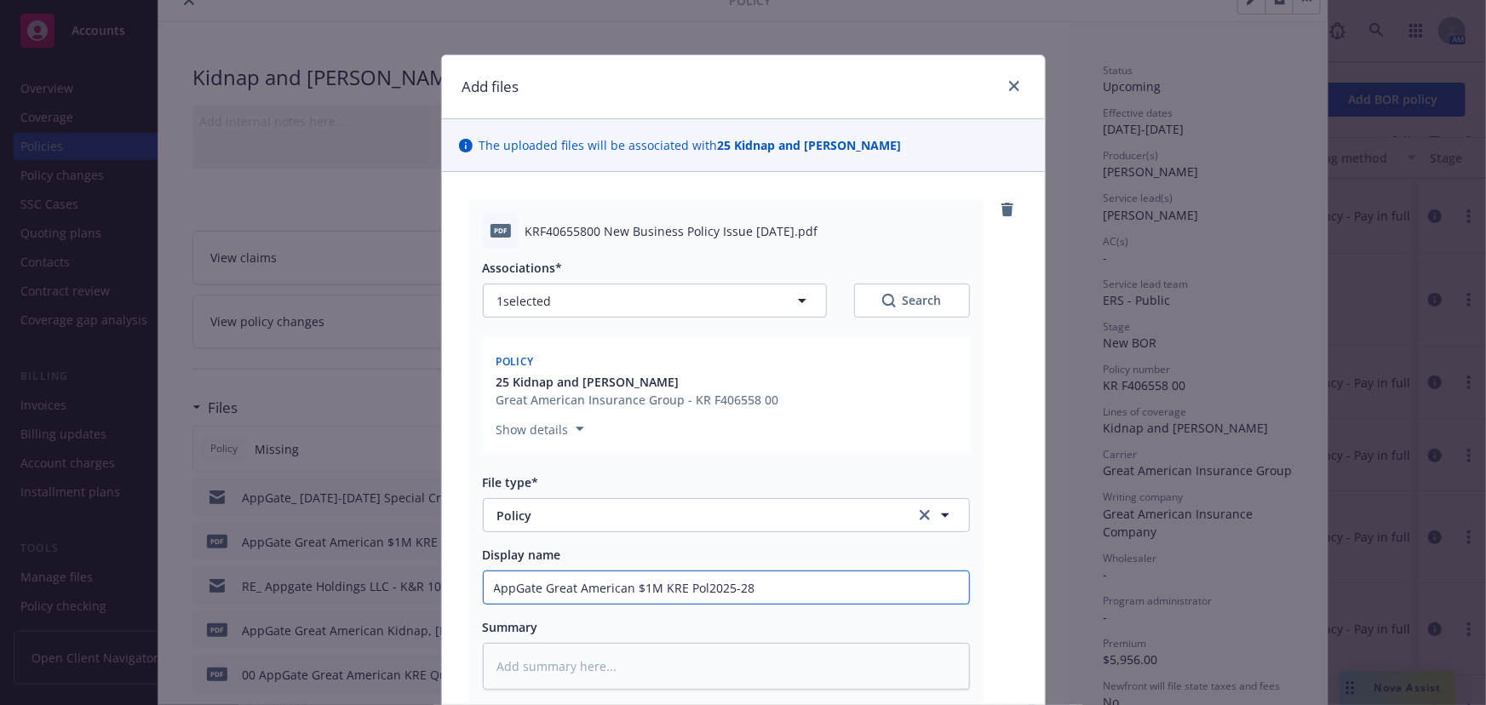
type textarea "x"
type input "AppGate Great American $1M KRE Poli2025-28"
type textarea "x"
type input "AppGate Great American $1M KRE Policy2025-28"
type textarea "x"
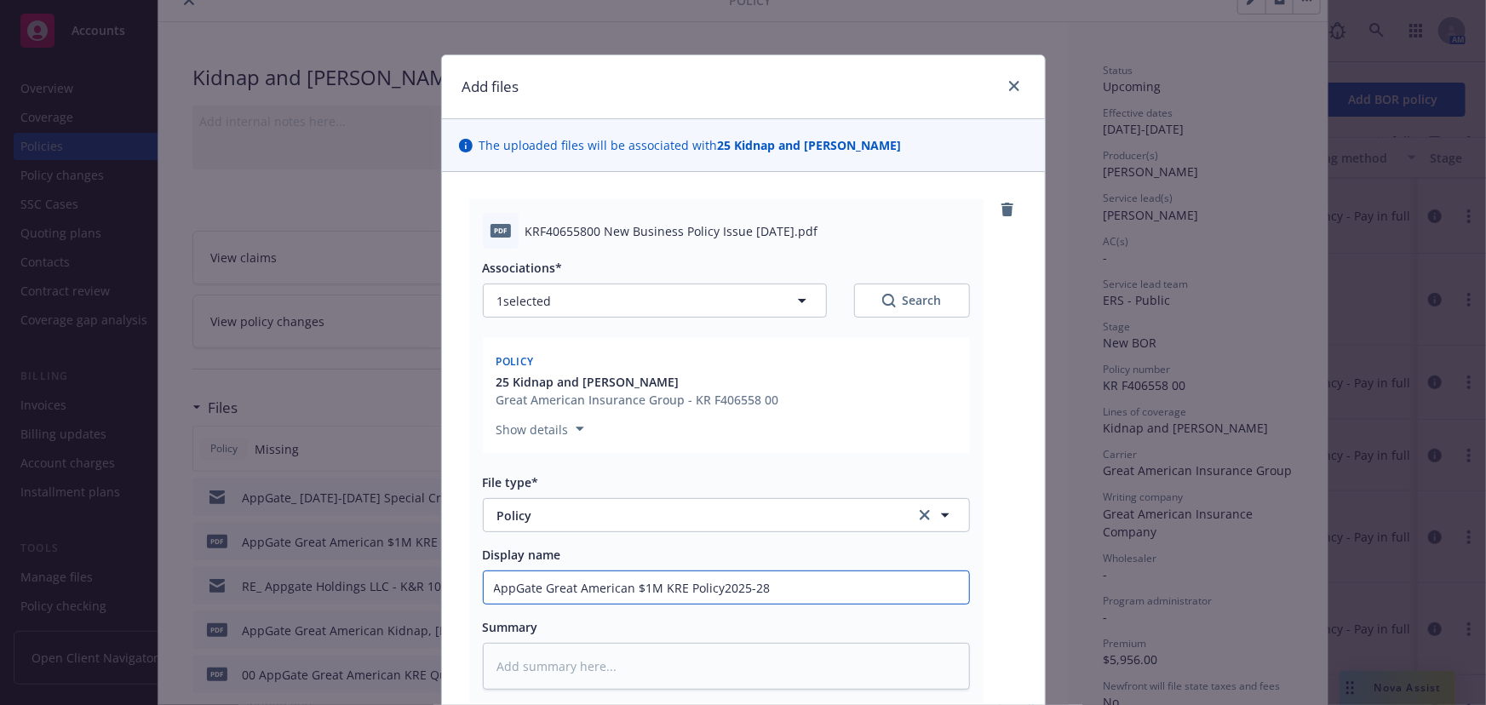
type input "AppGate Great American $1M KRE Policyu2025-28"
type textarea "x"
type input "AppGate Great American $1M KRE Policyu 2025-28"
type textarea "x"
type input "AppGate Great American $1M KRE Policyu2025-28"
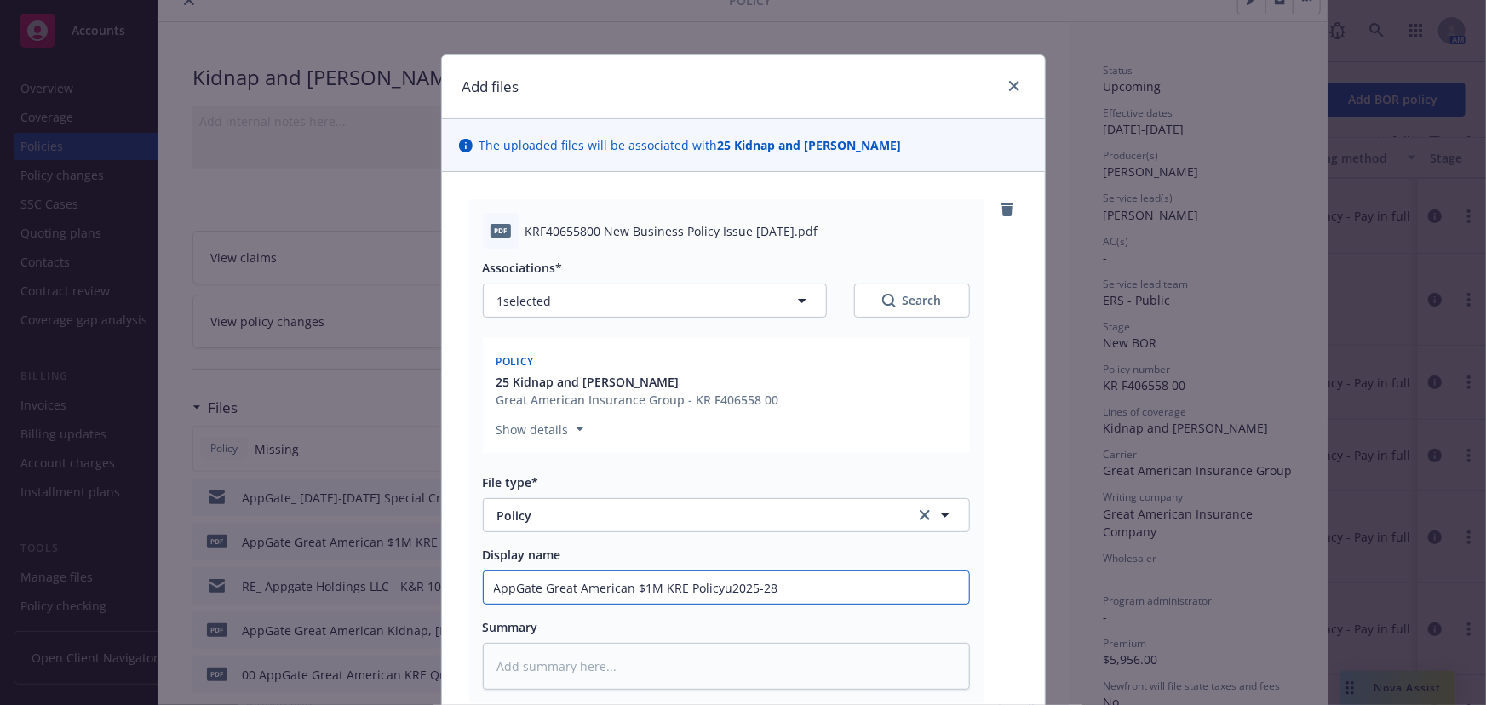
type textarea "x"
type input "AppGate Great American $1M KRE Policy2025-28"
type textarea "x"
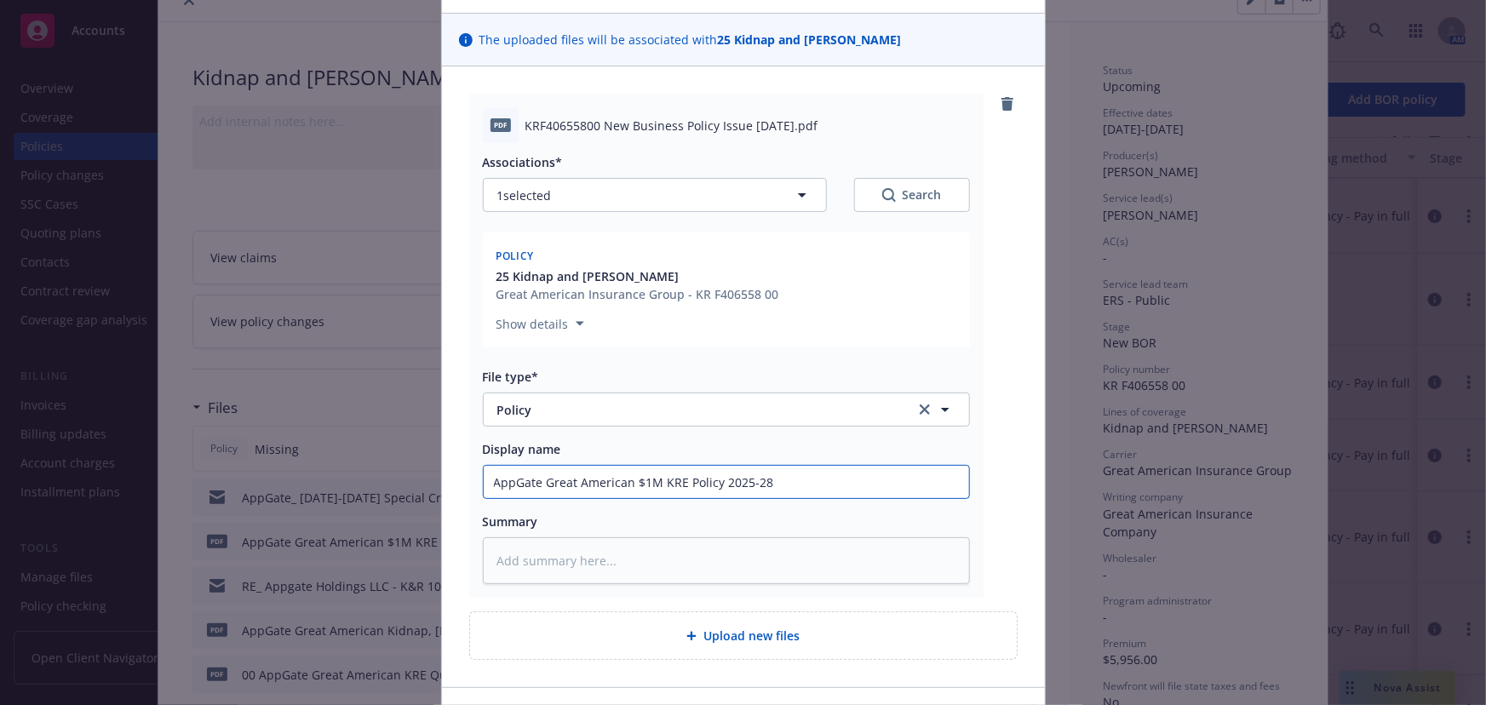
scroll to position [218, 0]
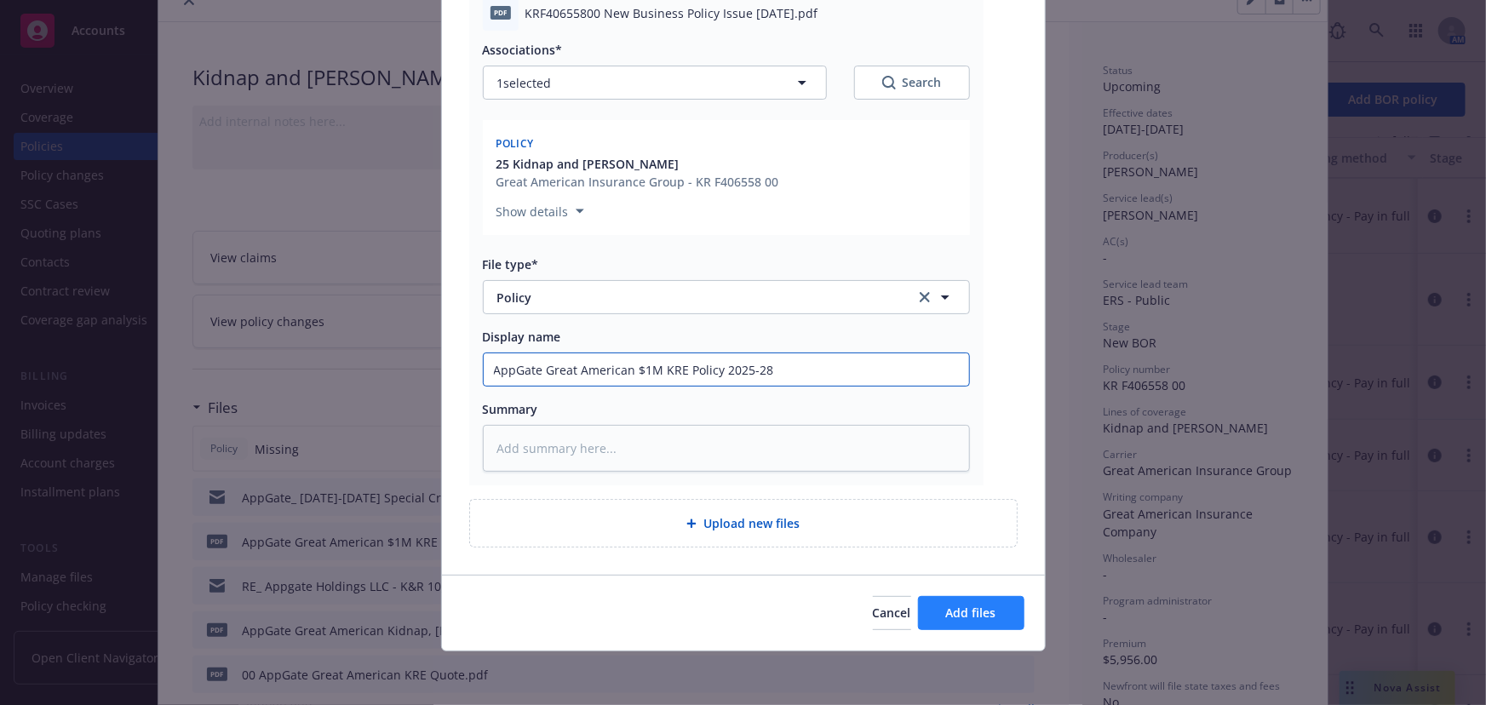
type input "AppGate Great American $1M KRE Policy 2025-28"
click at [990, 610] on button "Add files" at bounding box center [971, 613] width 106 height 34
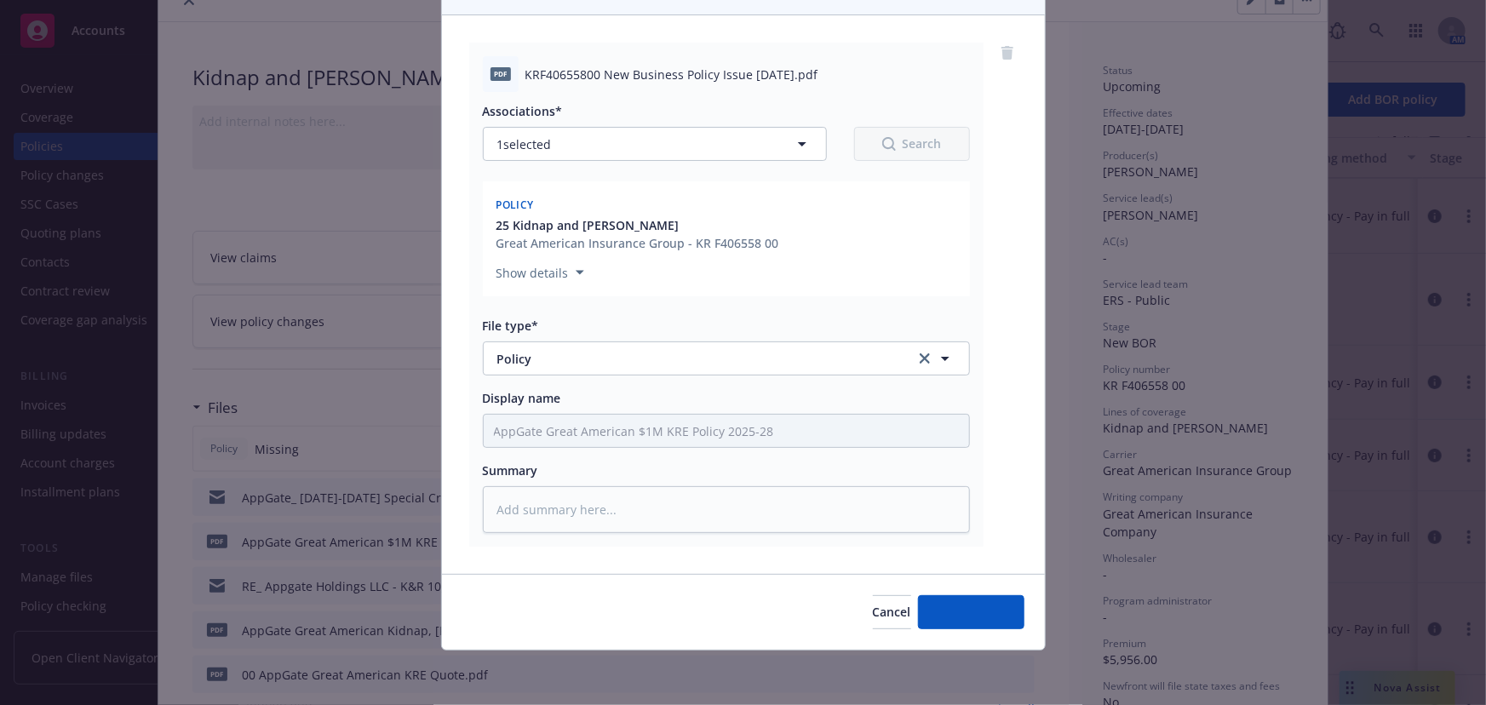
scroll to position [156, 0]
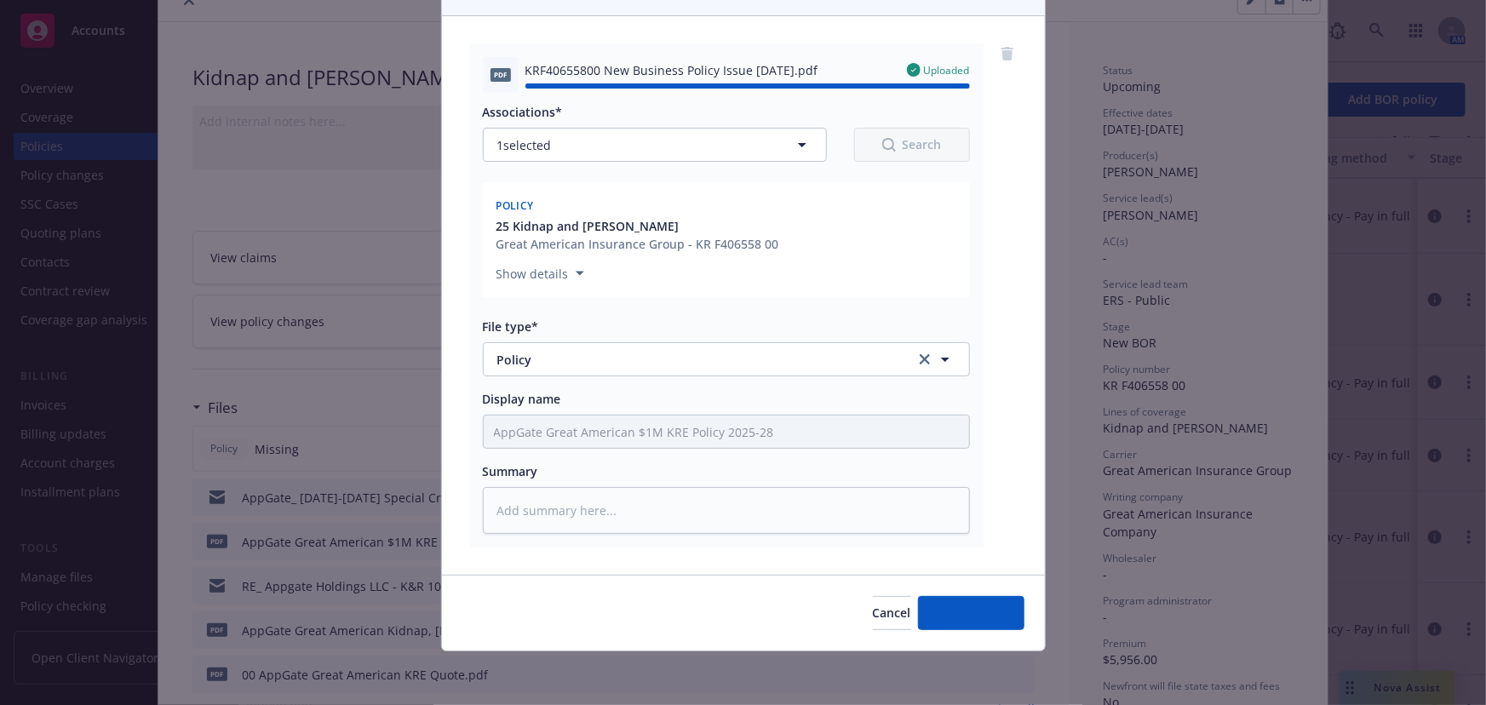
type textarea "x"
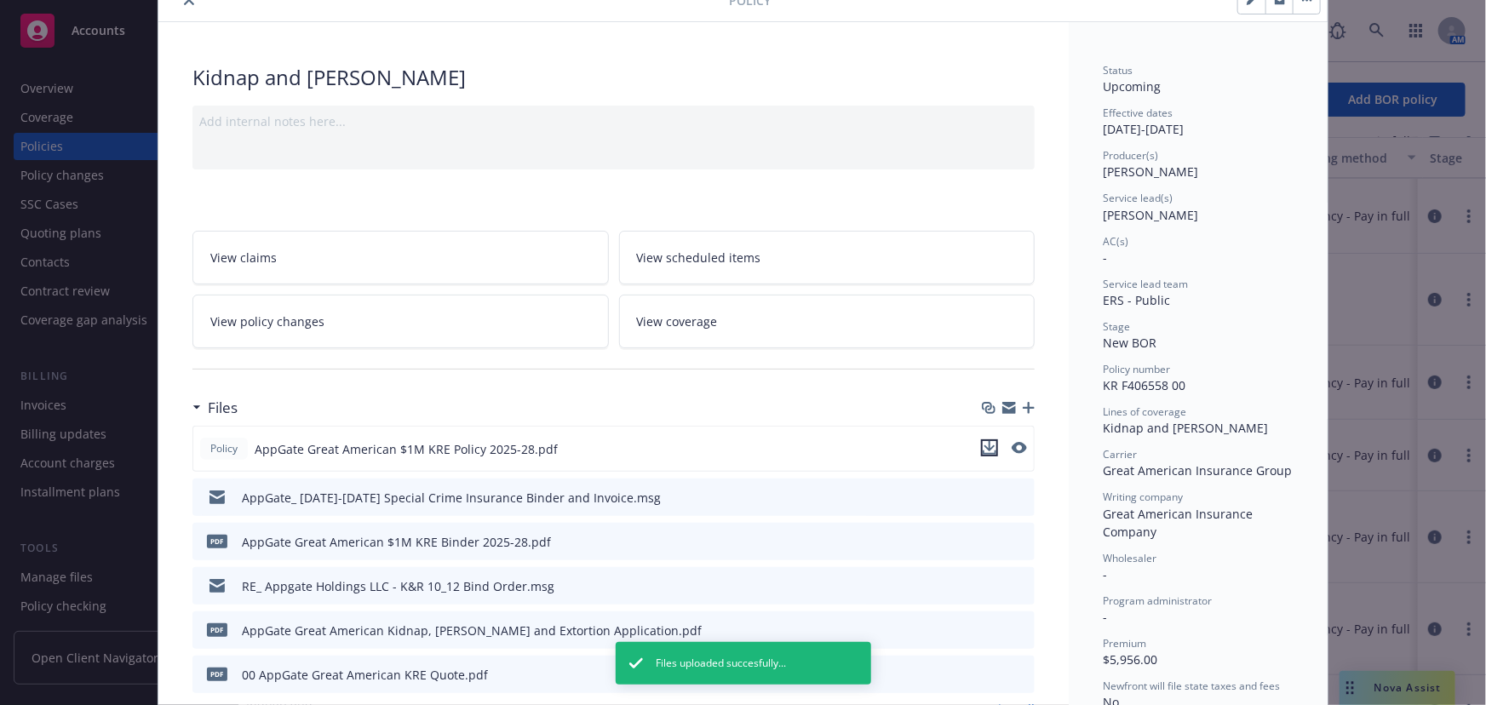
click at [982, 444] on icon "download file" at bounding box center [989, 448] width 14 height 14
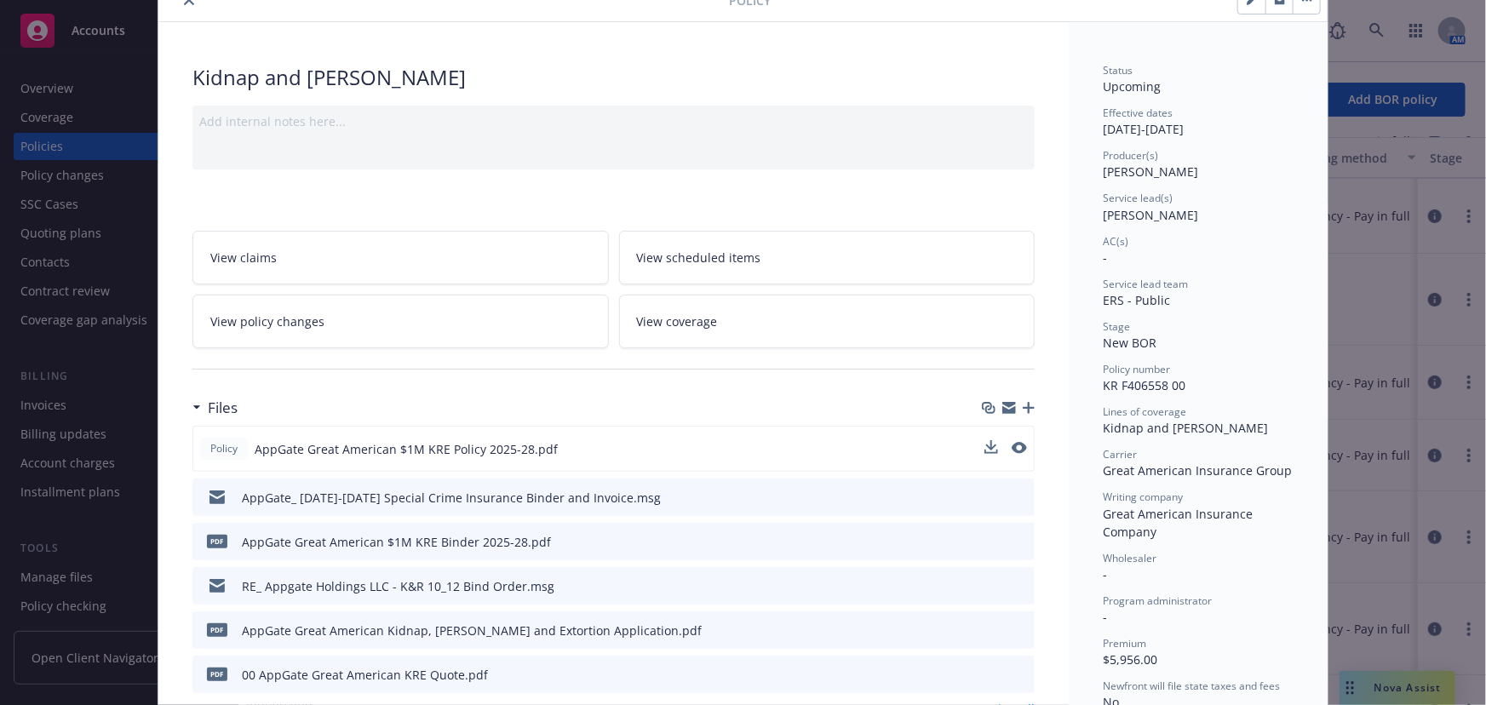
click at [1002, 402] on icon "button" at bounding box center [1009, 405] width 14 height 6
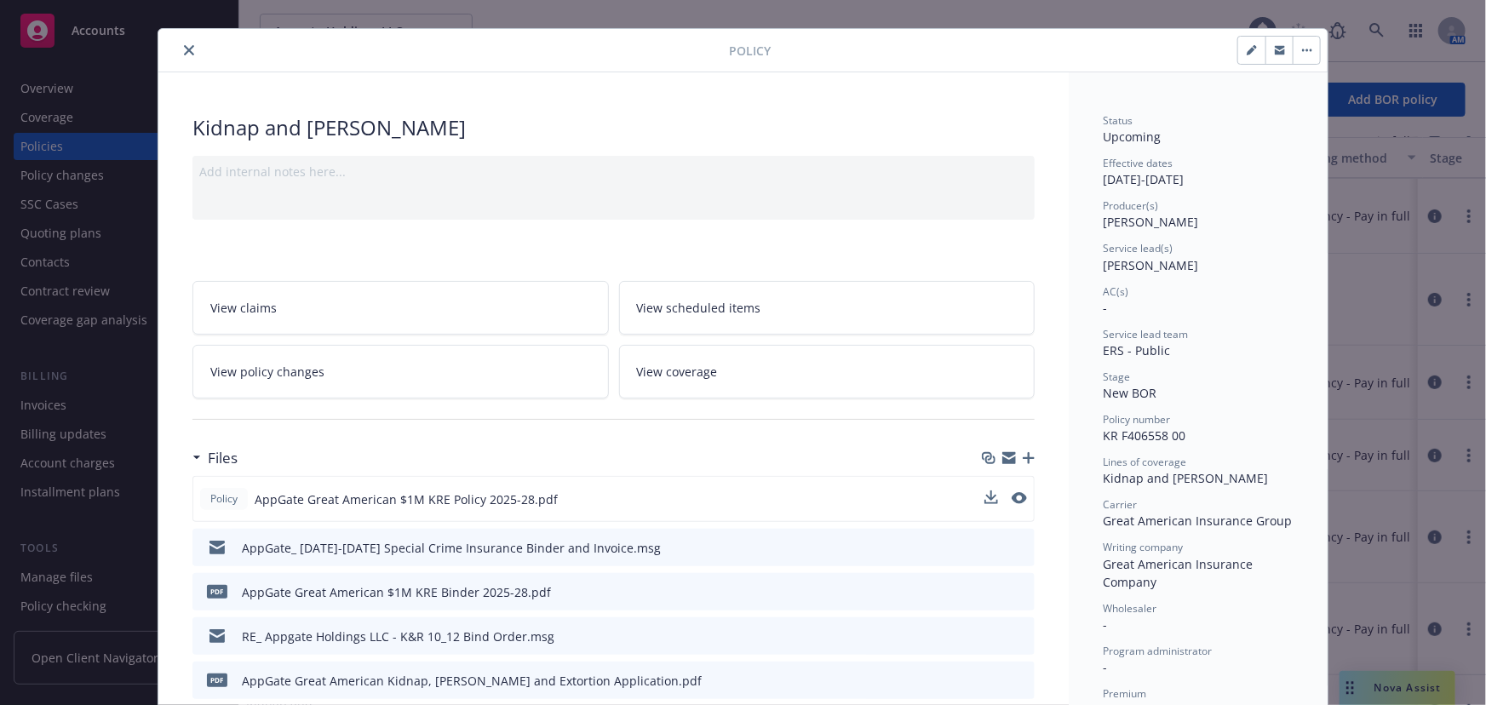
scroll to position [0, 0]
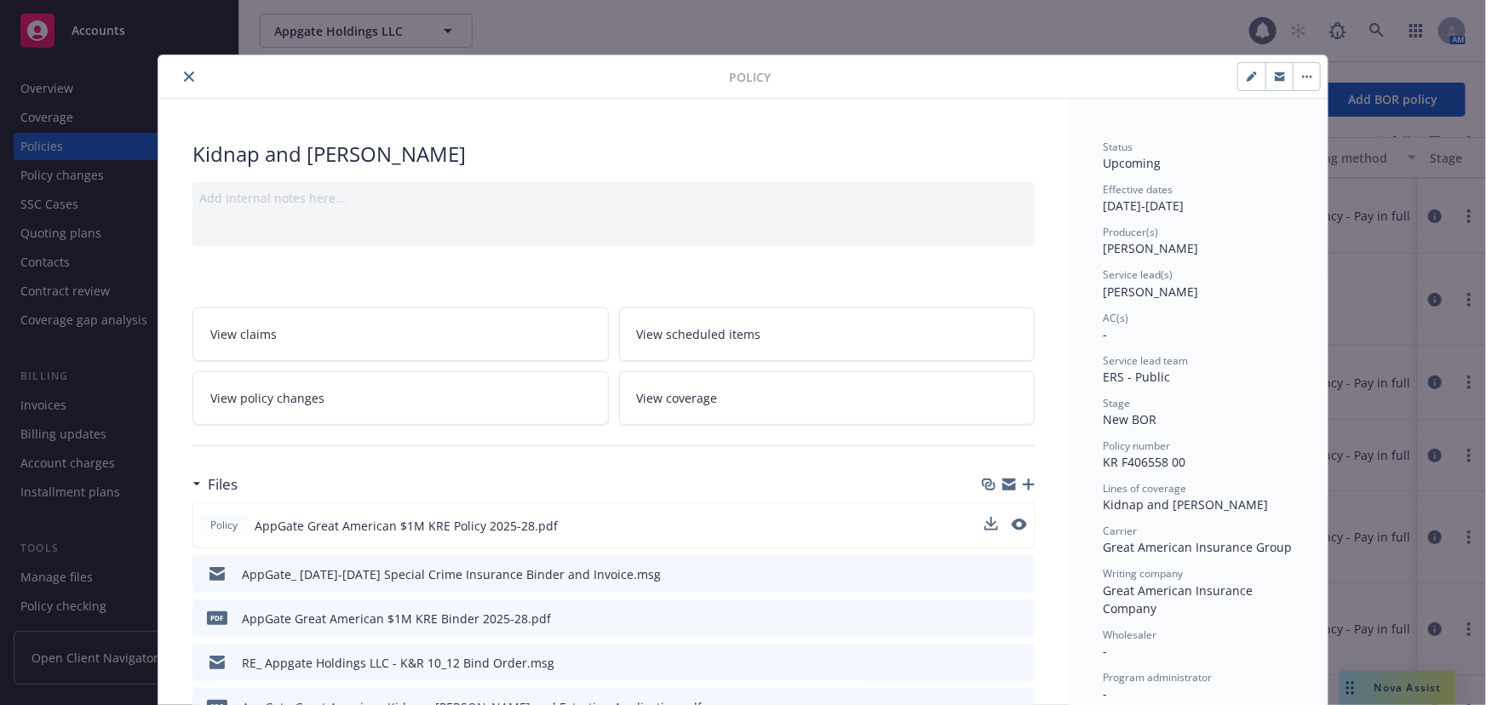
click at [184, 77] on icon "close" at bounding box center [189, 77] width 10 height 10
